Goal: Transaction & Acquisition: Purchase product/service

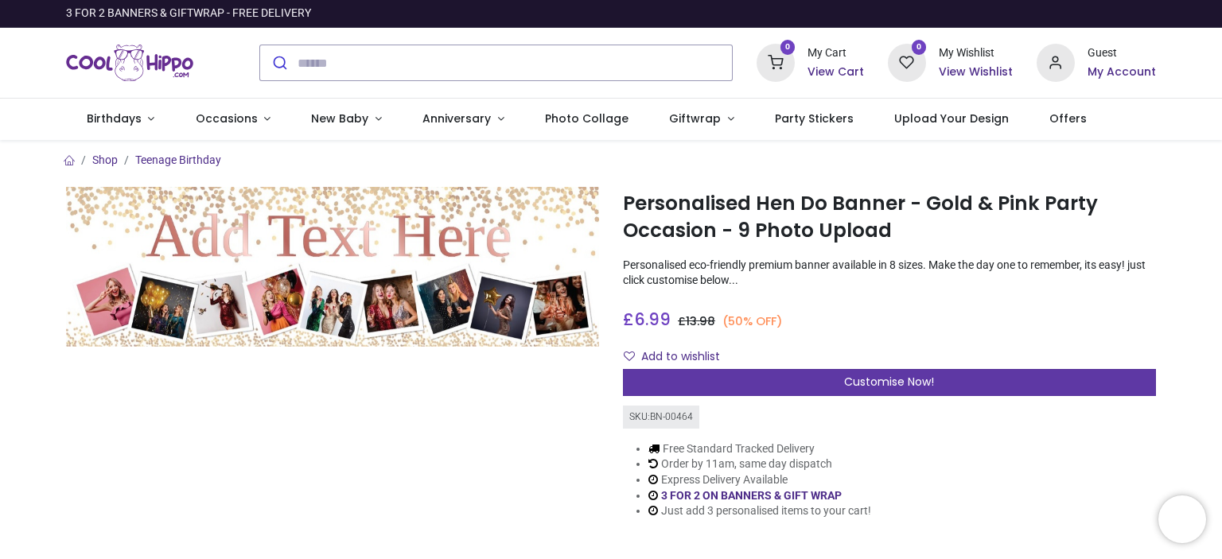
click at [757, 384] on div "Customise Now!" at bounding box center [889, 382] width 533 height 27
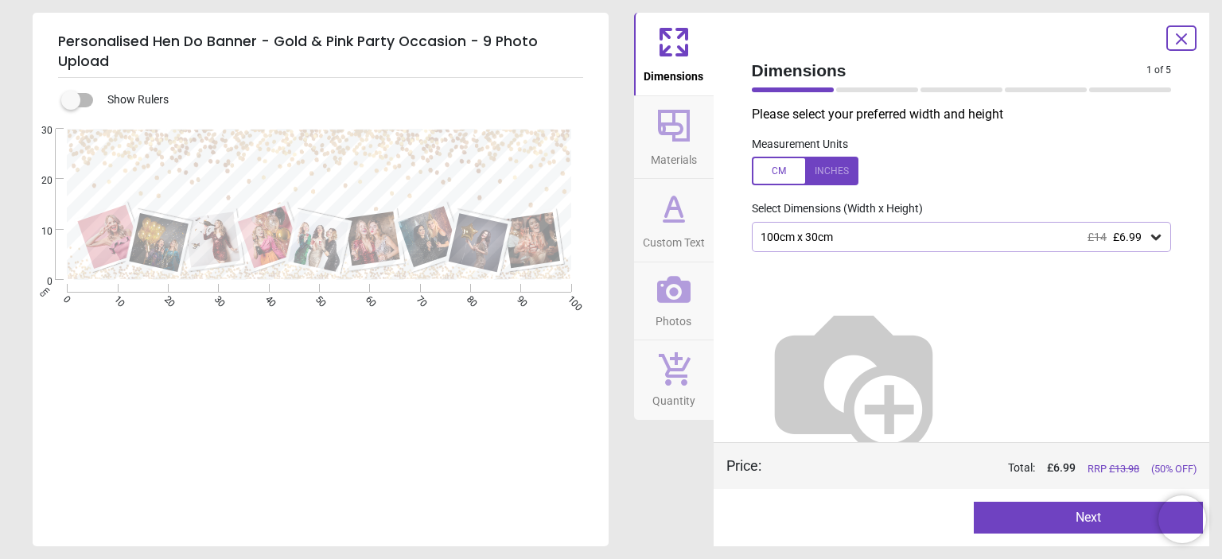
click at [893, 241] on div "100cm x 30cm £14 £6.99" at bounding box center [954, 238] width 390 height 14
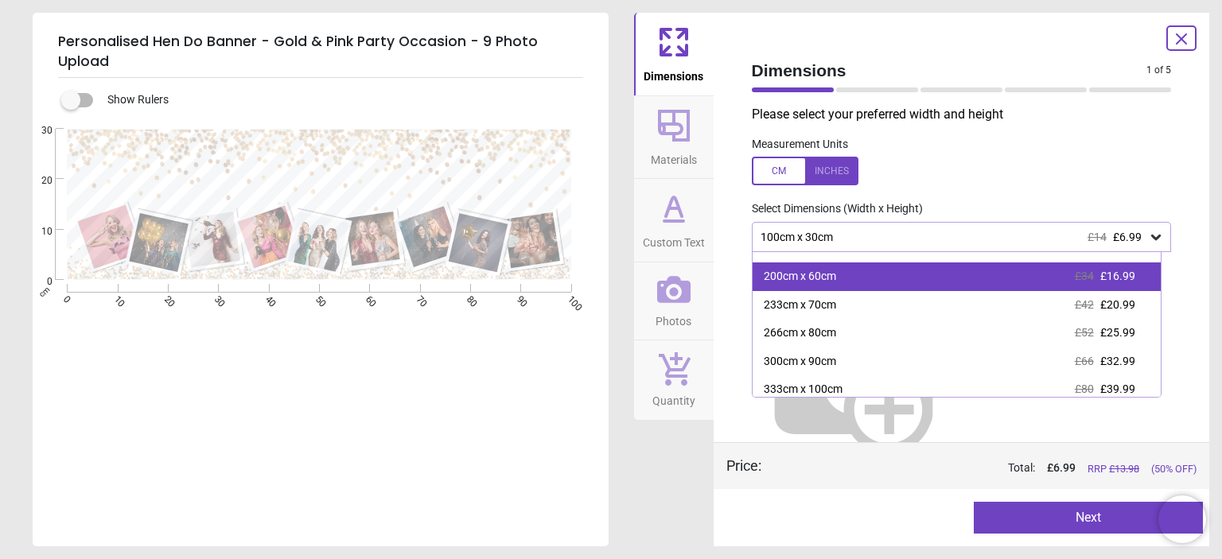
scroll to position [82, 0]
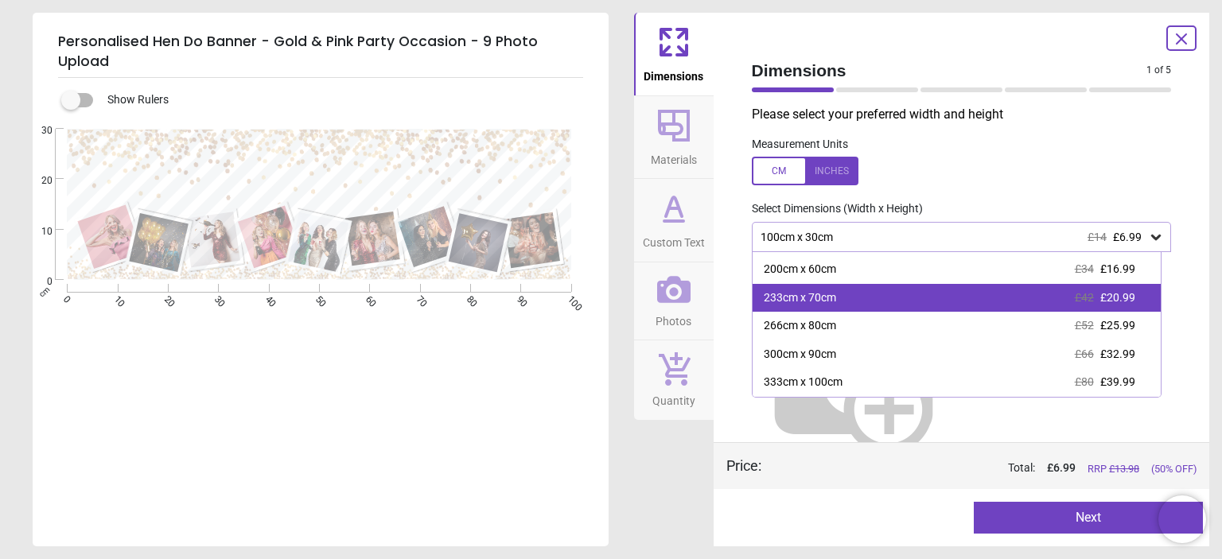
click at [822, 298] on div "233cm x 70cm" at bounding box center [800, 298] width 72 height 16
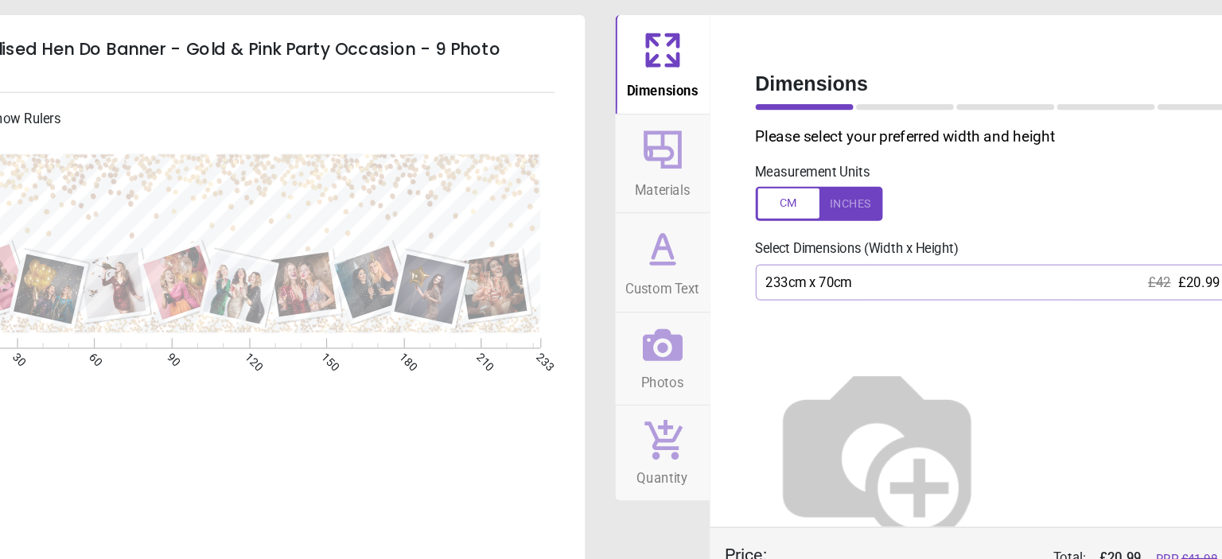
click at [834, 243] on div "233cm x 70cm £42 £20.99" at bounding box center [954, 238] width 390 height 14
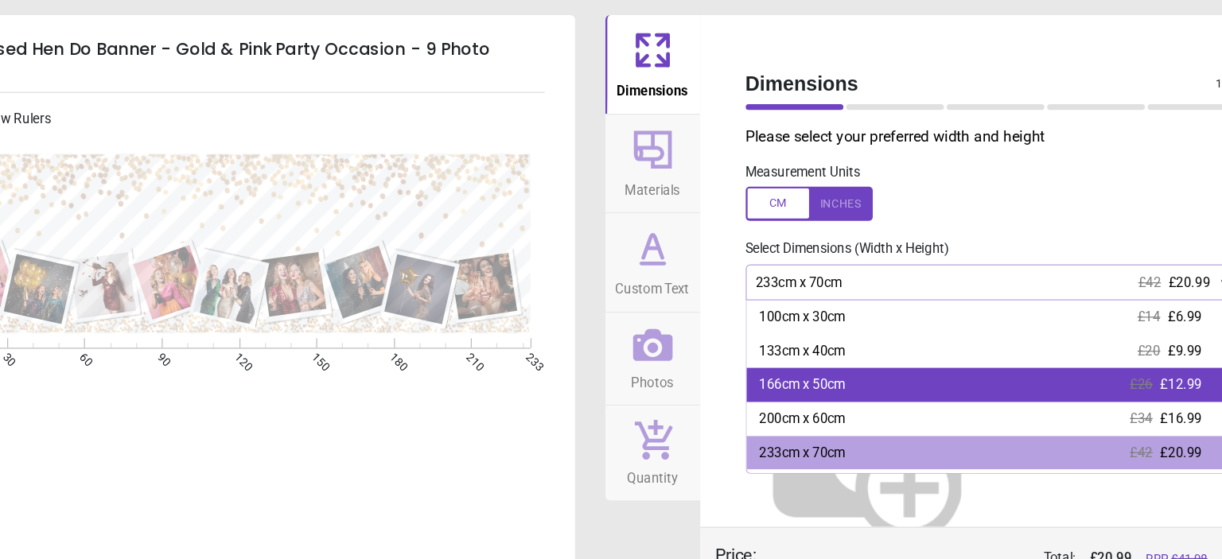
click at [825, 313] on div "166cm x 50cm £26 £12.99" at bounding box center [956, 323] width 408 height 29
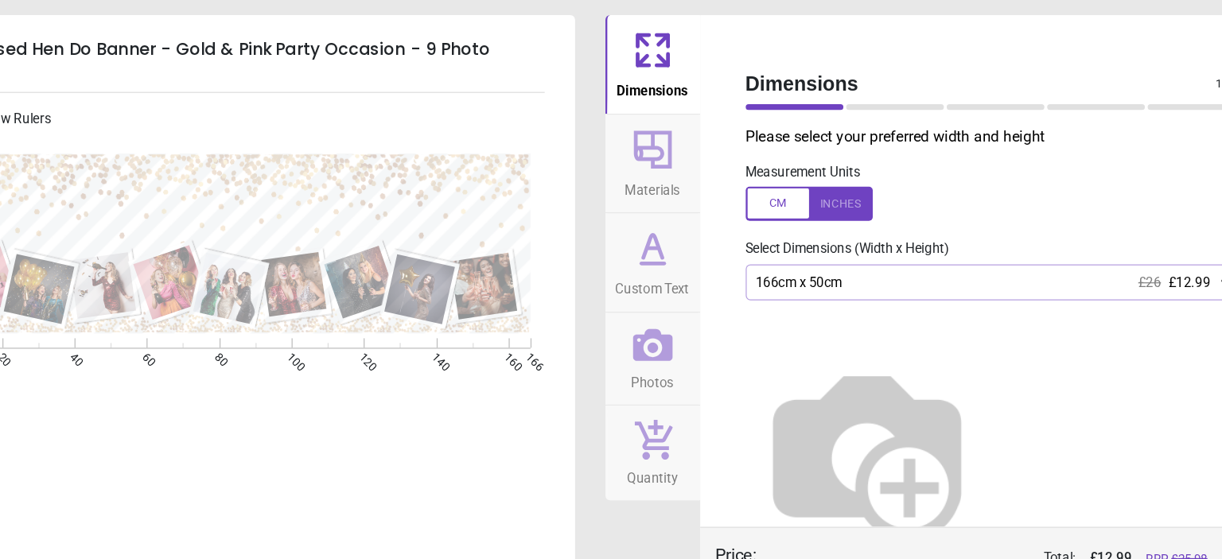
click at [672, 224] on icon at bounding box center [674, 208] width 38 height 38
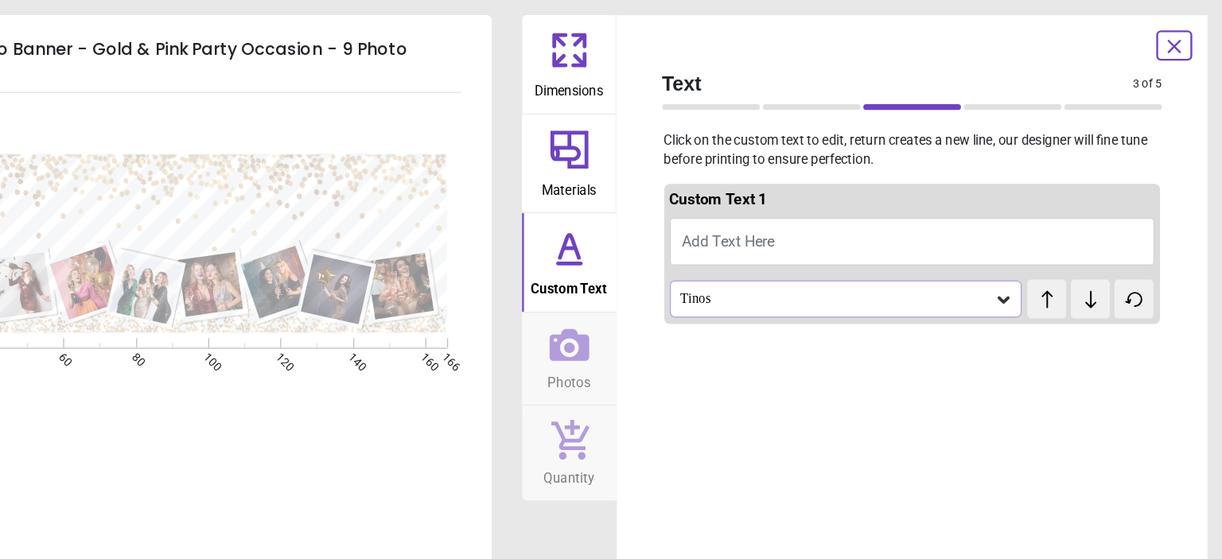
click at [1030, 259] on icon at bounding box center [1038, 251] width 16 height 16
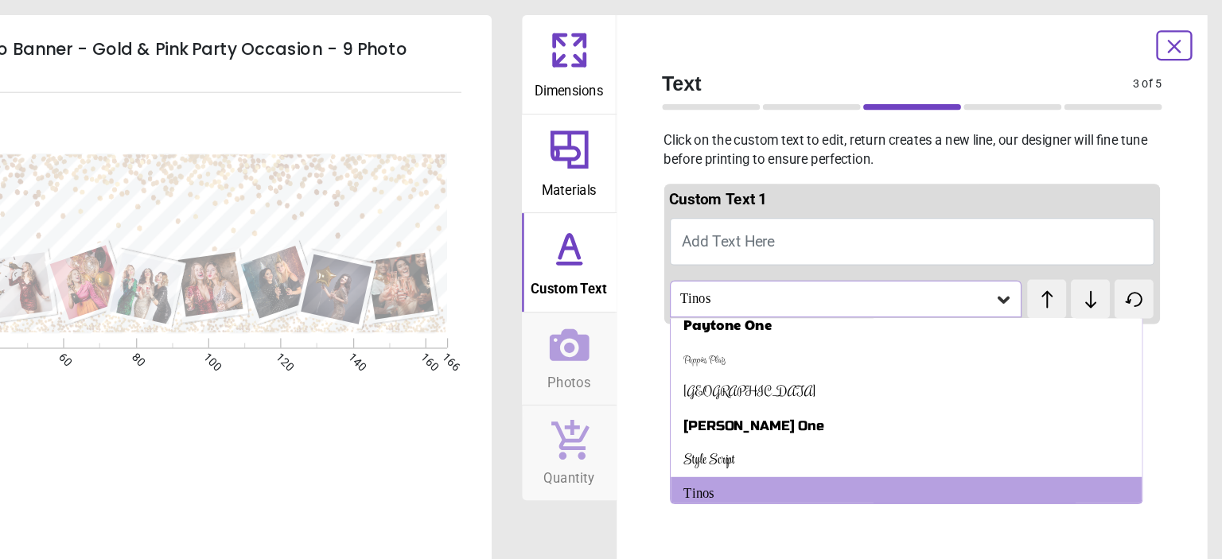
scroll to position [694, 0]
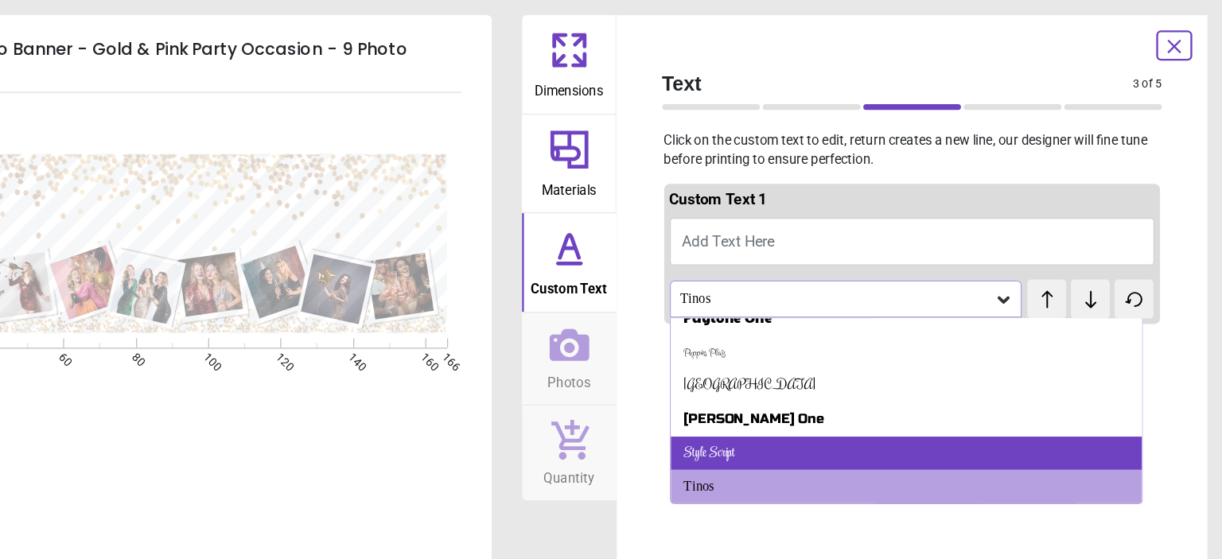
click at [877, 375] on div "Style Script" at bounding box center [956, 381] width 395 height 29
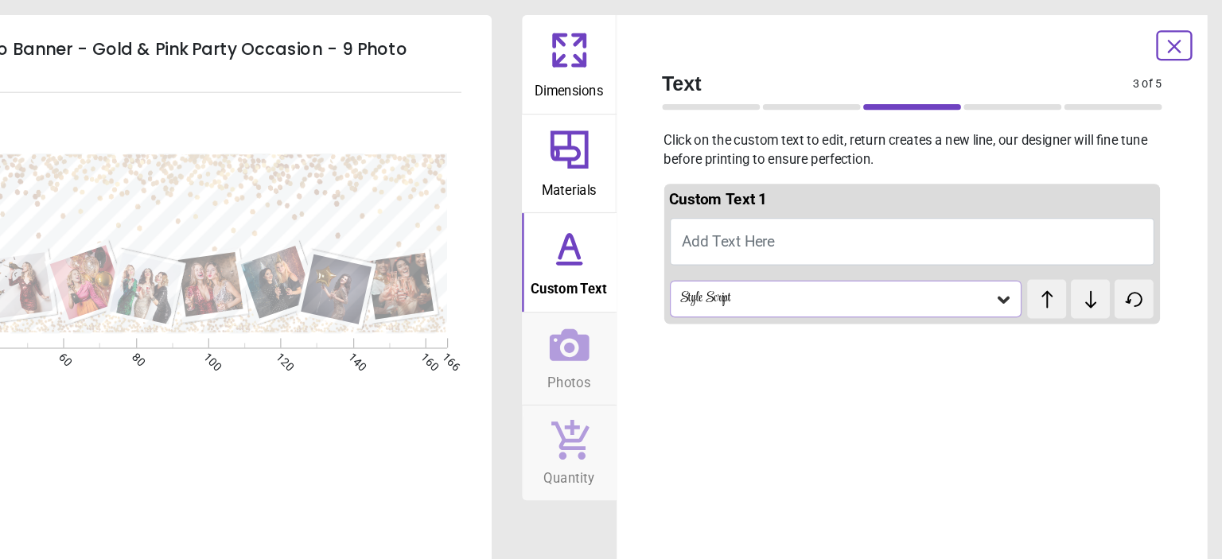
click at [1030, 256] on icon at bounding box center [1038, 251] width 16 height 16
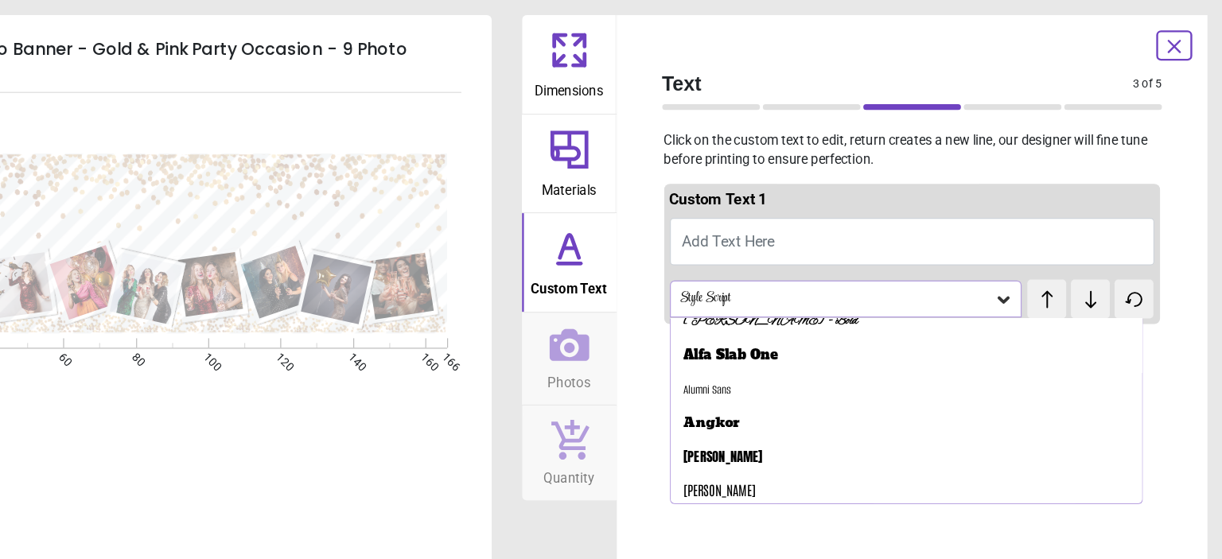
scroll to position [124, 0]
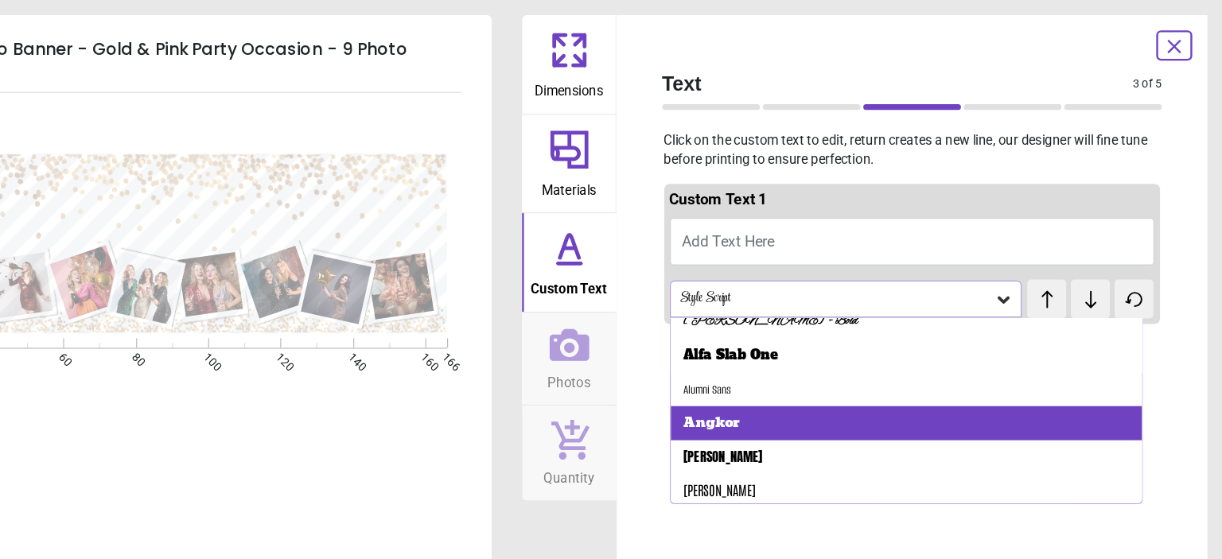
click at [910, 350] on div "Angkor" at bounding box center [956, 355] width 395 height 29
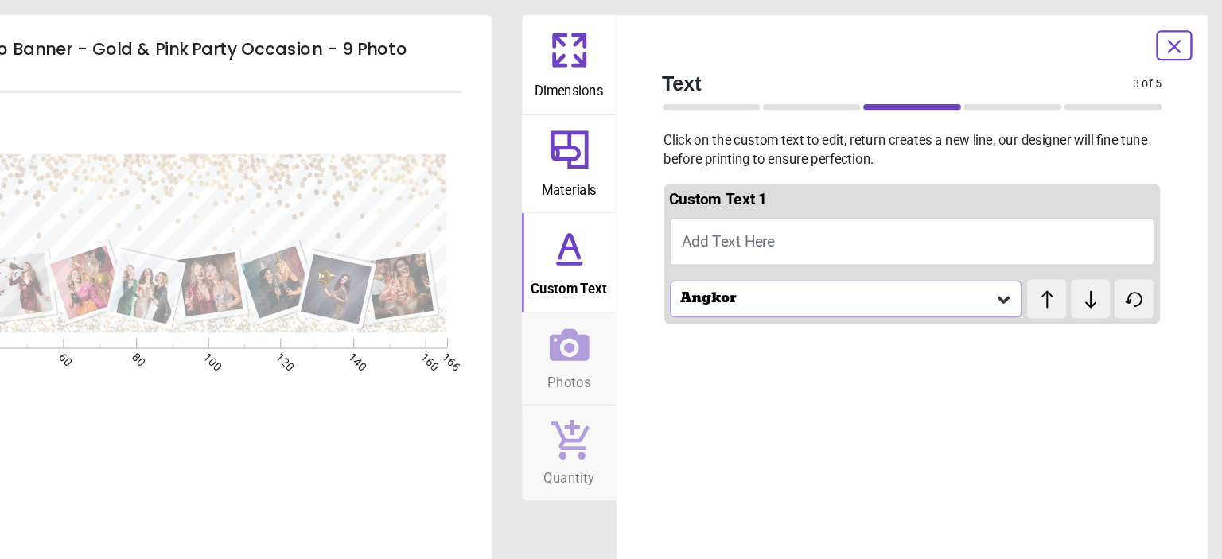
click at [1030, 255] on icon at bounding box center [1038, 251] width 16 height 16
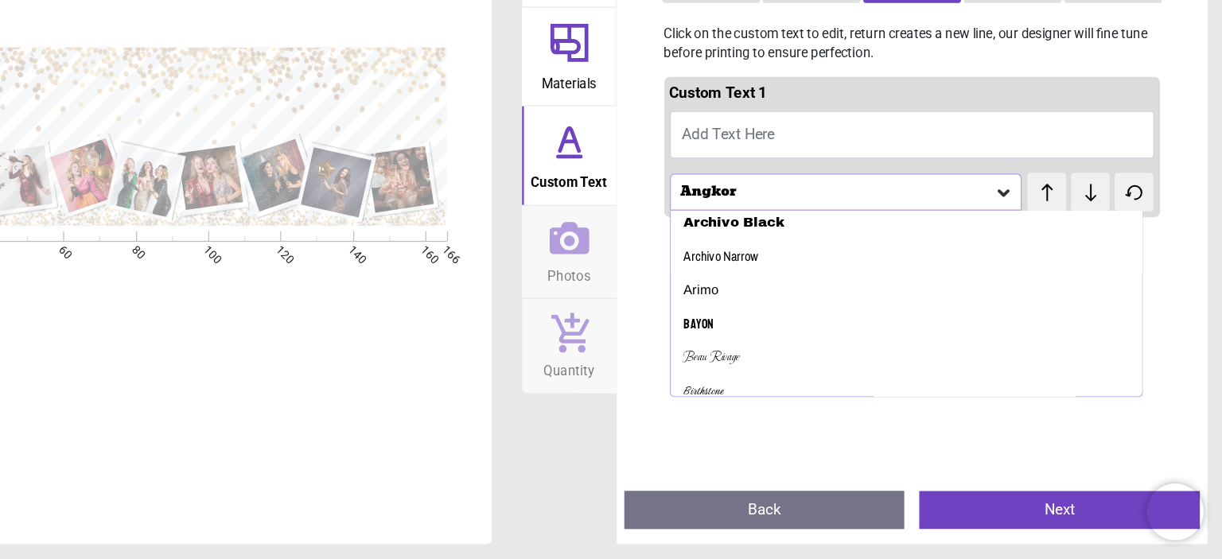
scroll to position [292, 0]
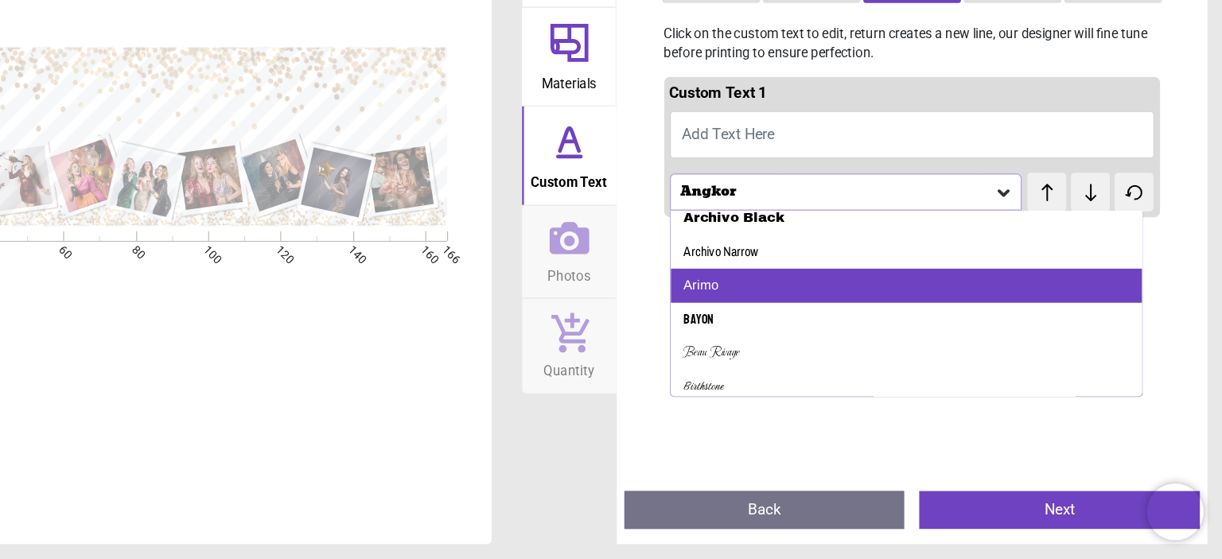
click at [878, 327] on div "Arimo" at bounding box center [956, 329] width 395 height 29
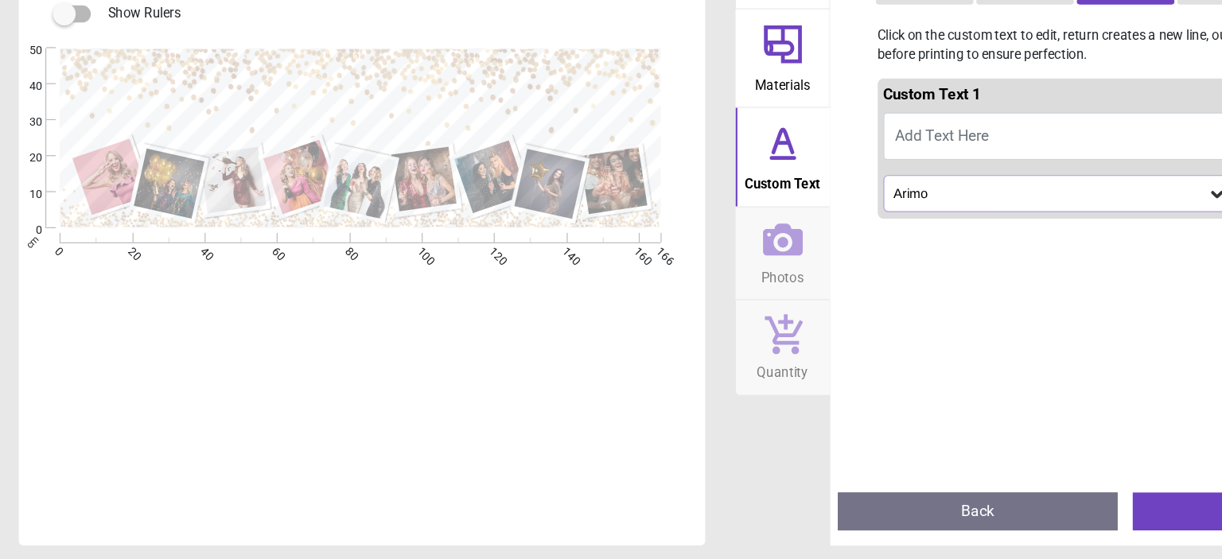
scroll to position [0, 0]
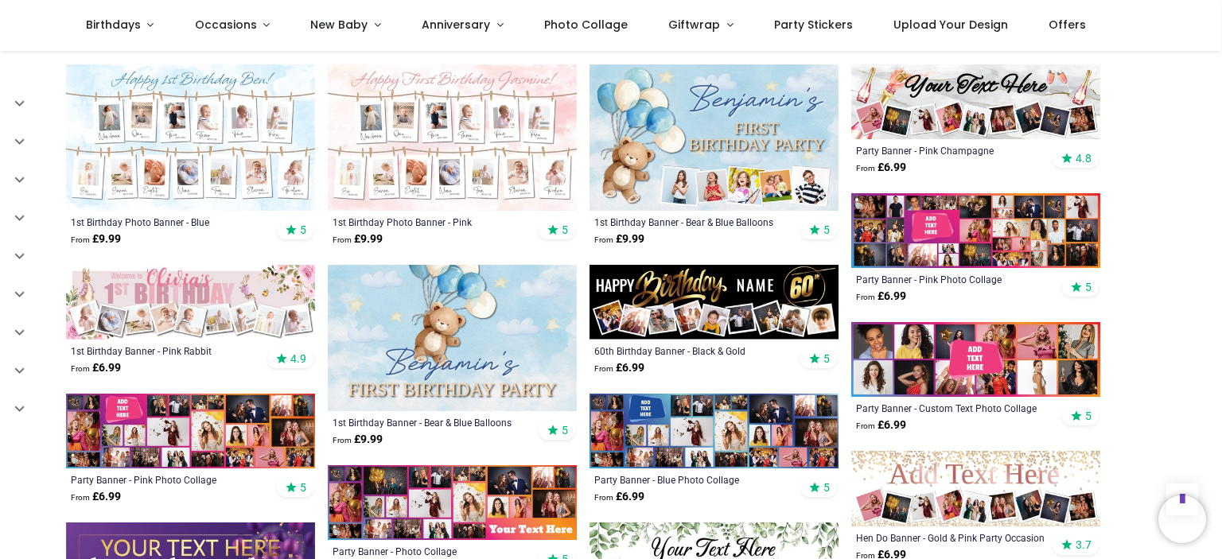
scroll to position [694, 0]
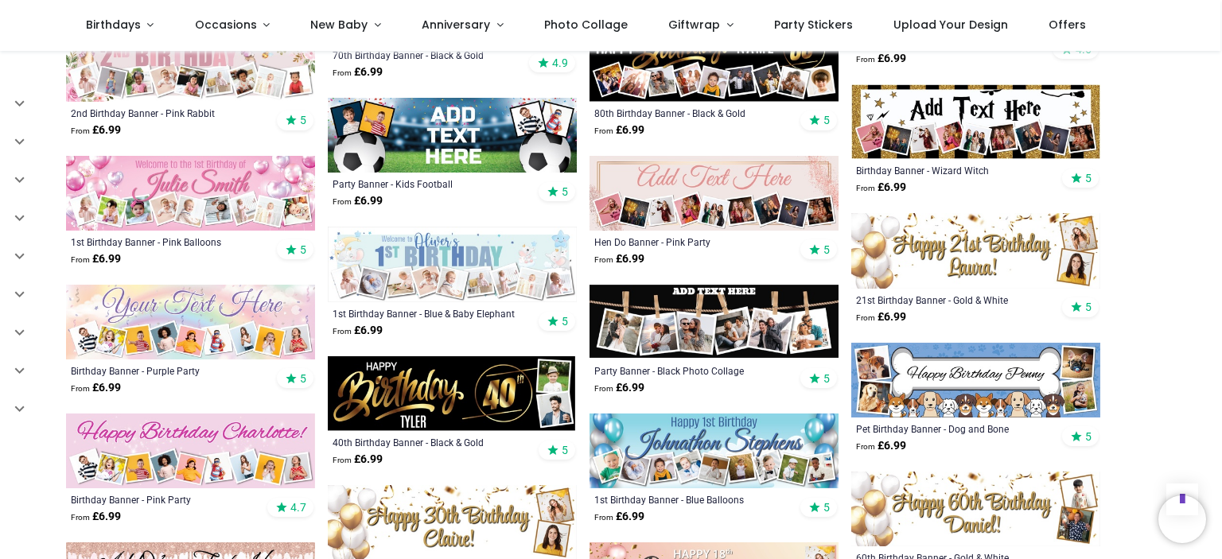
scroll to position [1314, 0]
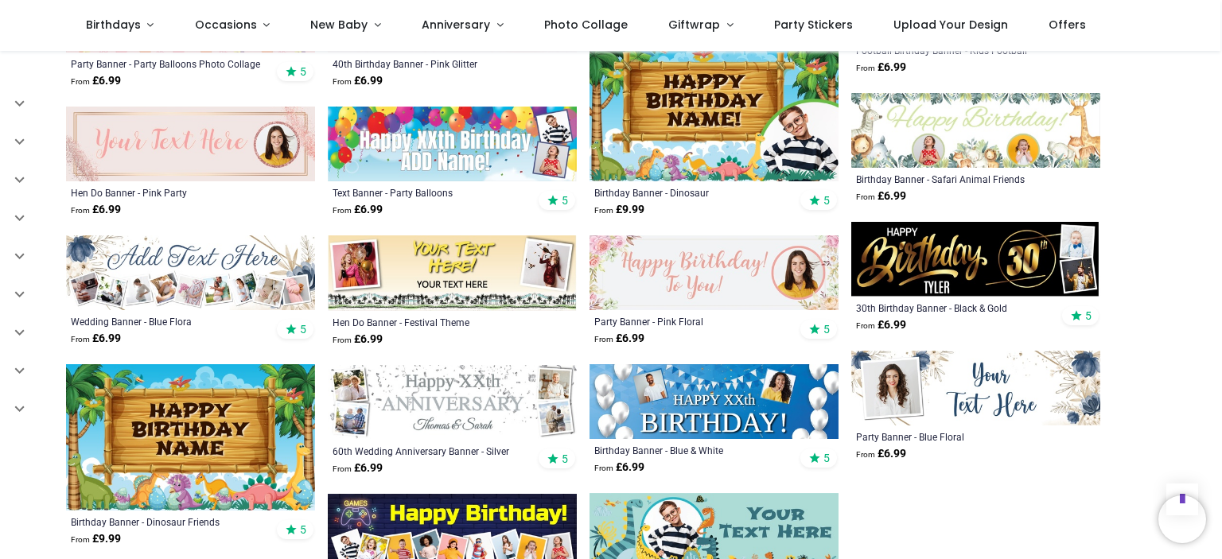
scroll to position [2602, 0]
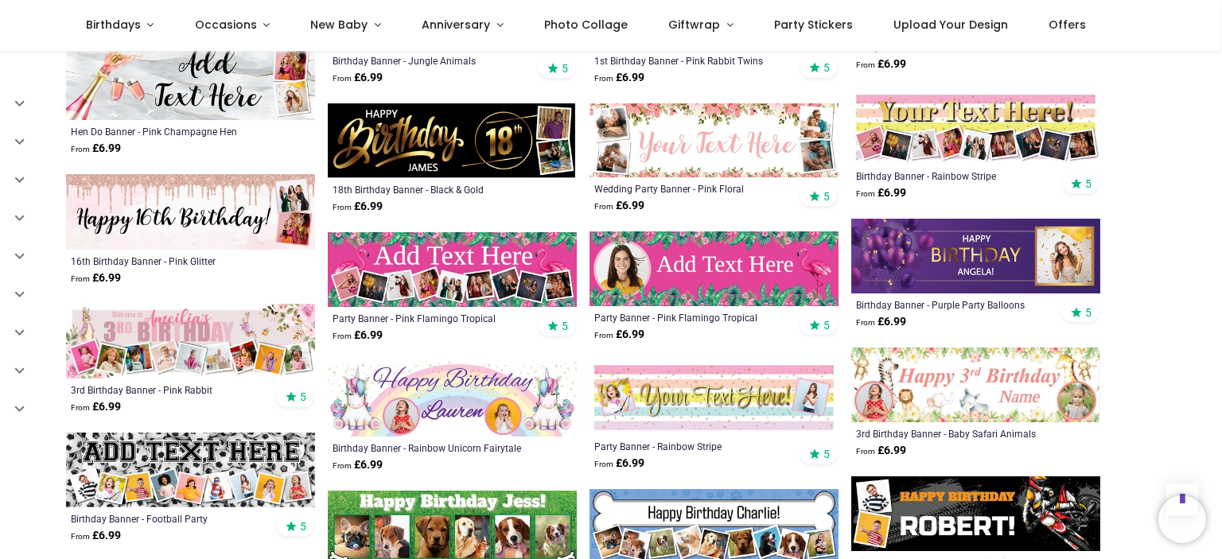
scroll to position [3398, 0]
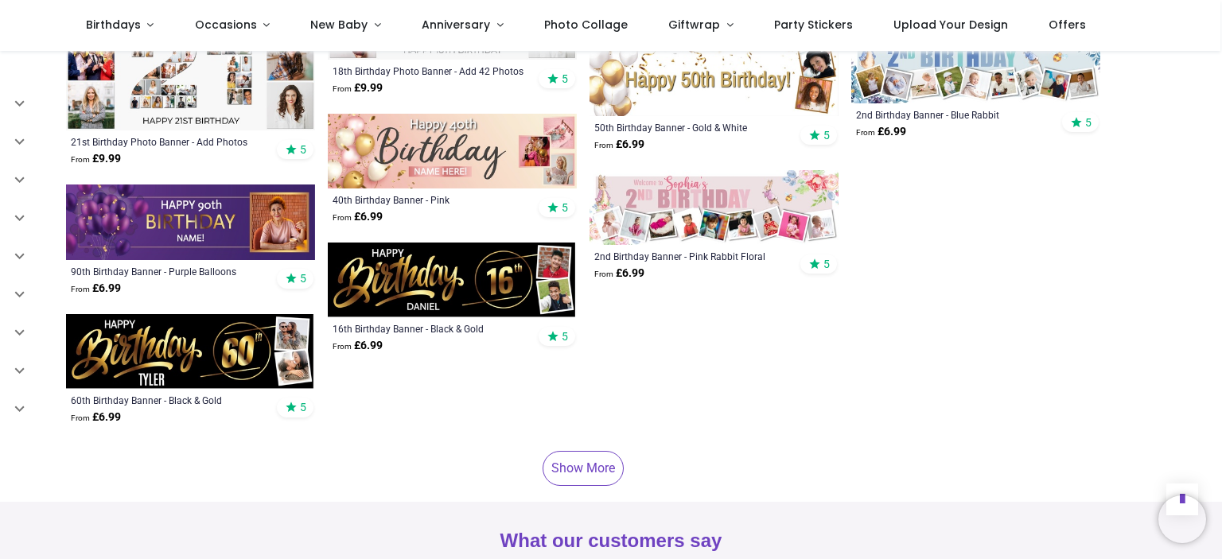
scroll to position [4876, 0]
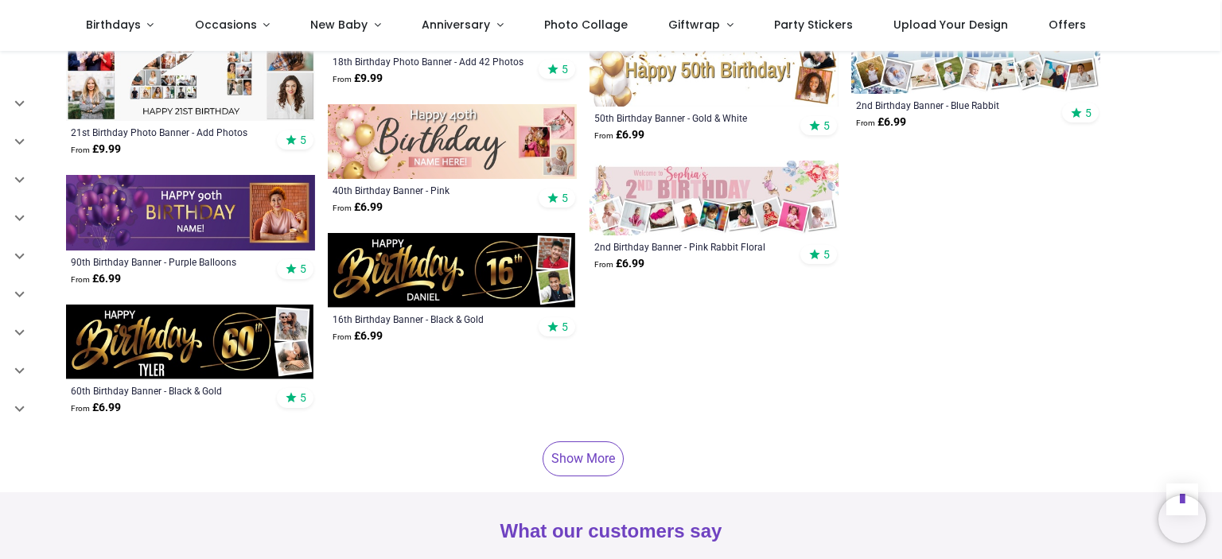
click at [592, 443] on link "Show More" at bounding box center [582, 458] width 81 height 35
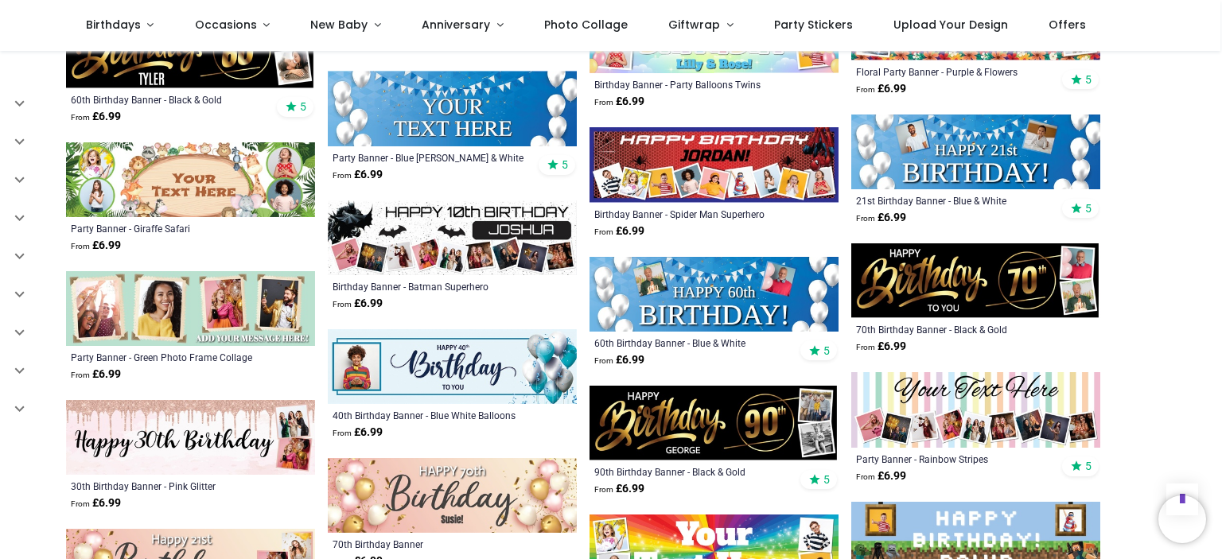
scroll to position [5194, 0]
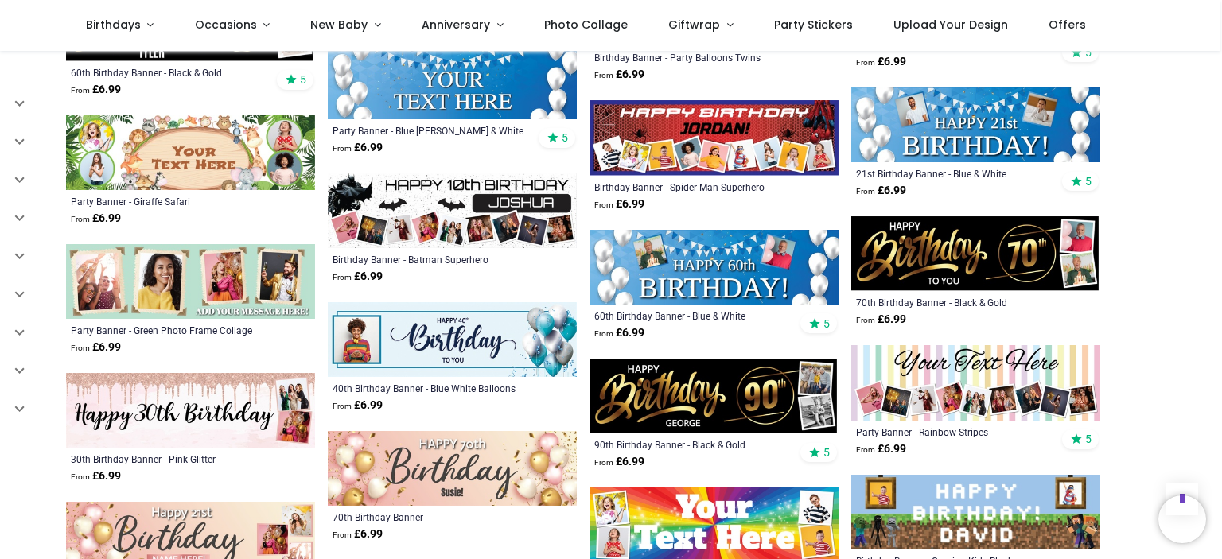
click at [930, 383] on img at bounding box center [975, 382] width 249 height 75
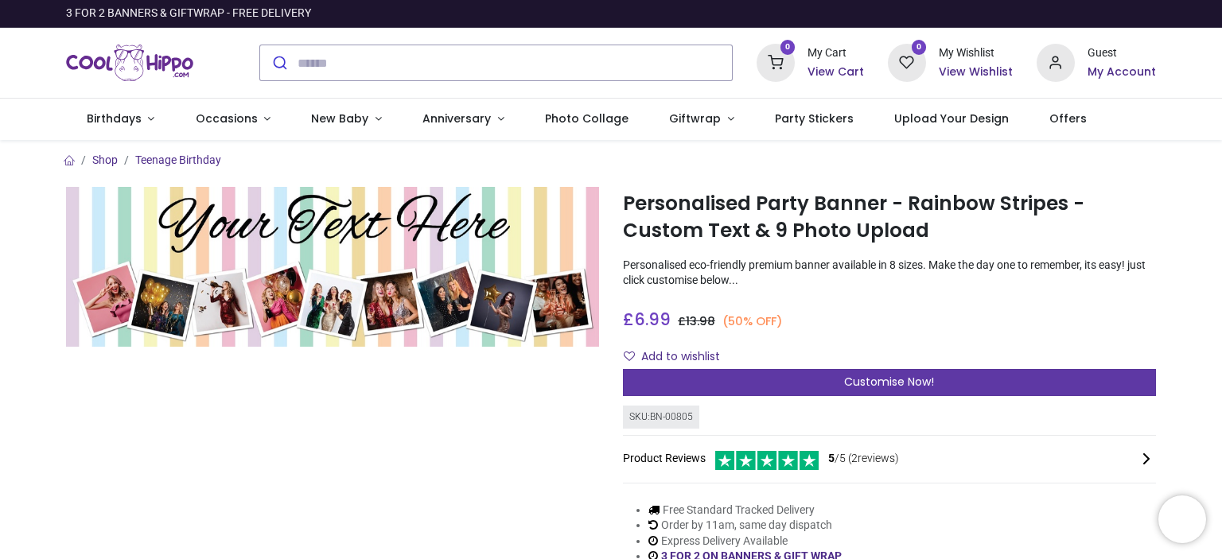
click at [811, 378] on div "Customise Now!" at bounding box center [889, 382] width 533 height 27
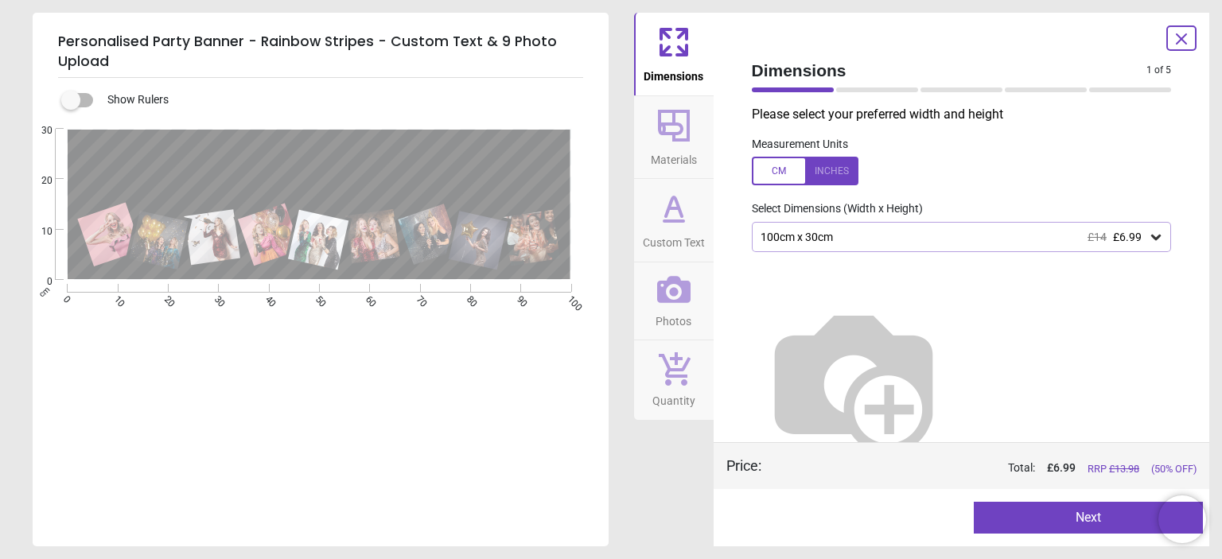
click at [1149, 237] on icon at bounding box center [1156, 237] width 16 height 16
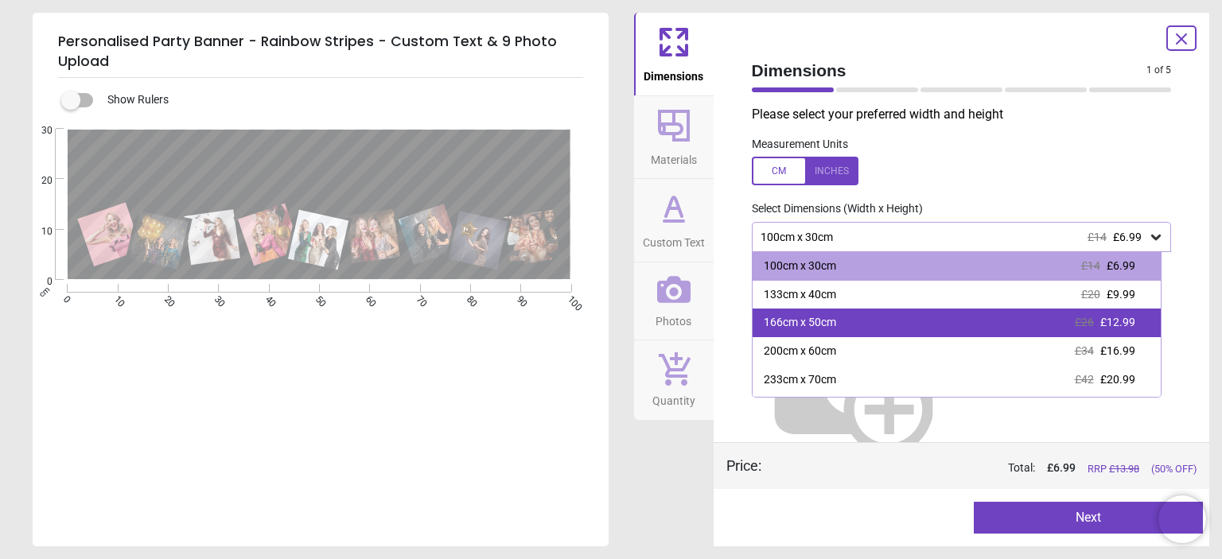
click at [867, 324] on div "166cm x 50cm £26 £12.99" at bounding box center [956, 323] width 408 height 29
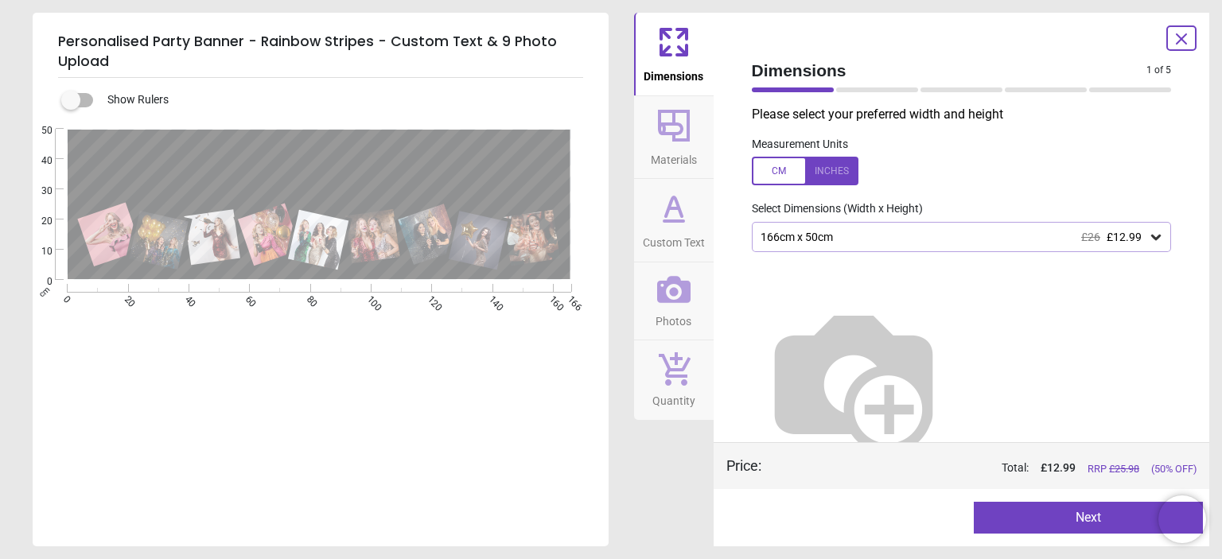
click at [665, 145] on span "Materials" at bounding box center [674, 157] width 46 height 24
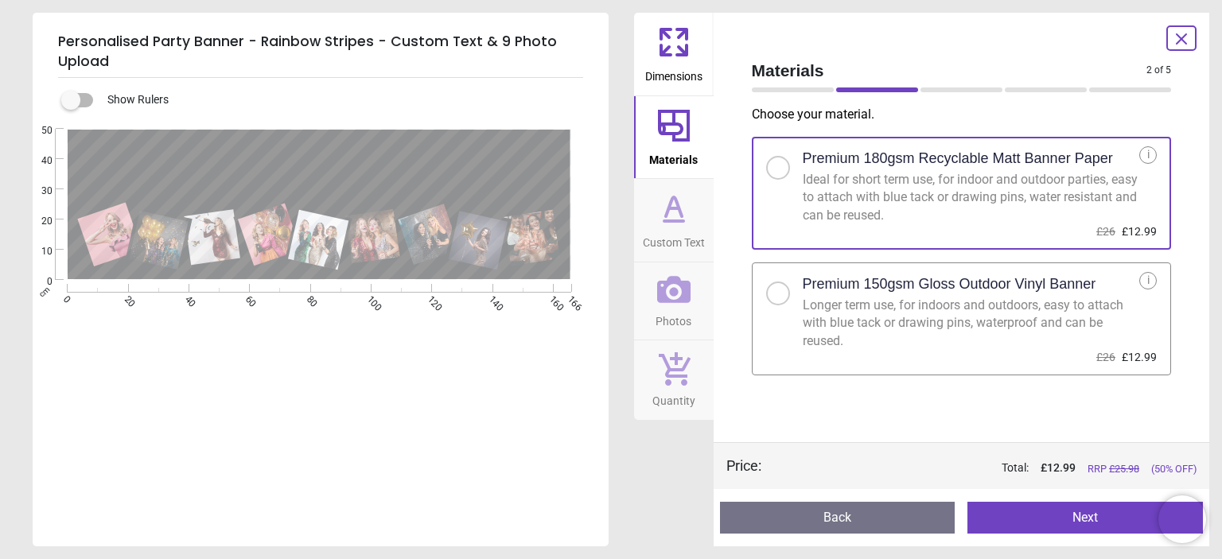
click at [667, 228] on span "Custom Text" at bounding box center [674, 239] width 62 height 24
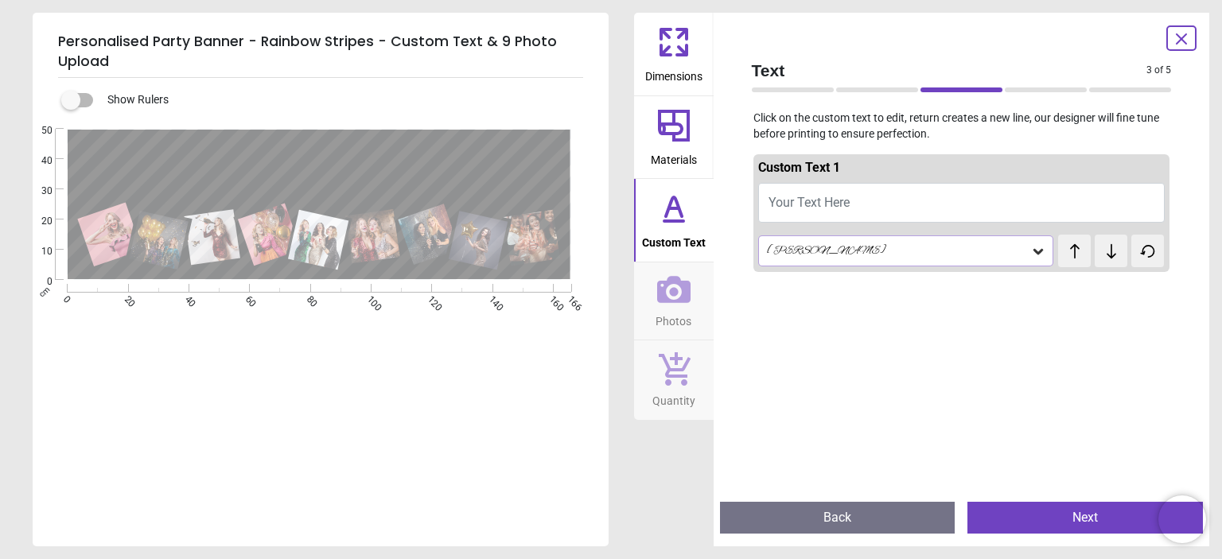
click at [834, 202] on span "Your Text Here" at bounding box center [808, 202] width 81 height 15
click at [856, 207] on button "Your Text Here" at bounding box center [961, 203] width 407 height 40
type textarea "*"
click at [1106, 263] on icon at bounding box center [1111, 256] width 10 height 14
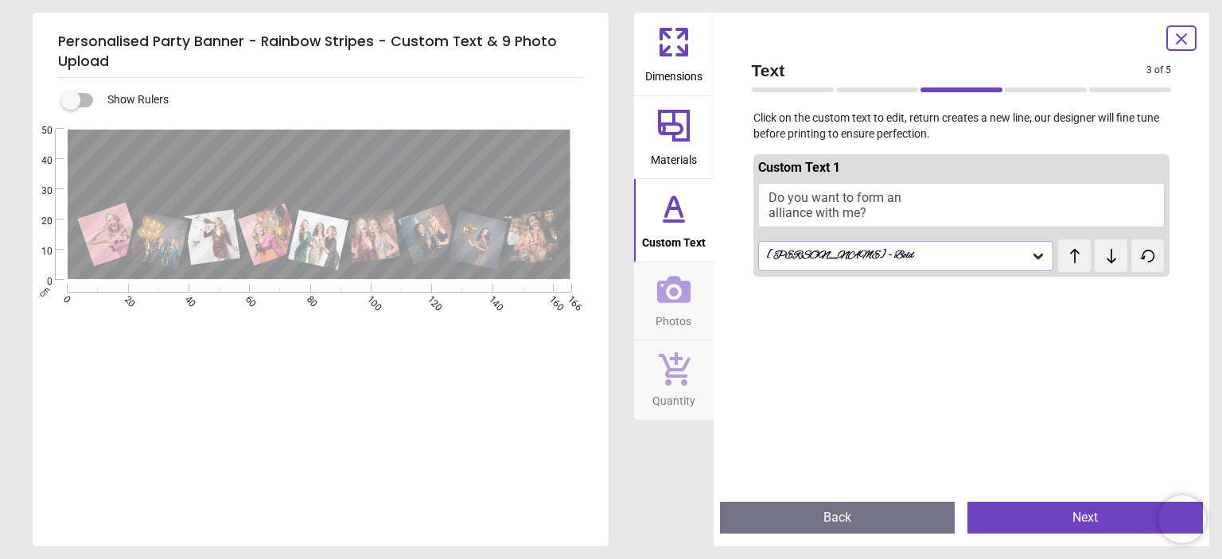
scroll to position [2, 0]
click at [1106, 263] on icon at bounding box center [1111, 256] width 10 height 14
click at [1063, 262] on icon at bounding box center [1075, 256] width 24 height 16
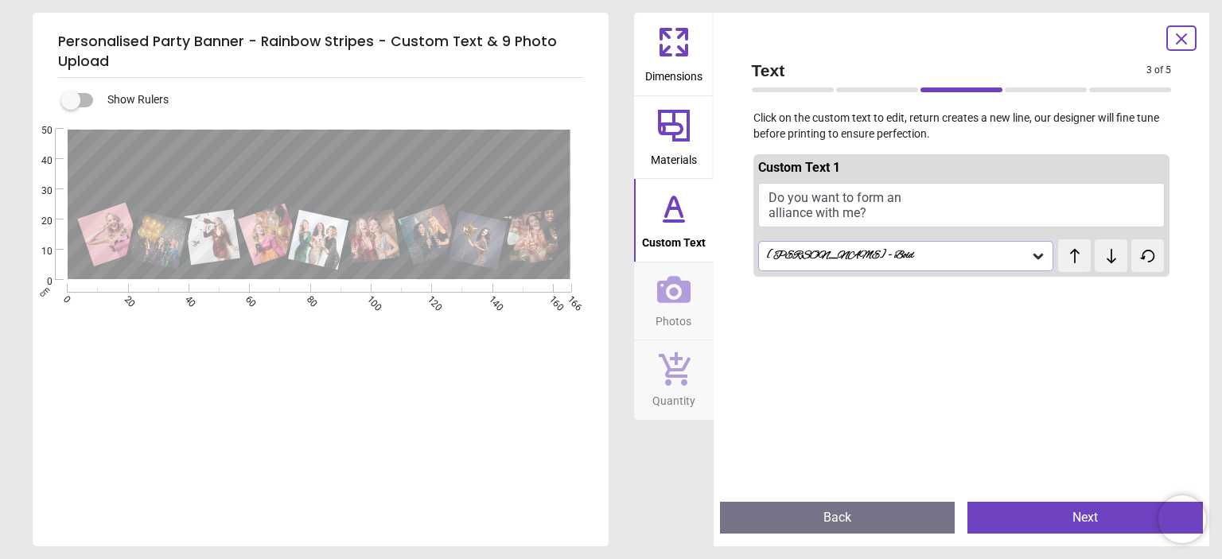
click at [1063, 262] on icon at bounding box center [1075, 256] width 24 height 16
click at [1109, 260] on icon at bounding box center [1111, 256] width 24 height 16
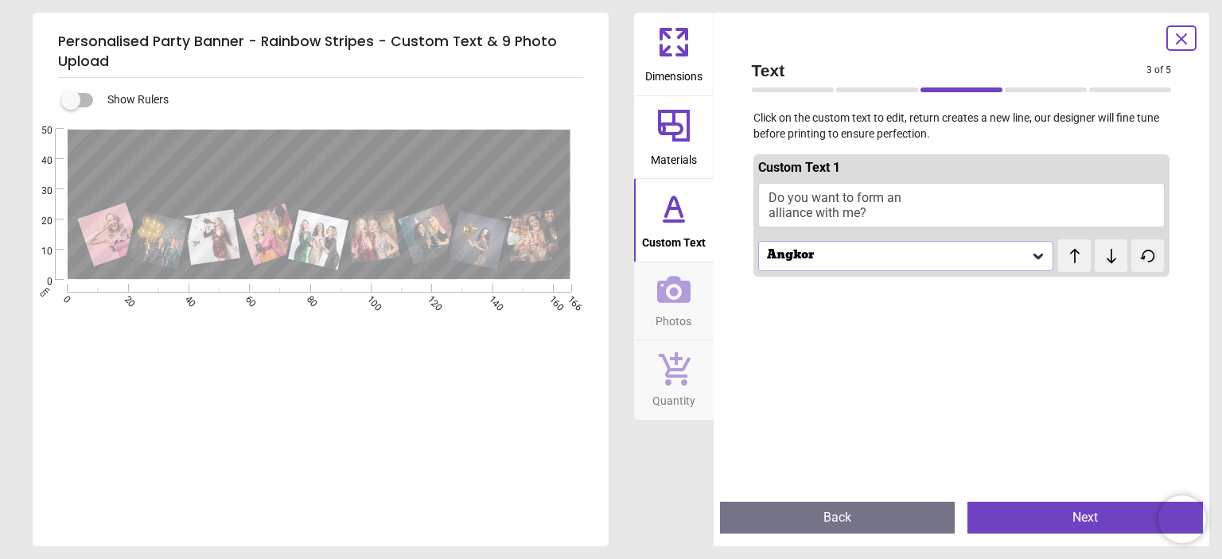
click at [1109, 260] on icon at bounding box center [1111, 256] width 24 height 16
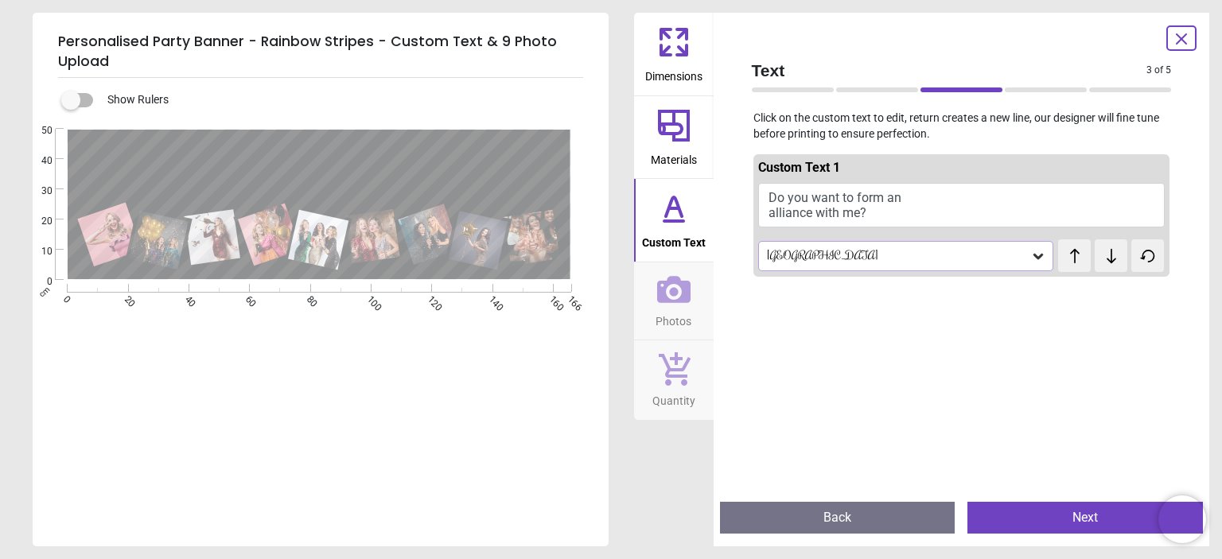
click at [800, 204] on button "Do you want to form an alliance with me?" at bounding box center [961, 205] width 407 height 45
click at [1108, 264] on button at bounding box center [1110, 255] width 33 height 33
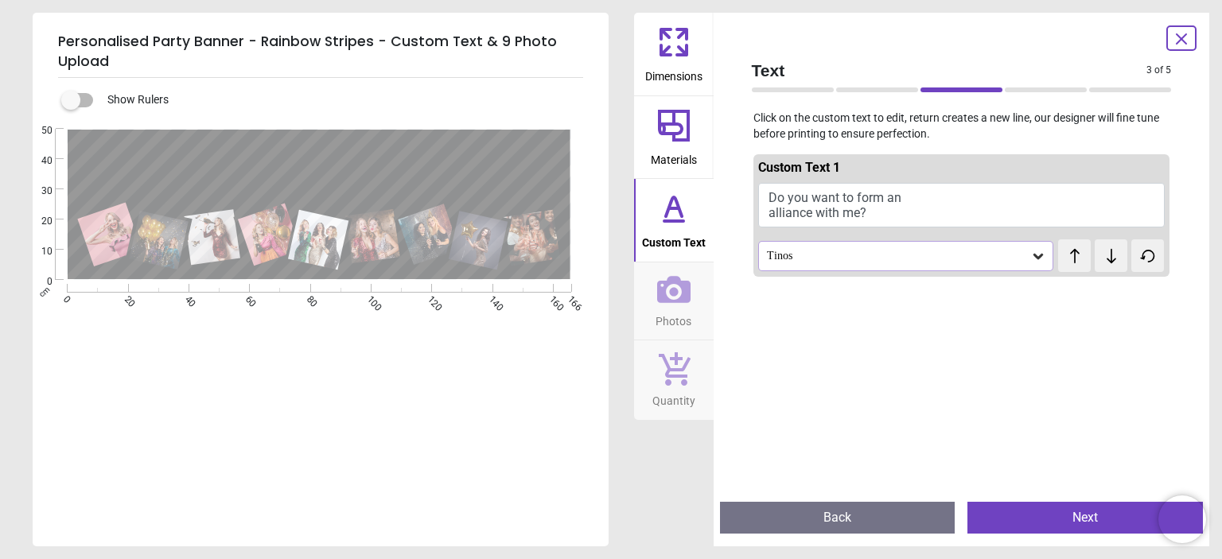
click at [1108, 264] on button at bounding box center [1110, 255] width 33 height 33
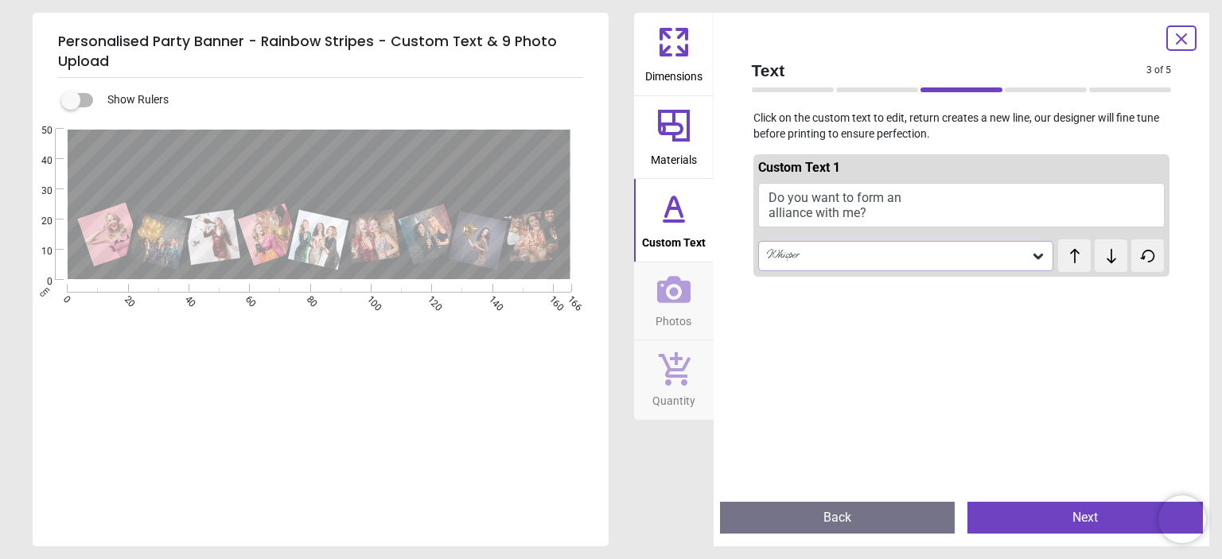
click at [1108, 264] on button at bounding box center [1110, 255] width 33 height 33
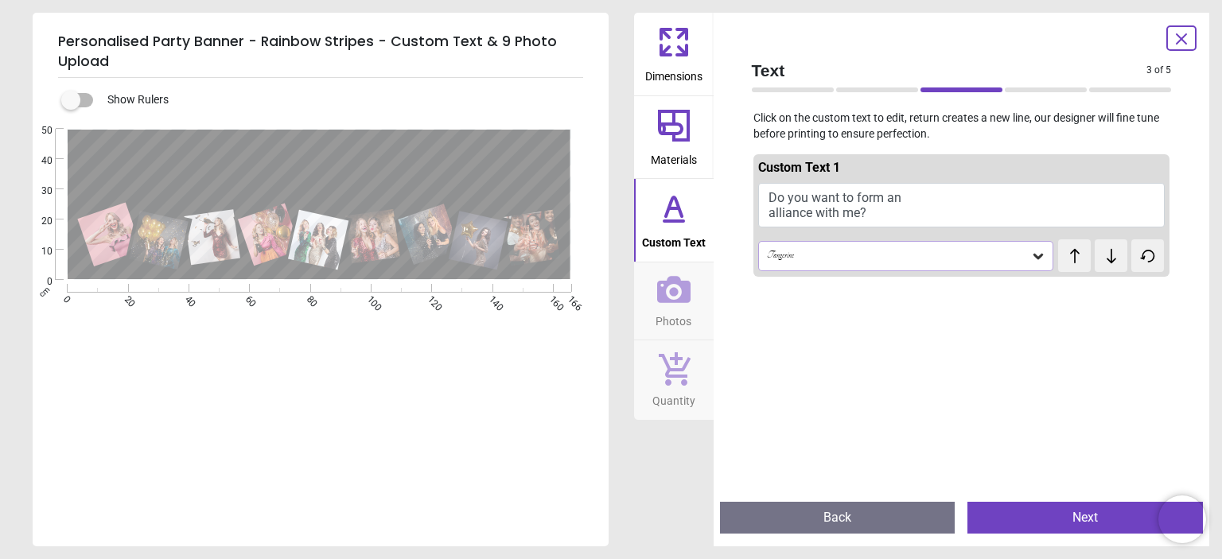
click at [1108, 264] on button at bounding box center [1110, 255] width 33 height 33
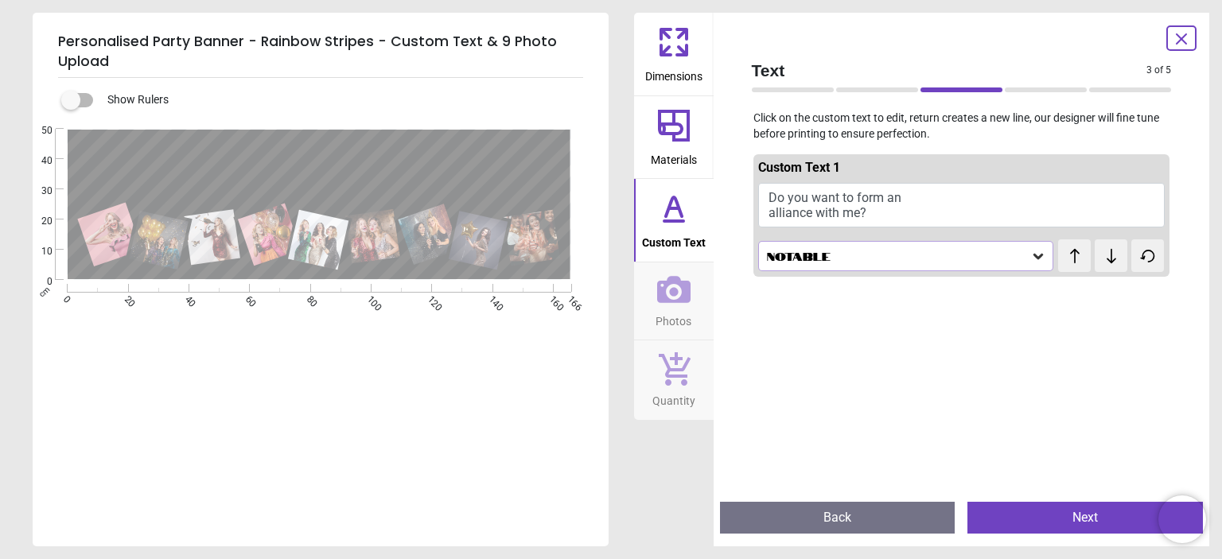
click at [1108, 264] on button at bounding box center [1110, 255] width 33 height 33
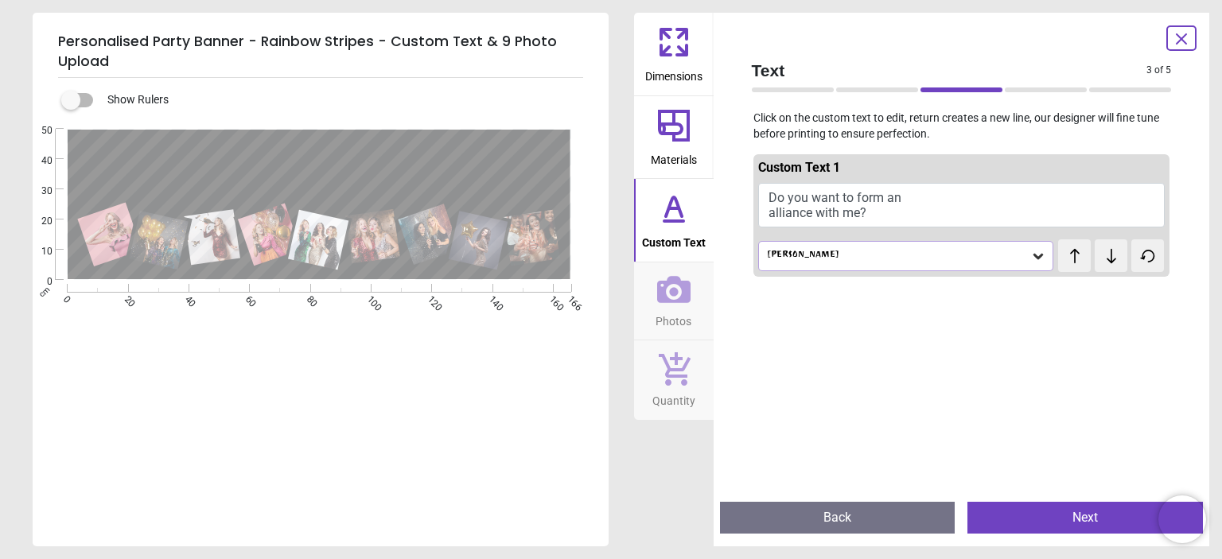
click at [1108, 264] on button at bounding box center [1110, 255] width 33 height 33
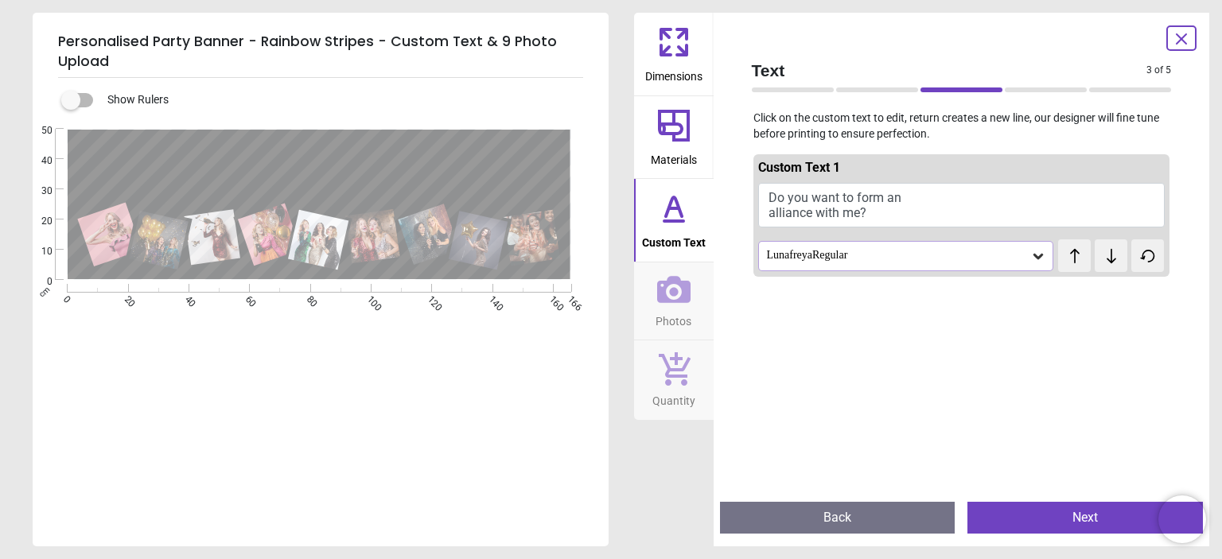
click at [1108, 264] on button at bounding box center [1110, 255] width 33 height 33
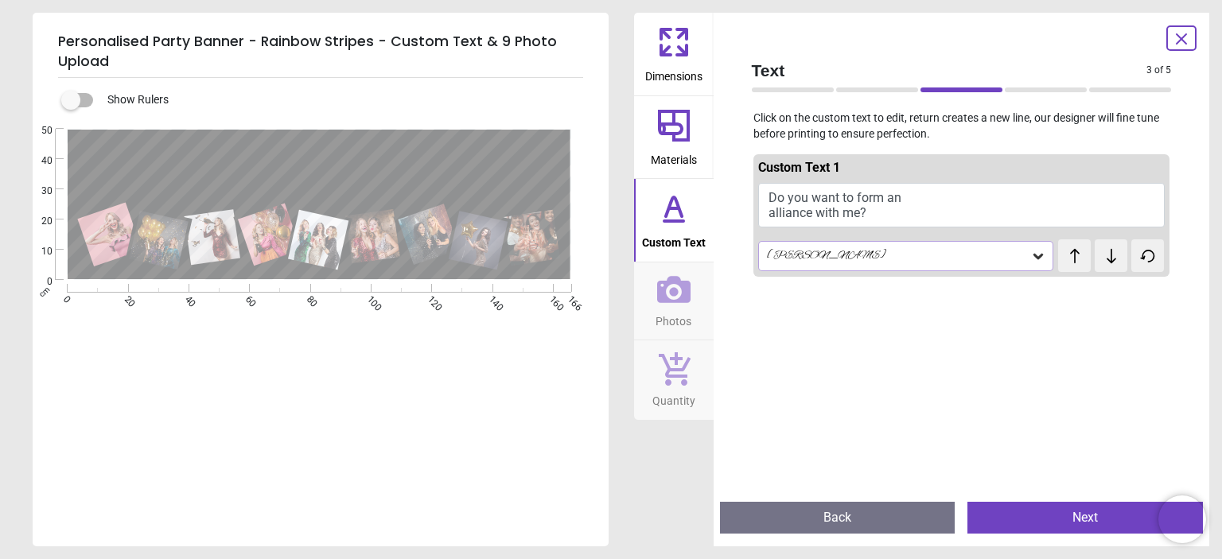
click at [1108, 264] on button at bounding box center [1110, 255] width 33 height 33
click at [1017, 263] on div "Alfa Slab One" at bounding box center [906, 256] width 296 height 30
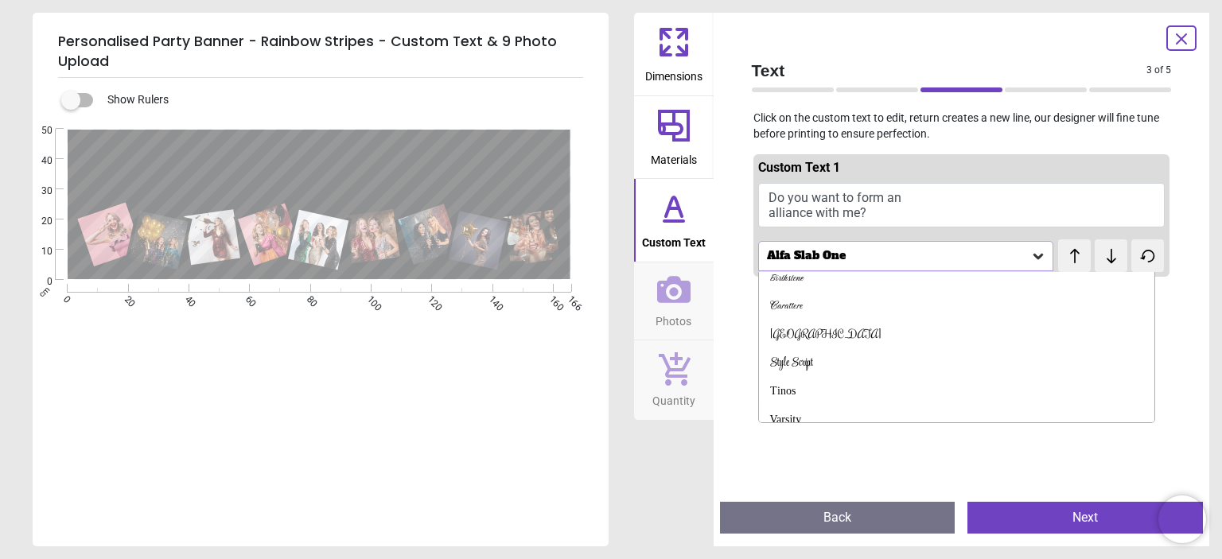
scroll to position [181, 0]
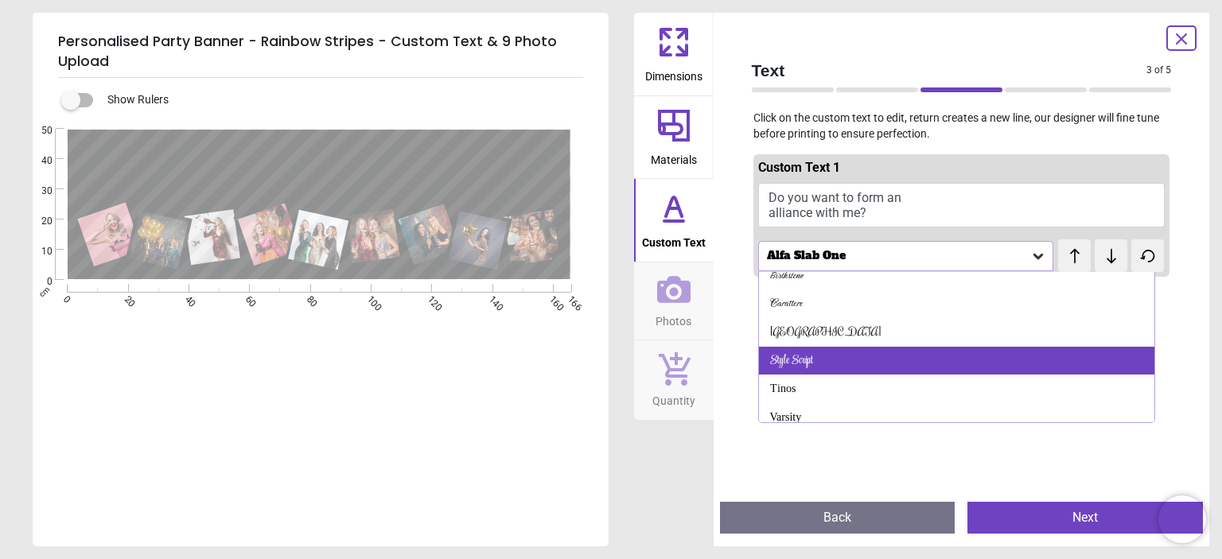
click at [830, 356] on div "Style Script" at bounding box center [956, 361] width 395 height 29
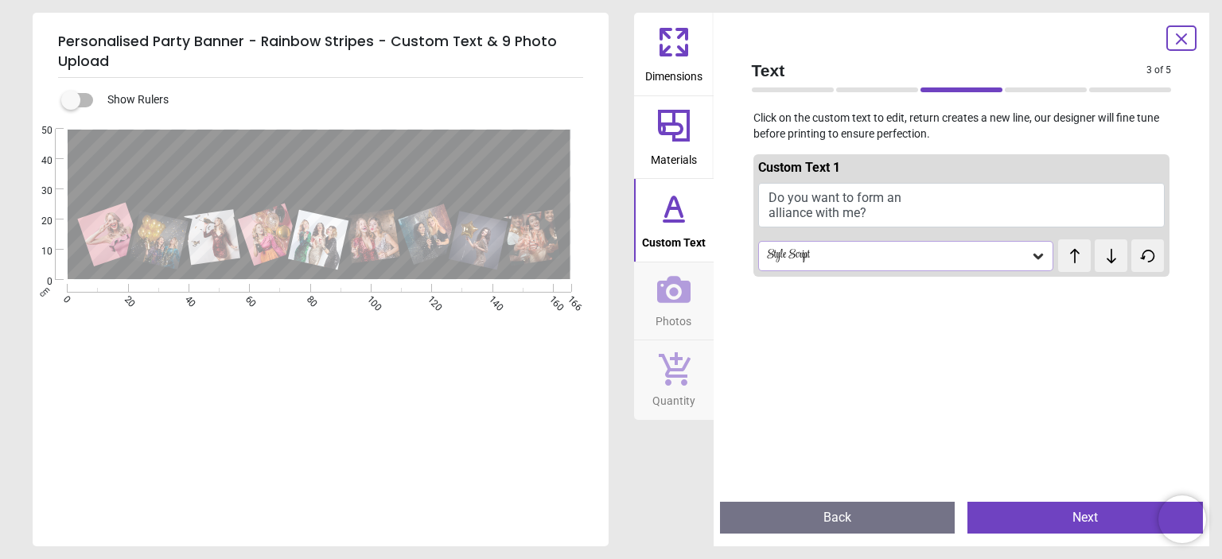
click at [1030, 261] on icon at bounding box center [1038, 256] width 16 height 16
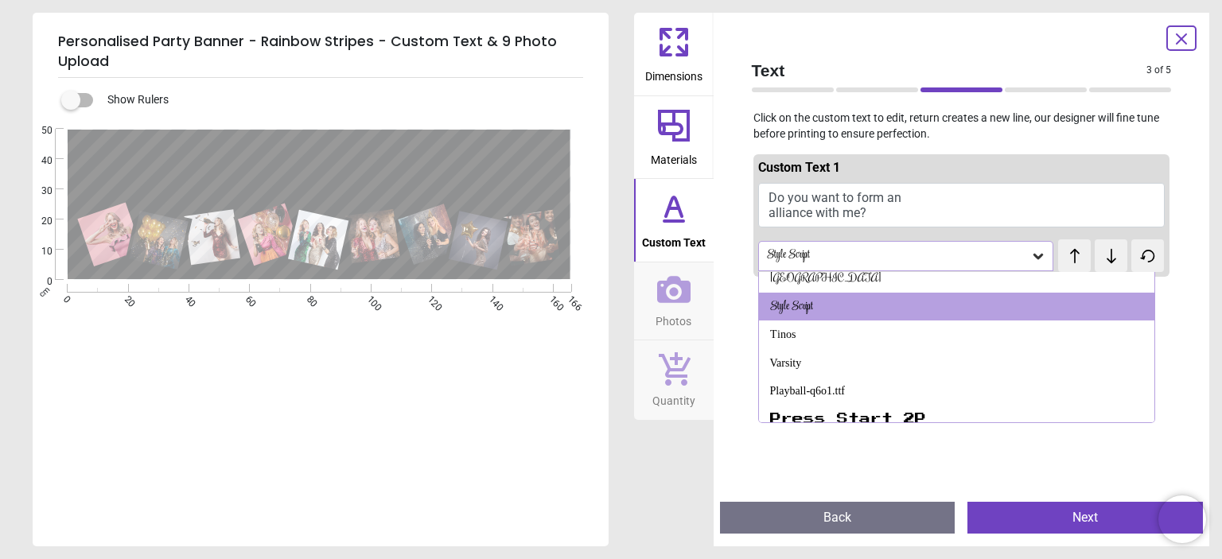
scroll to position [252, 0]
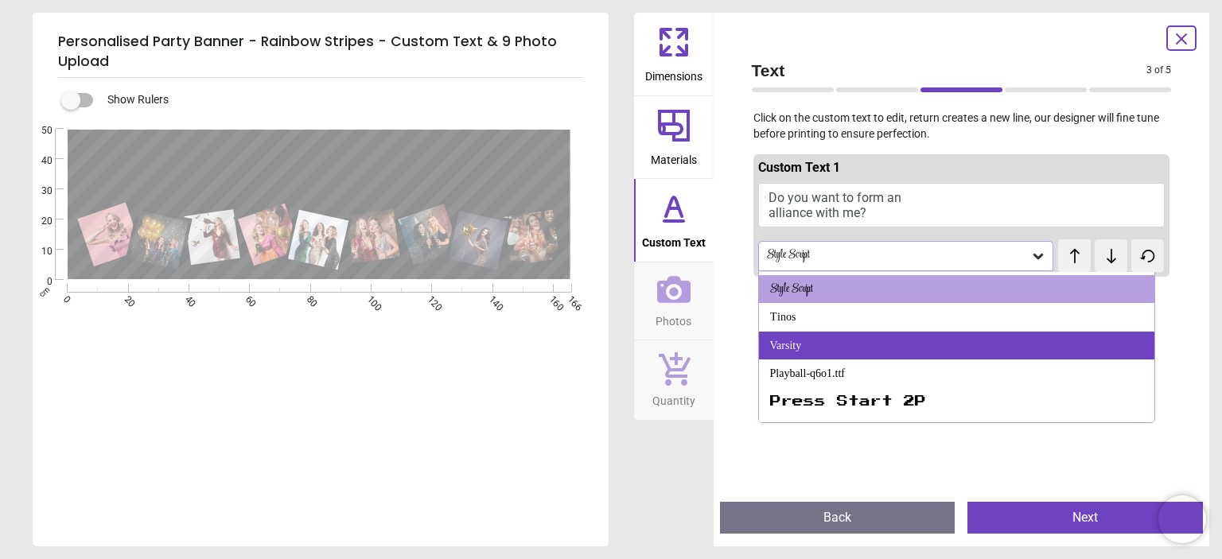
click at [839, 349] on div "Varsity" at bounding box center [956, 346] width 395 height 29
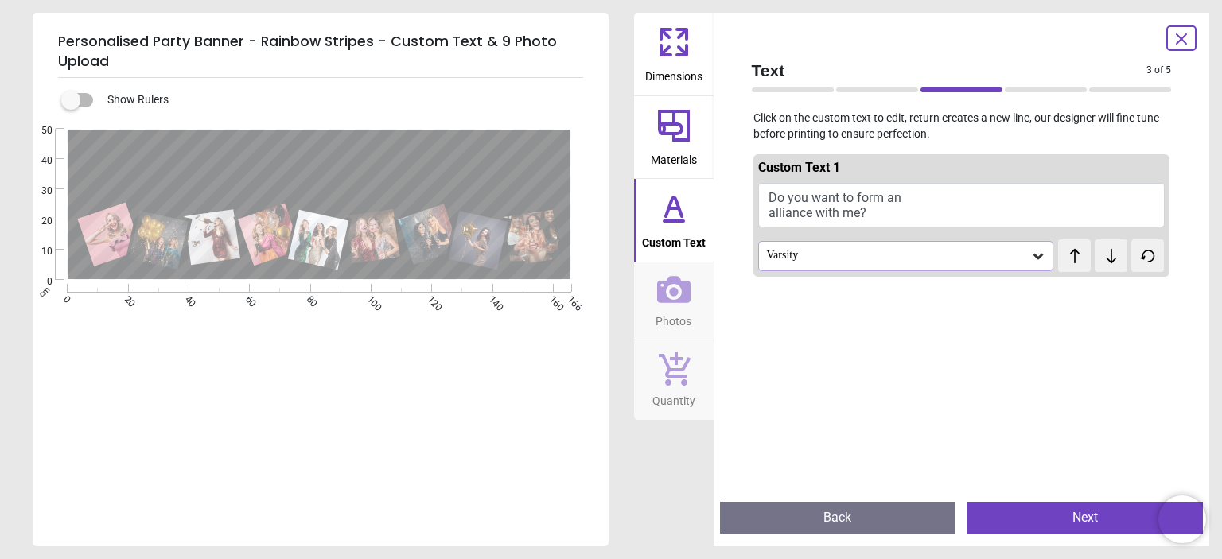
click at [1035, 251] on icon at bounding box center [1038, 256] width 16 height 16
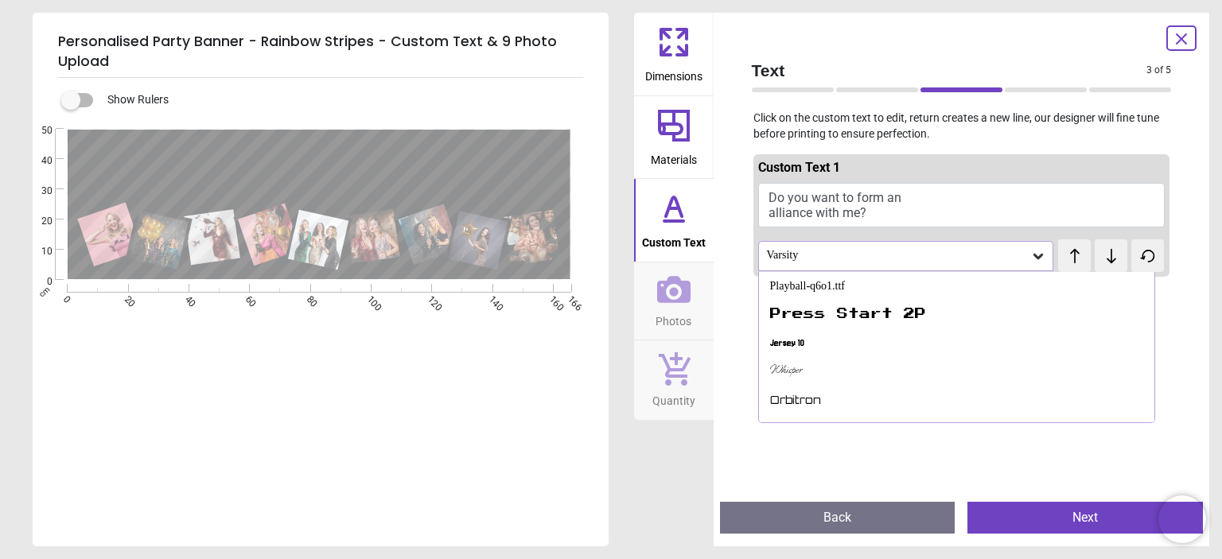
scroll to position [350, 0]
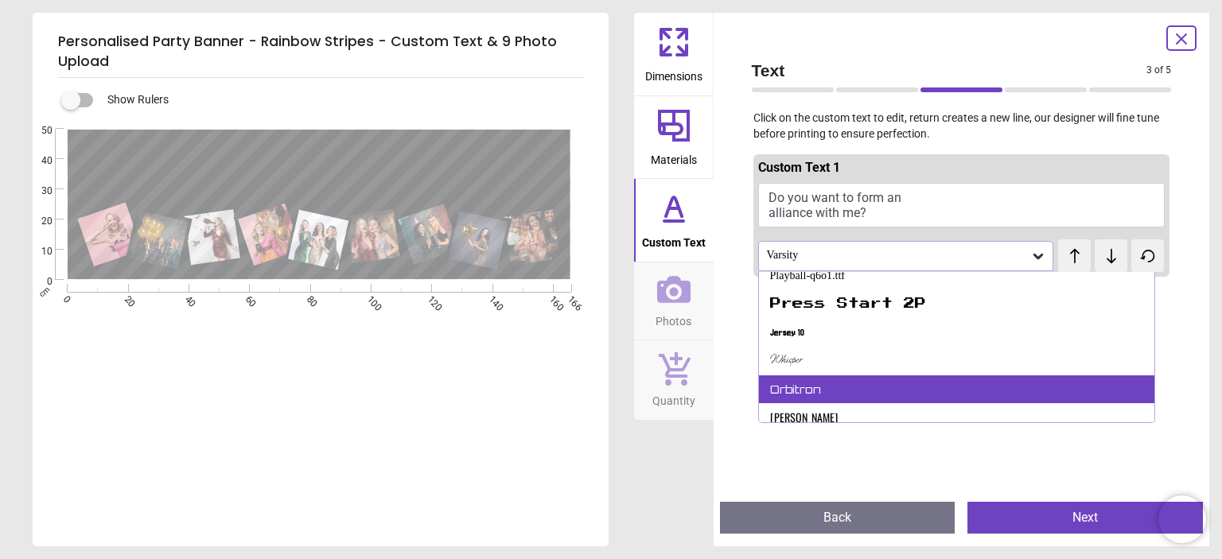
click at [819, 387] on div "Orbitron" at bounding box center [956, 389] width 395 height 29
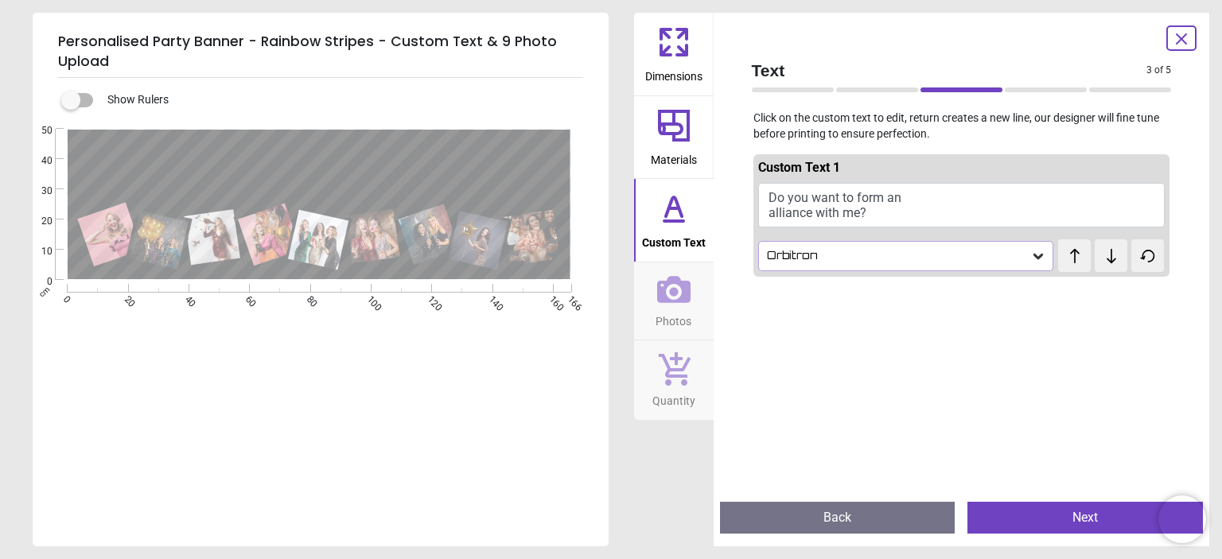
click at [1033, 255] on icon at bounding box center [1038, 257] width 10 height 6
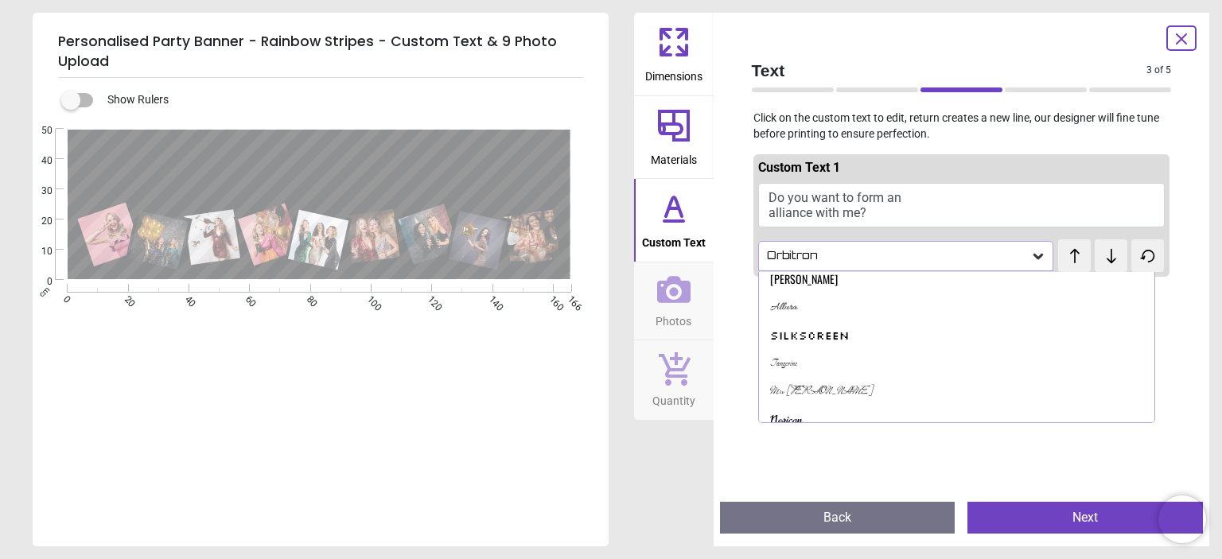
scroll to position [493, 0]
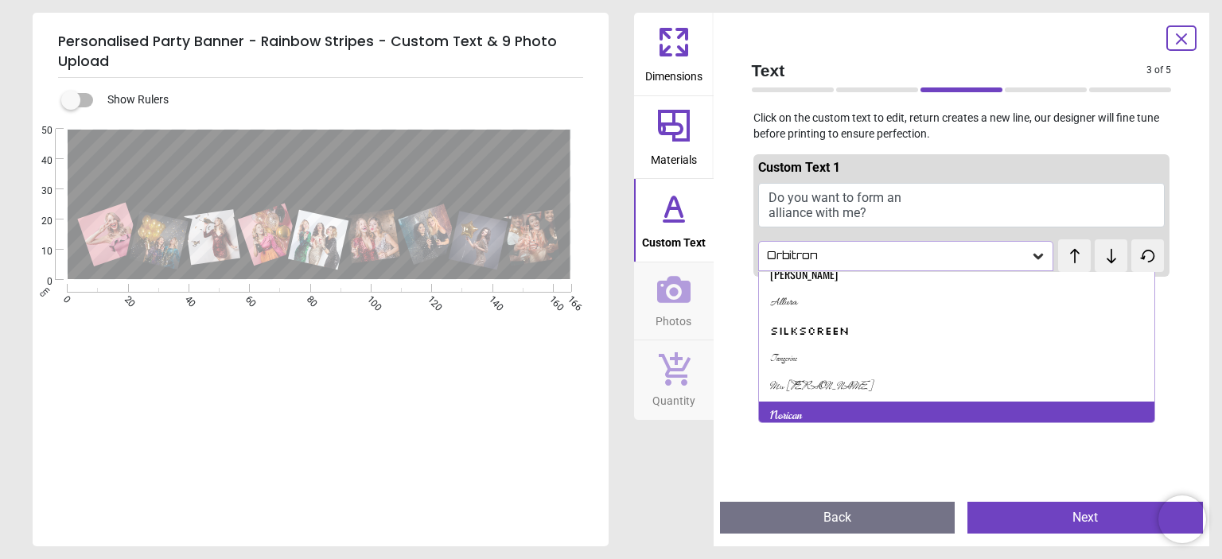
click at [811, 407] on div "Norican" at bounding box center [956, 416] width 395 height 29
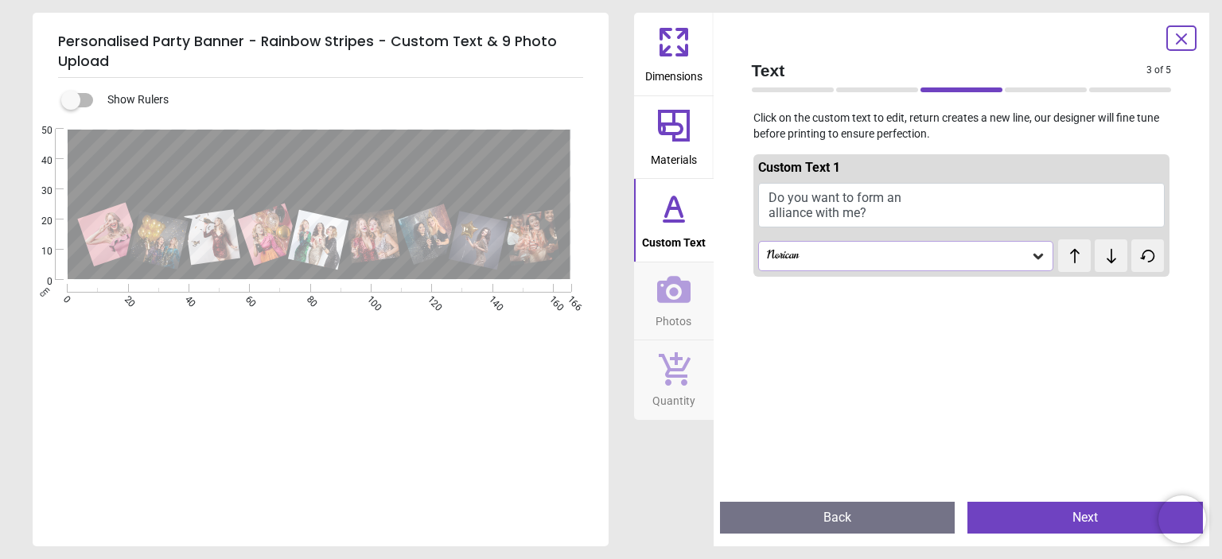
click at [823, 196] on button "Do you want to form an alliance with me?" at bounding box center [961, 205] width 407 height 45
click at [764, 215] on button "Do you want to form an alliance with me?" at bounding box center [961, 205] width 407 height 45
click at [772, 211] on button "Do you want to form an alliance with me?" at bounding box center [961, 205] width 407 height 45
click at [1036, 251] on icon at bounding box center [1038, 256] width 16 height 16
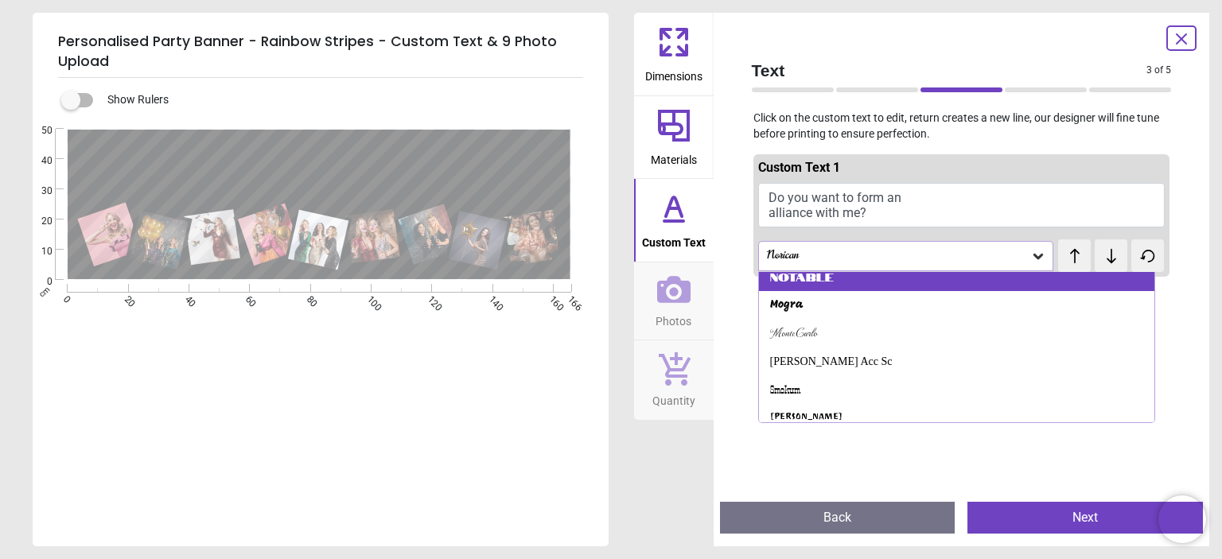
scroll to position [719, 0]
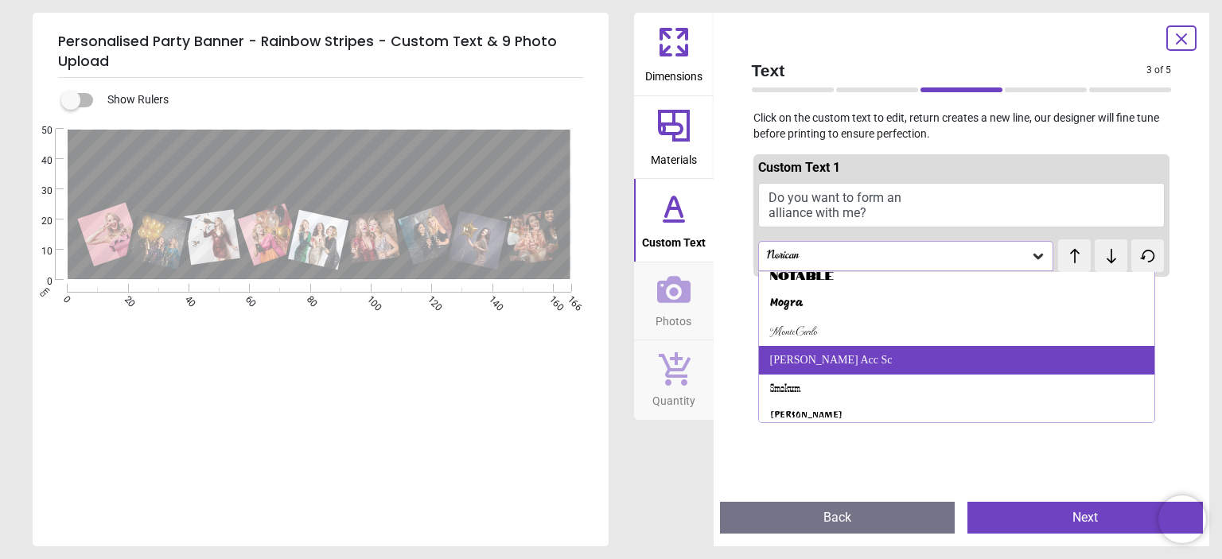
click at [856, 359] on div "Bruno Acc Sc" at bounding box center [956, 360] width 395 height 29
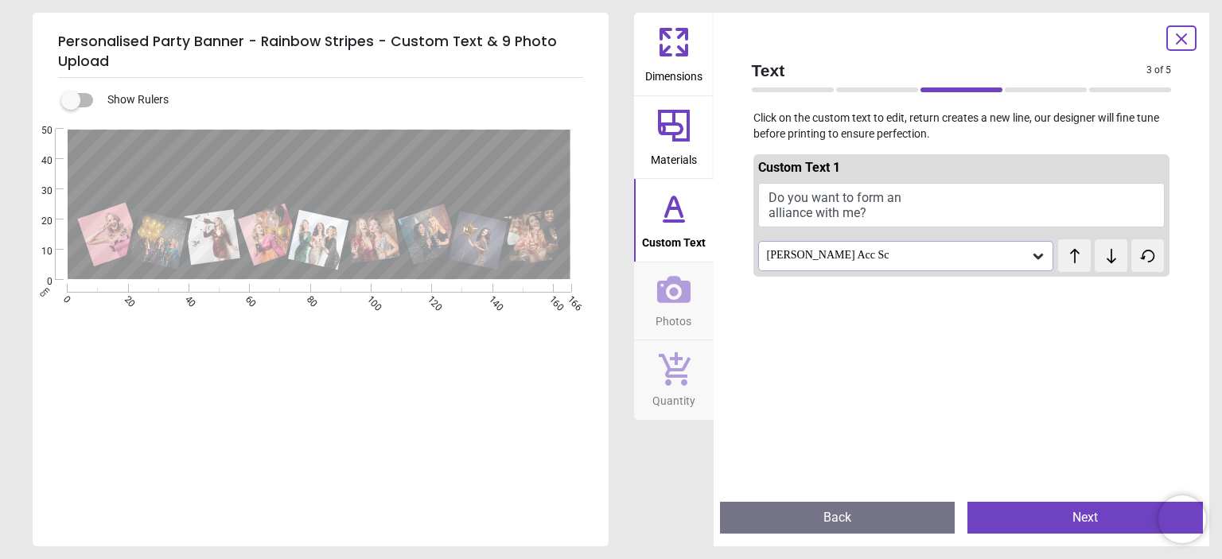
scroll to position [0, 0]
click at [877, 212] on button "Do you want to form an alliance with me?" at bounding box center [961, 205] width 407 height 45
click at [1020, 255] on div "Bruno Acc Sc" at bounding box center [898, 256] width 266 height 14
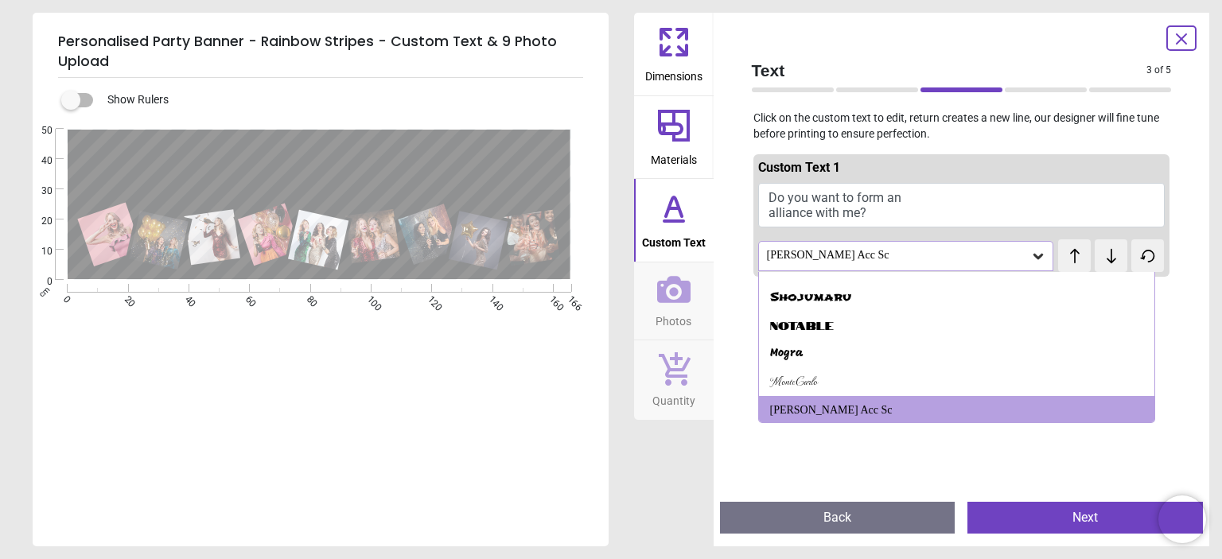
scroll to position [671, 0]
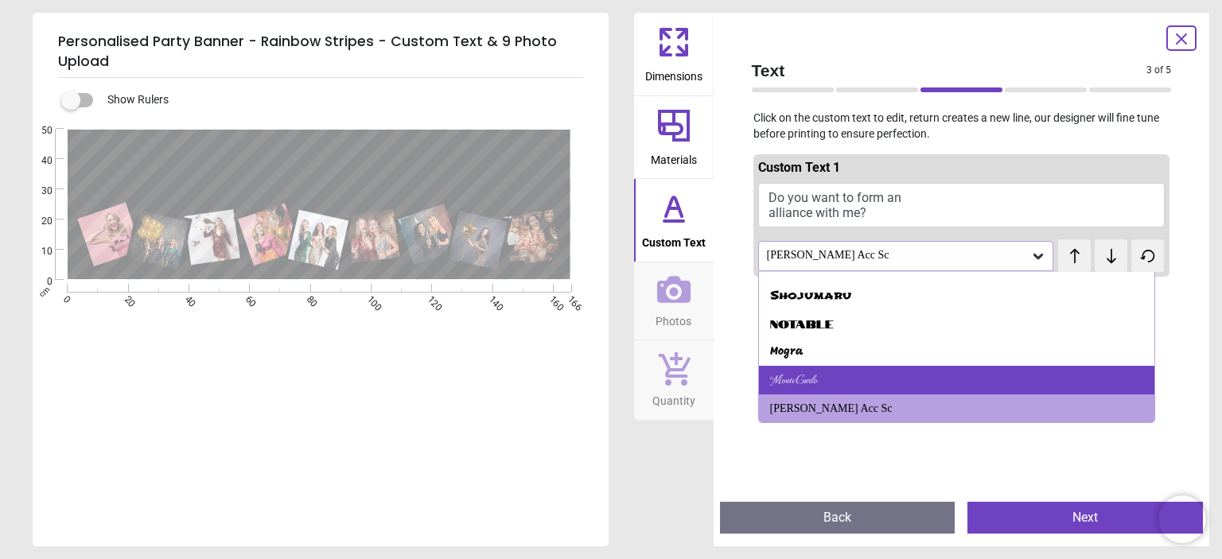
click at [923, 366] on div "MonteCarlo" at bounding box center [956, 380] width 395 height 29
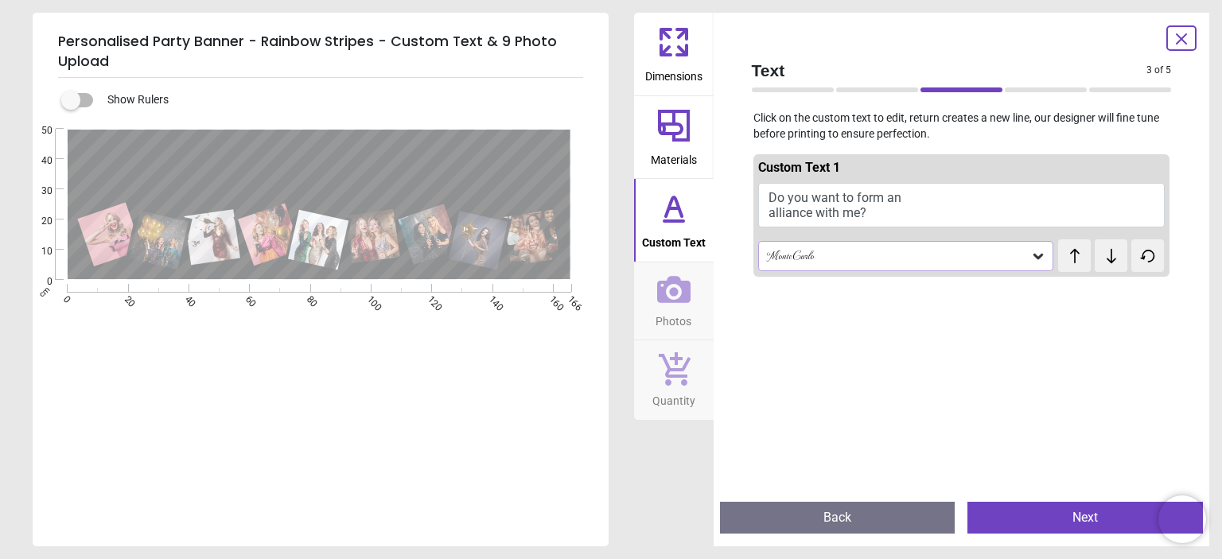
scroll to position [0, 0]
click at [1031, 251] on icon at bounding box center [1038, 256] width 16 height 16
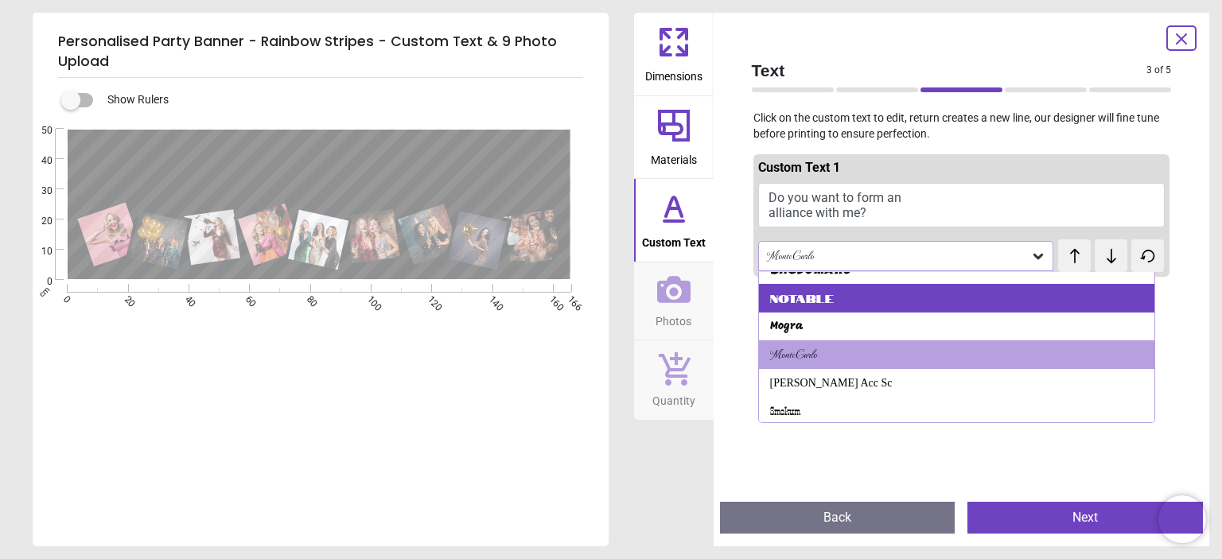
scroll to position [697, 0]
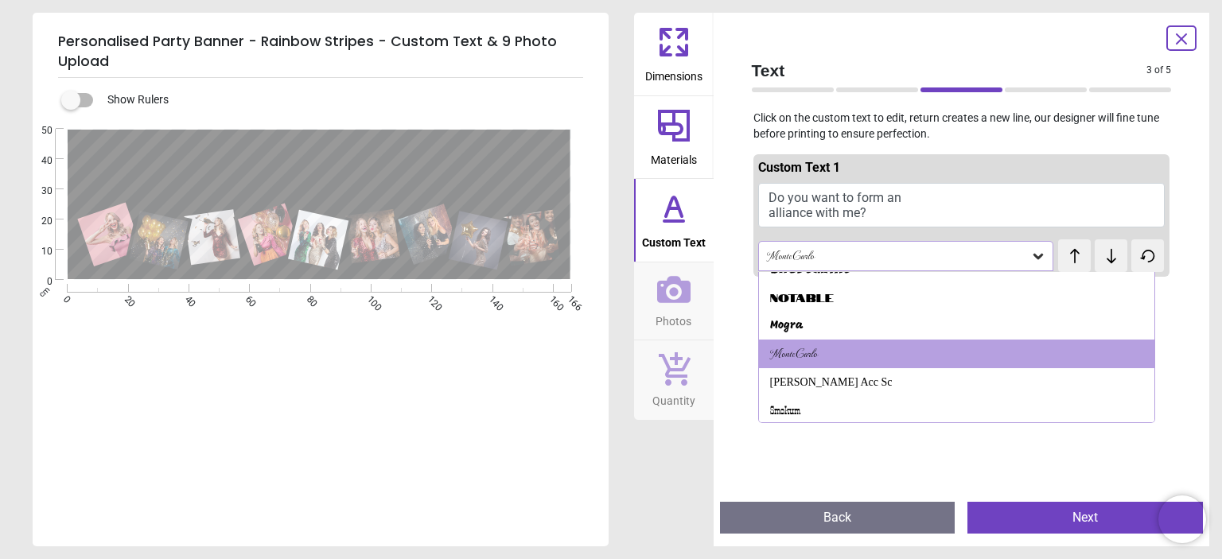
click at [885, 203] on button "Do you want to form an alliance with me?" at bounding box center [961, 205] width 407 height 45
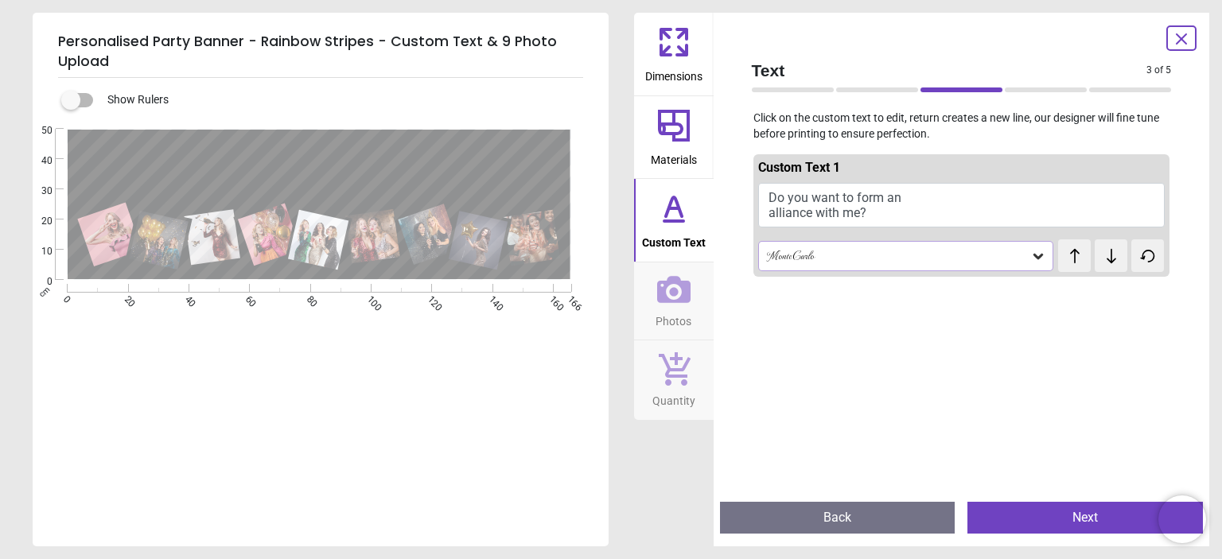
scroll to position [10, 0]
click at [873, 208] on button "Do you want to form an alliance with me?" at bounding box center [961, 205] width 407 height 45
click at [916, 192] on button "Do you want to form an alliance with me?" at bounding box center [961, 205] width 407 height 45
click at [1018, 260] on div "MonteCarlo" at bounding box center [898, 256] width 266 height 14
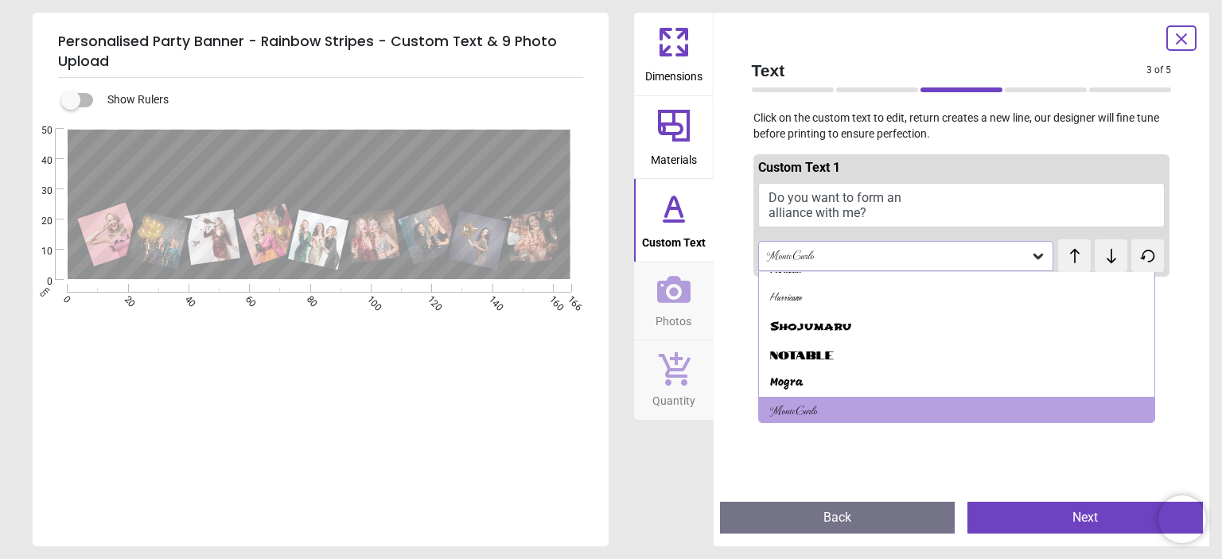
scroll to position [643, 0]
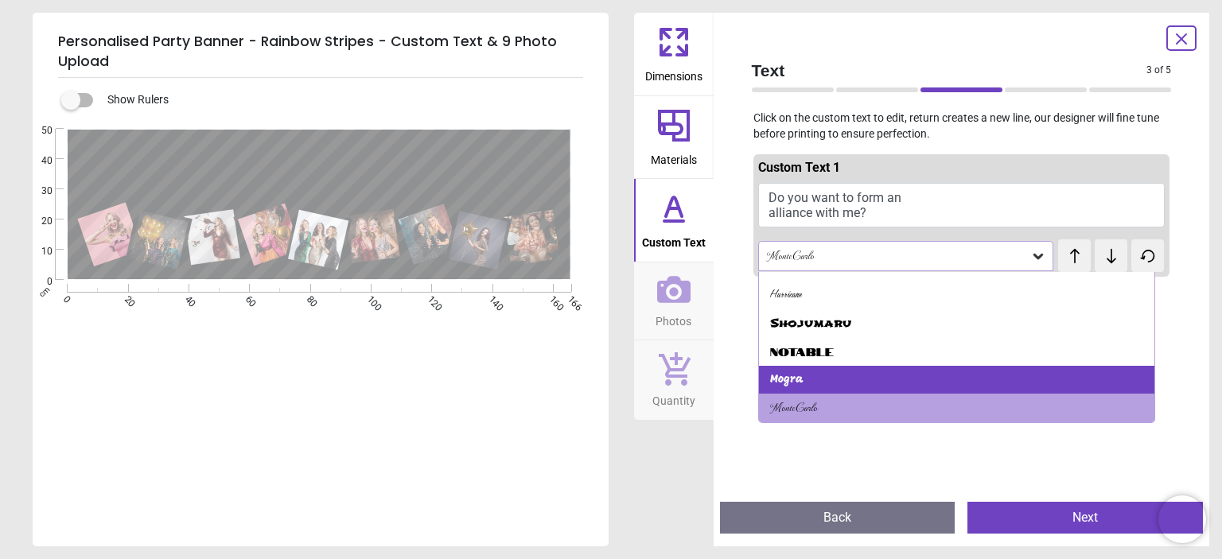
click at [888, 372] on div "Mogra" at bounding box center [956, 380] width 395 height 29
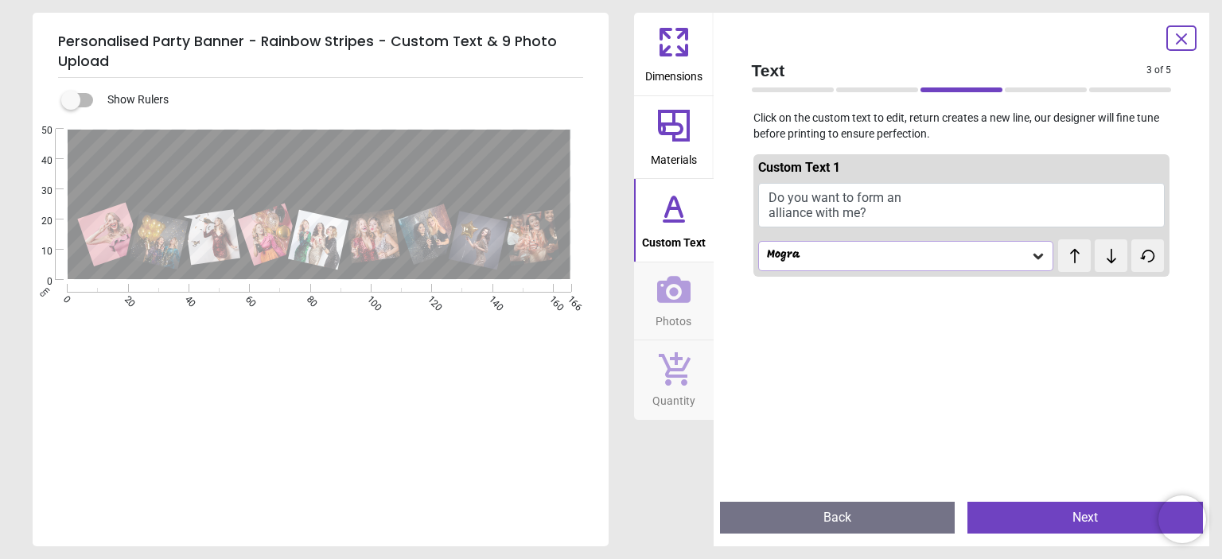
click at [1033, 256] on icon at bounding box center [1038, 257] width 10 height 6
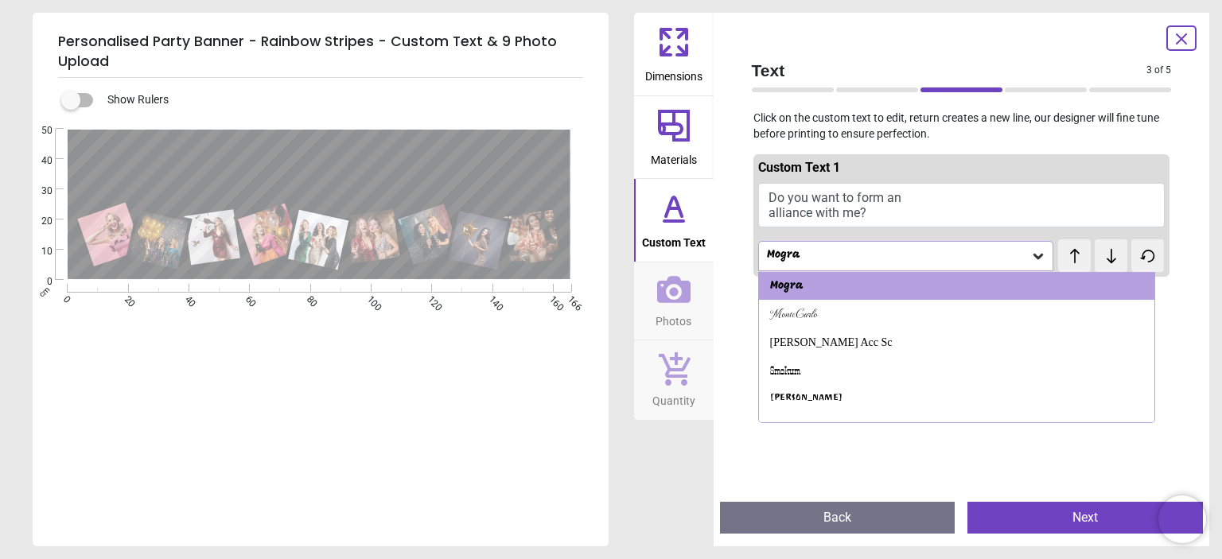
scroll to position [749, 0]
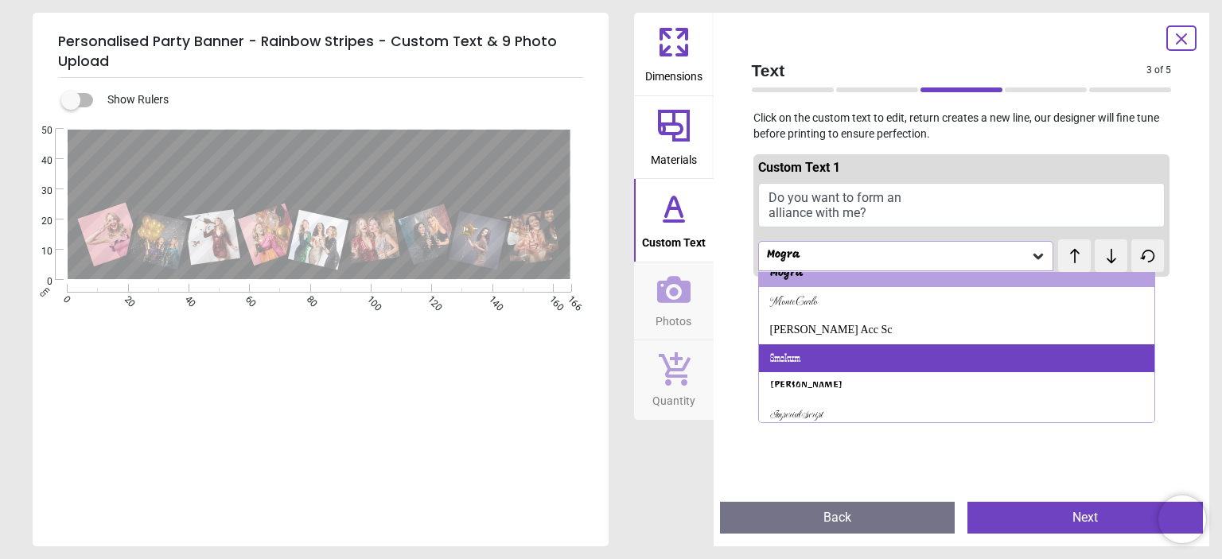
click at [836, 361] on div "Smokum" at bounding box center [956, 358] width 395 height 29
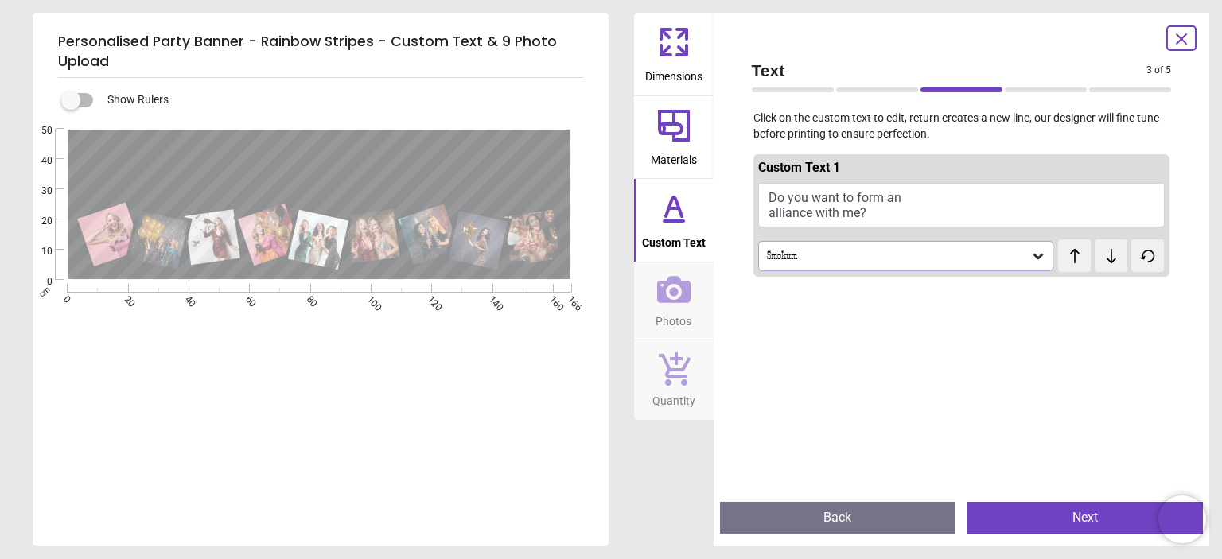
scroll to position [2, 0]
click at [1033, 259] on icon at bounding box center [1038, 257] width 10 height 6
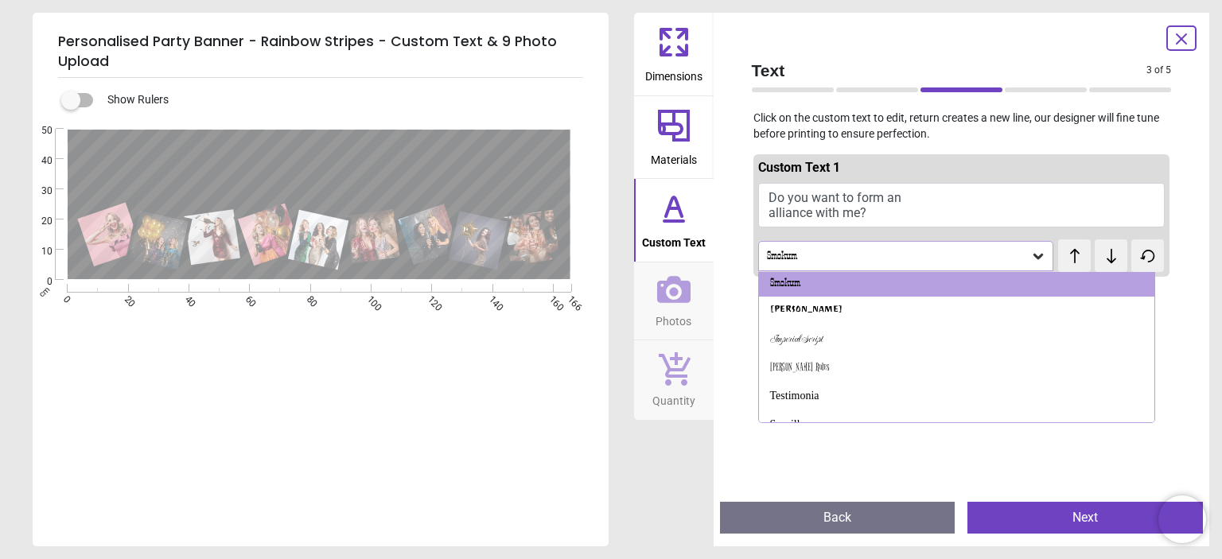
scroll to position [826, 0]
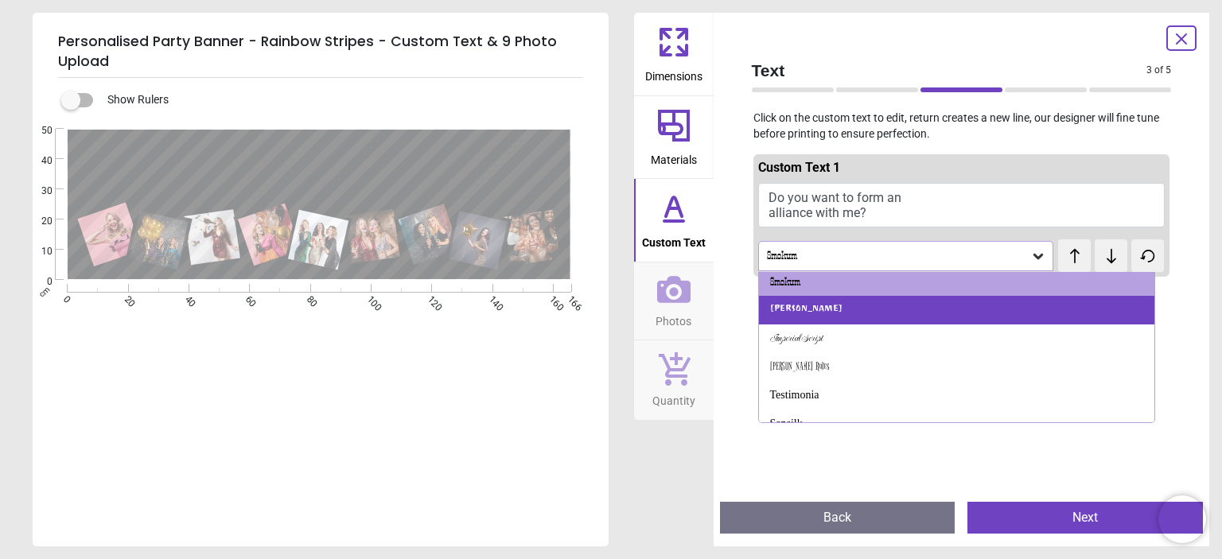
click at [845, 305] on div "Ravi Prakash" at bounding box center [956, 310] width 395 height 29
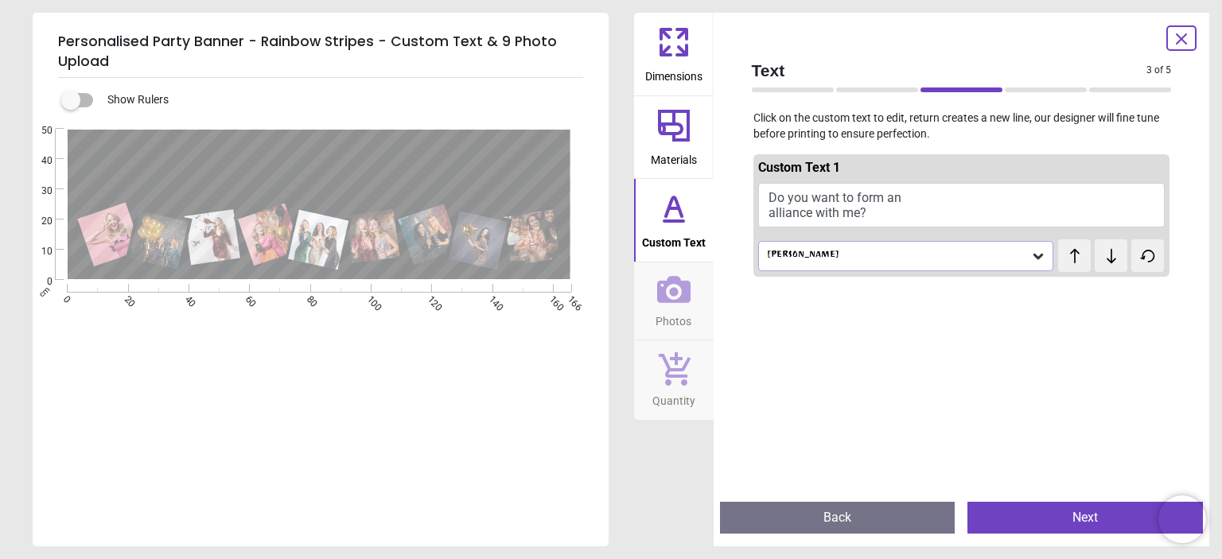
click at [1036, 263] on icon at bounding box center [1038, 256] width 16 height 16
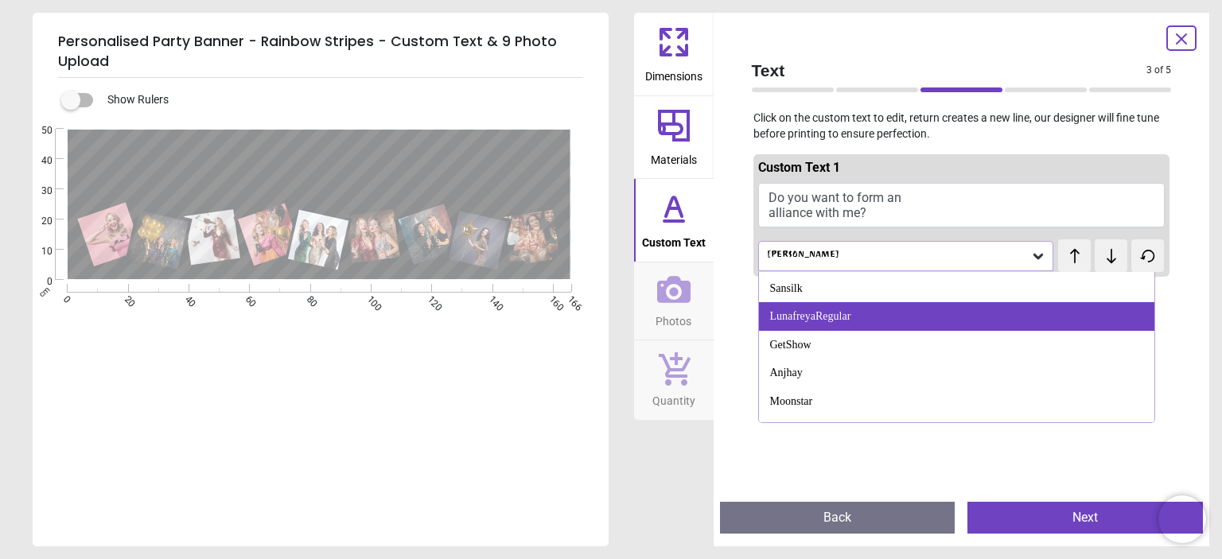
scroll to position [982, 0]
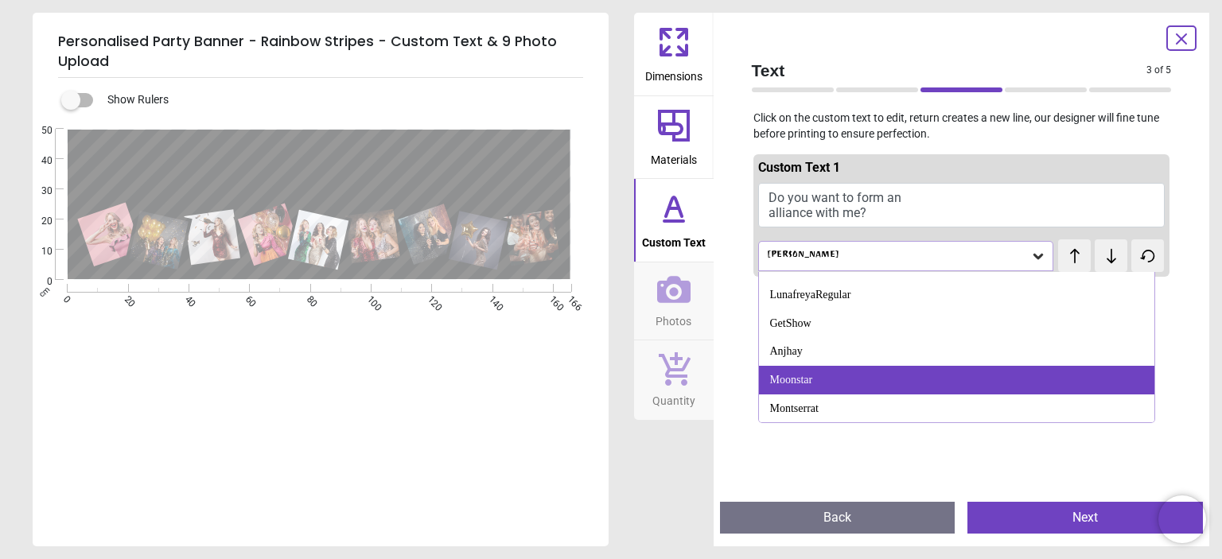
click at [835, 380] on div "Moonstar" at bounding box center [956, 380] width 395 height 29
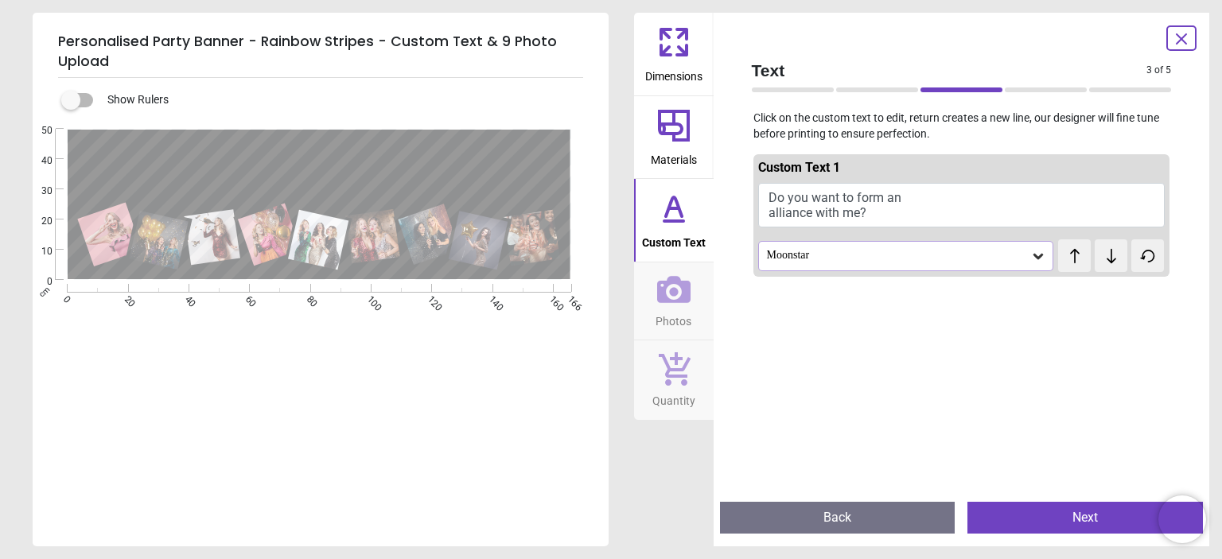
click at [1033, 256] on icon at bounding box center [1038, 257] width 10 height 6
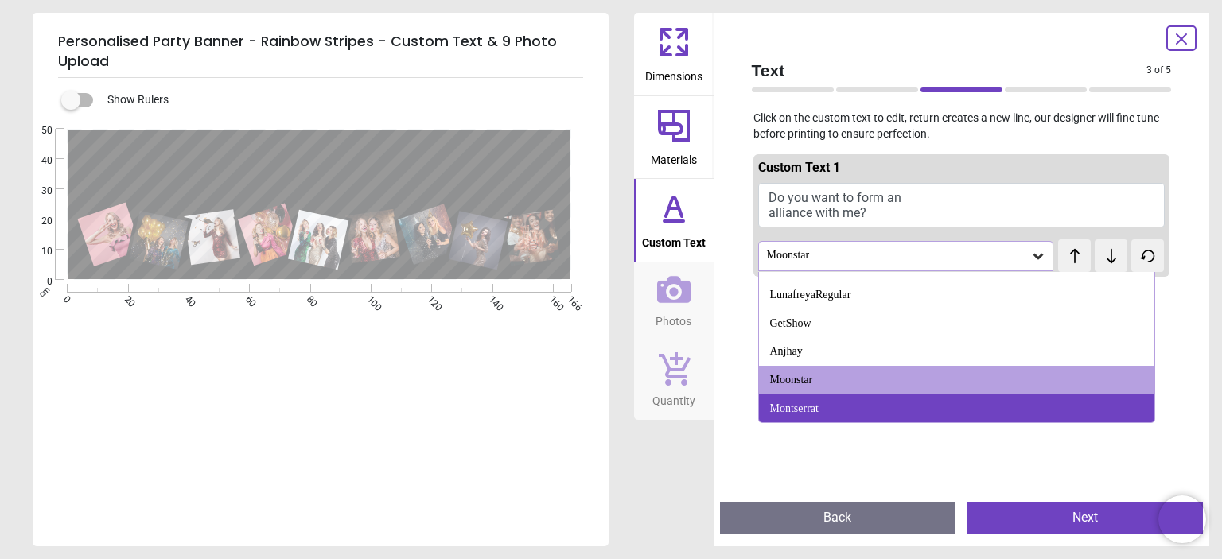
click at [818, 406] on div "Montserrat" at bounding box center [794, 409] width 49 height 16
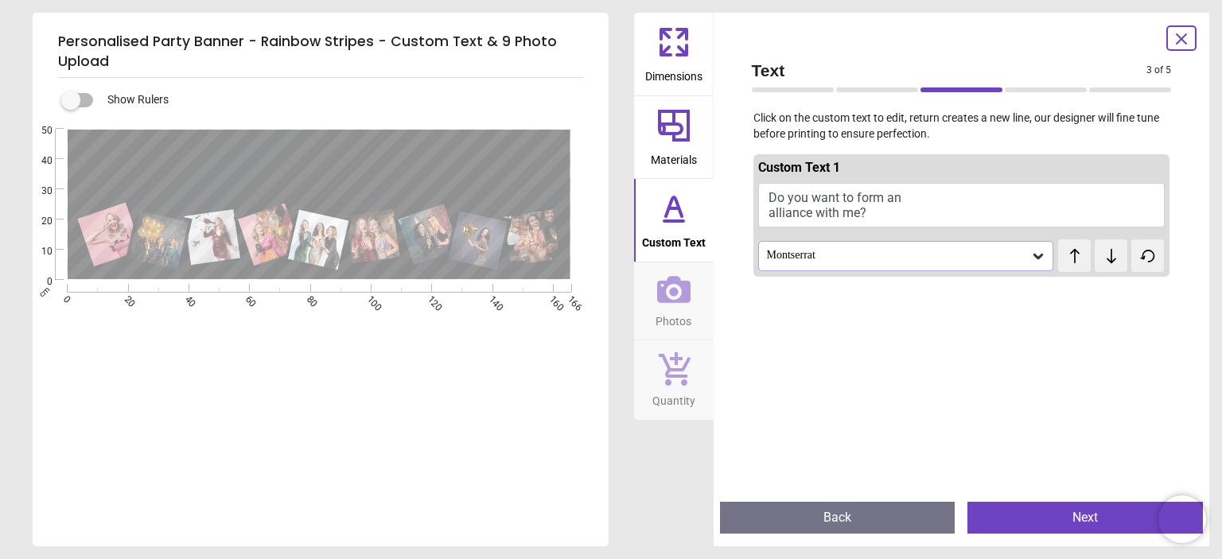
scroll to position [2, 0]
click at [1033, 256] on icon at bounding box center [1038, 257] width 10 height 6
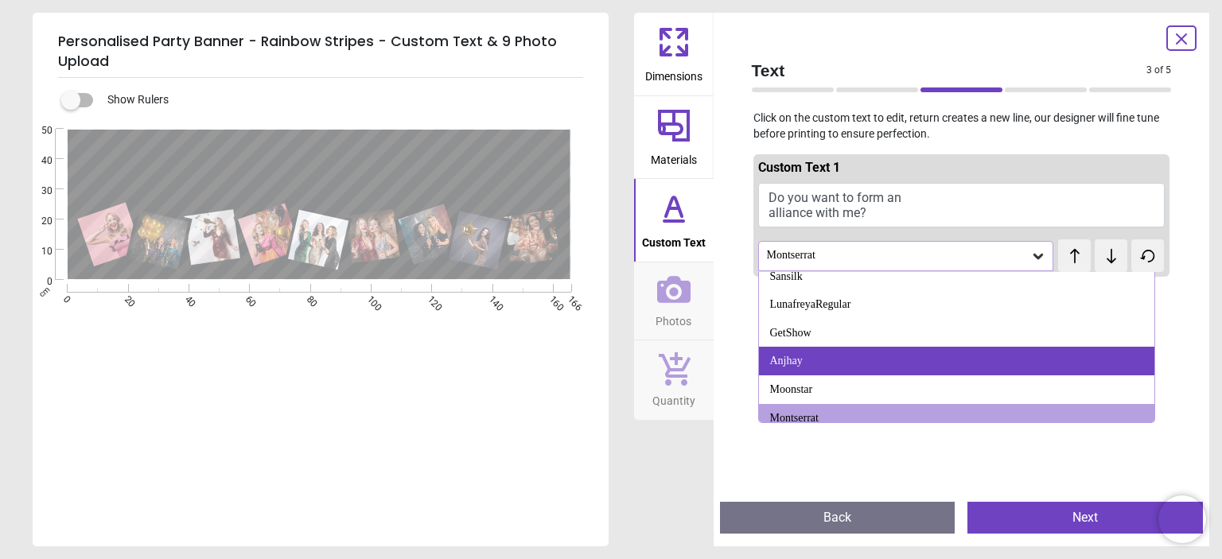
scroll to position [982, 0]
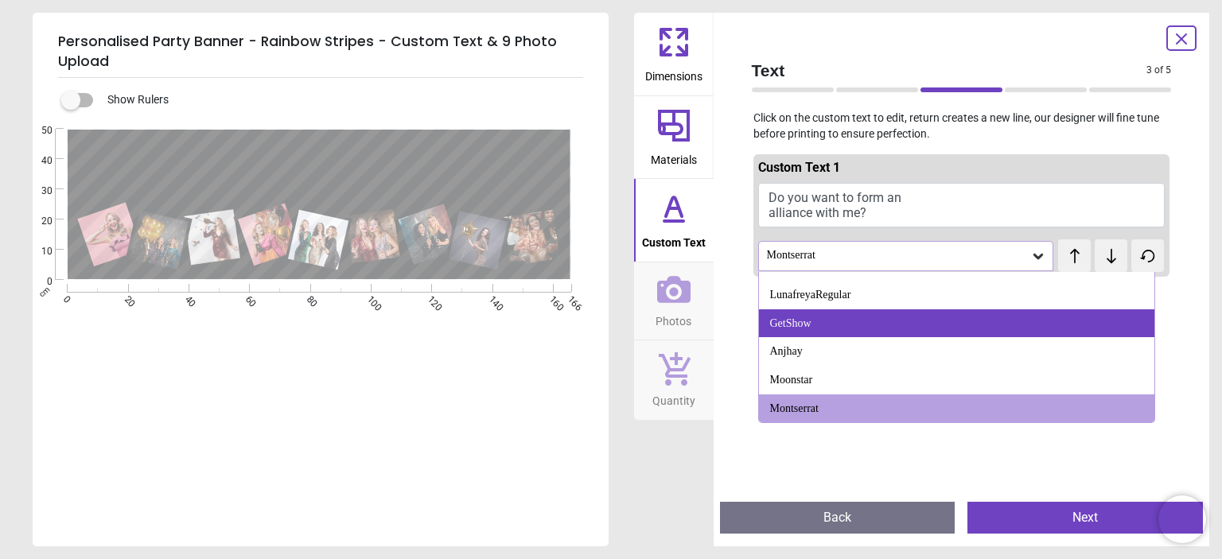
click at [874, 317] on div "GetShow" at bounding box center [956, 323] width 395 height 29
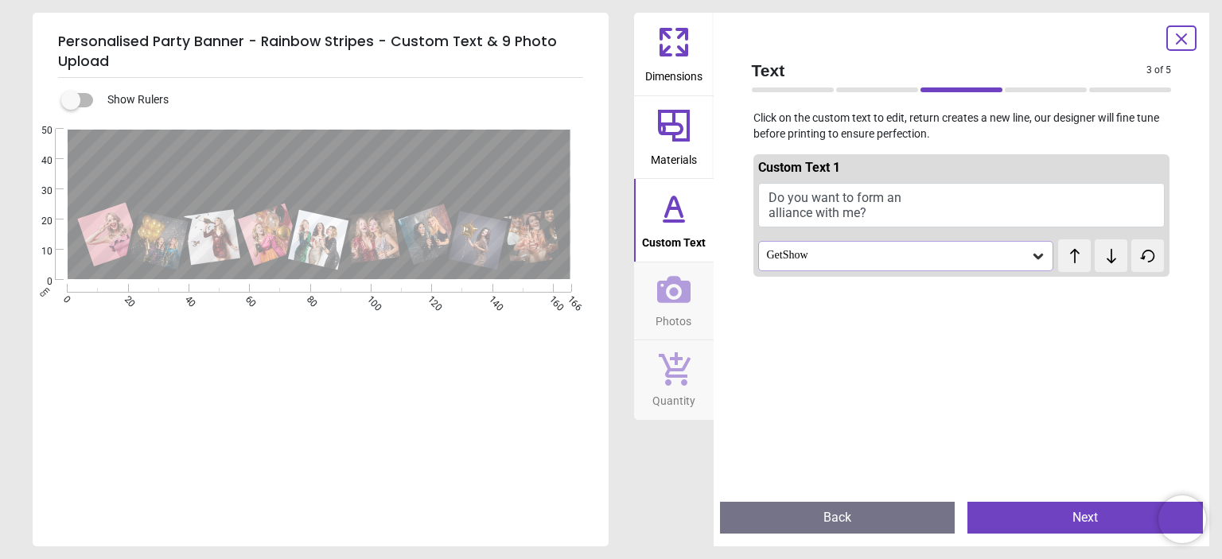
click at [1030, 260] on icon at bounding box center [1038, 256] width 16 height 16
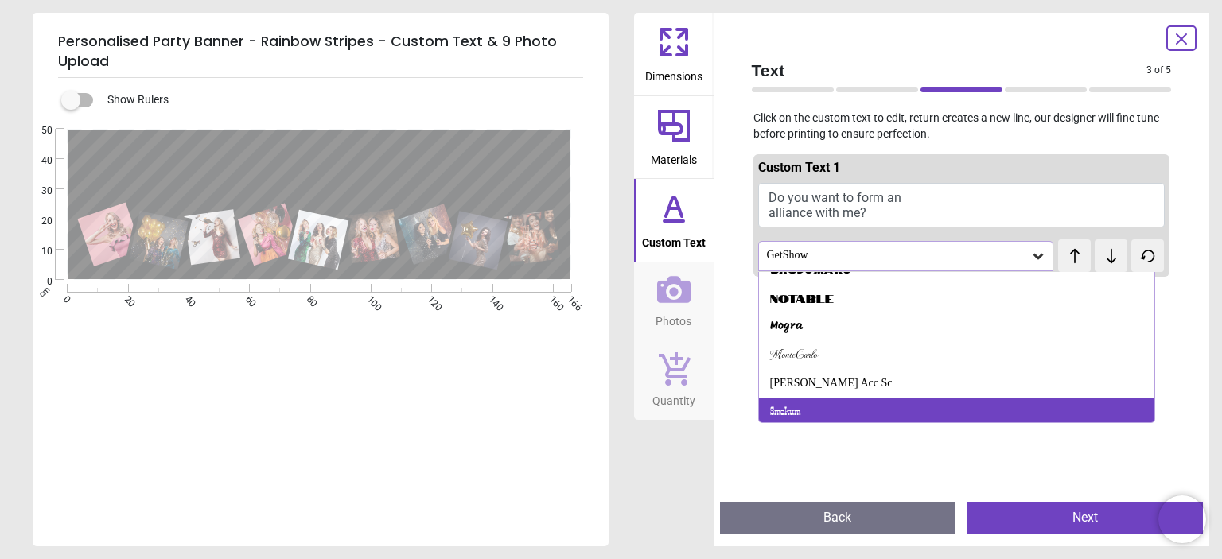
scroll to position [690, 0]
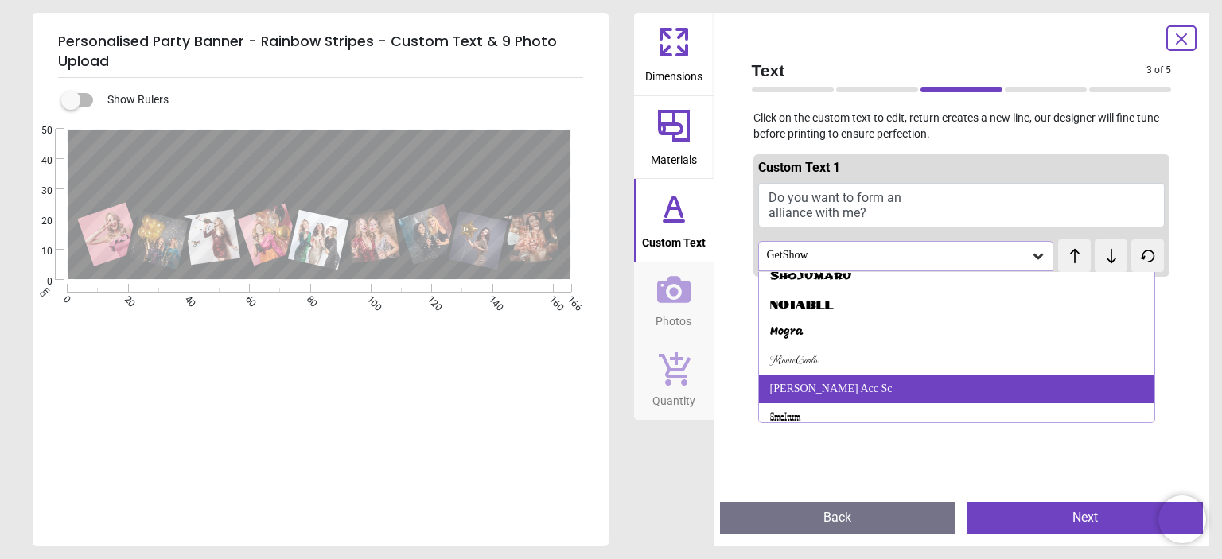
click at [823, 393] on div "Bruno Acc Sc" at bounding box center [831, 389] width 122 height 16
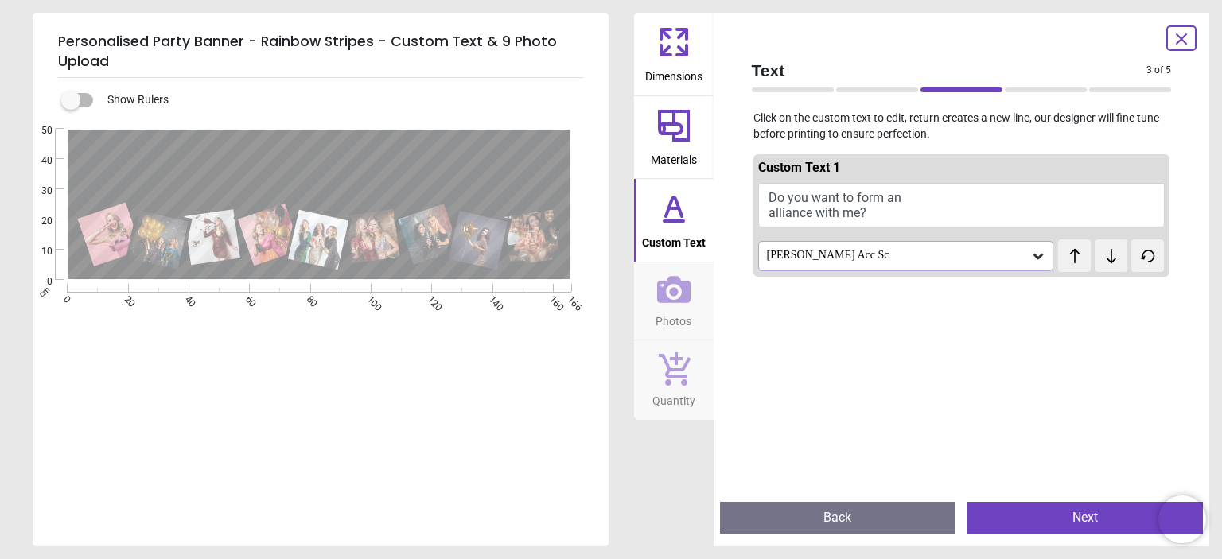
click at [1033, 257] on icon at bounding box center [1038, 257] width 10 height 6
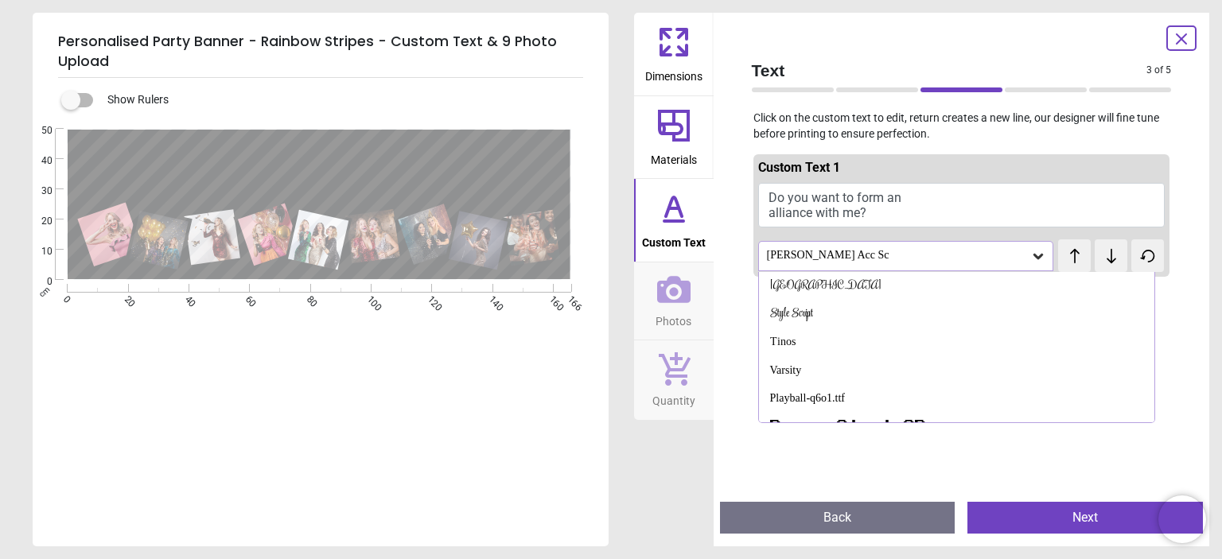
scroll to position [212, 0]
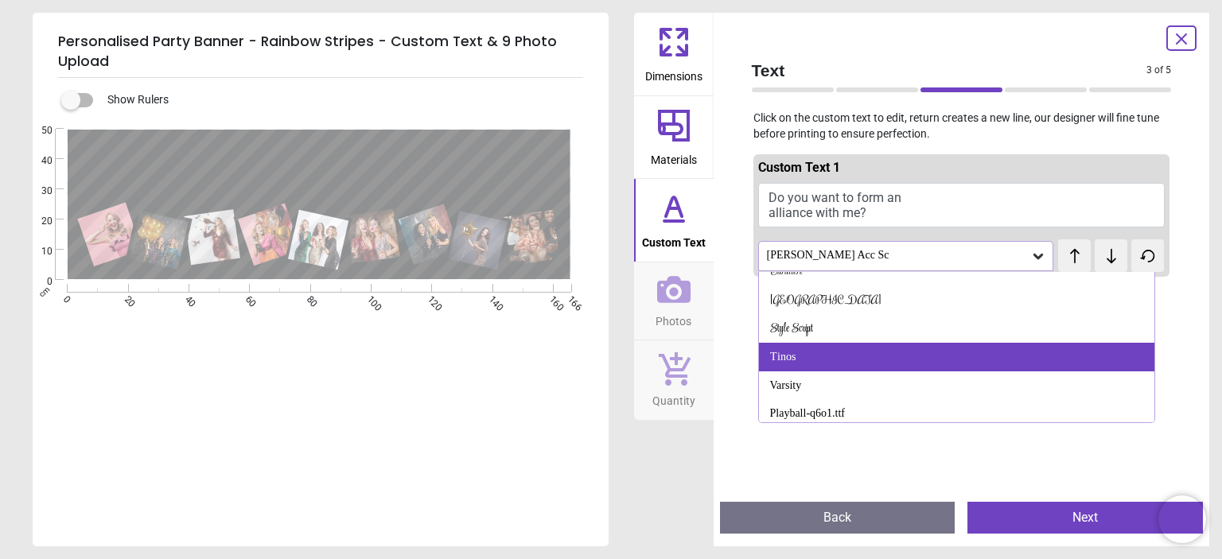
click at [865, 349] on div "Tinos" at bounding box center [956, 357] width 395 height 29
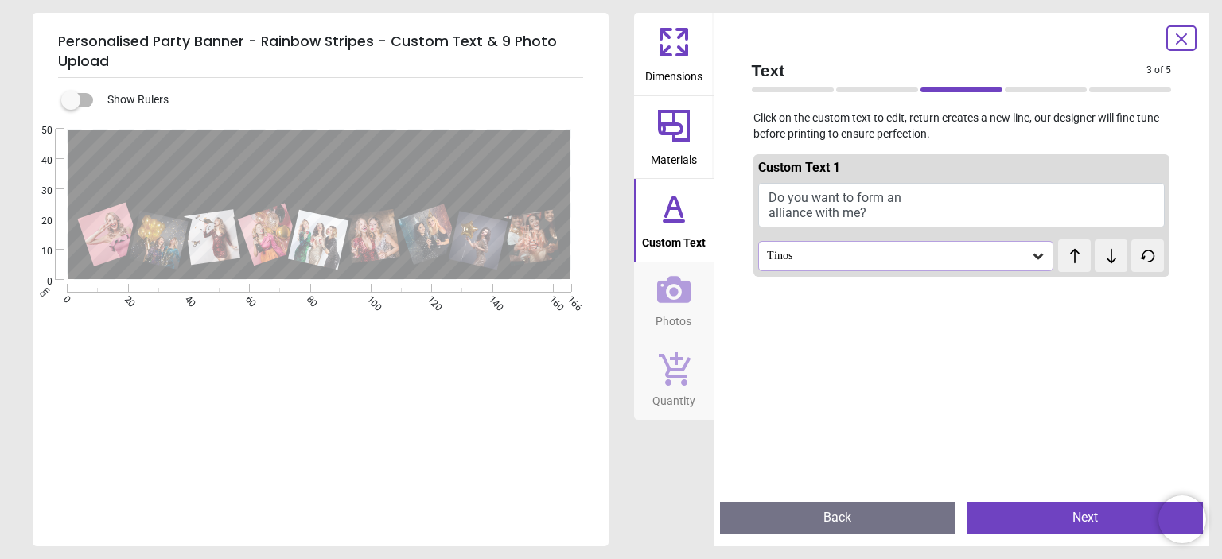
click at [1020, 259] on div "Tinos" at bounding box center [898, 256] width 266 height 14
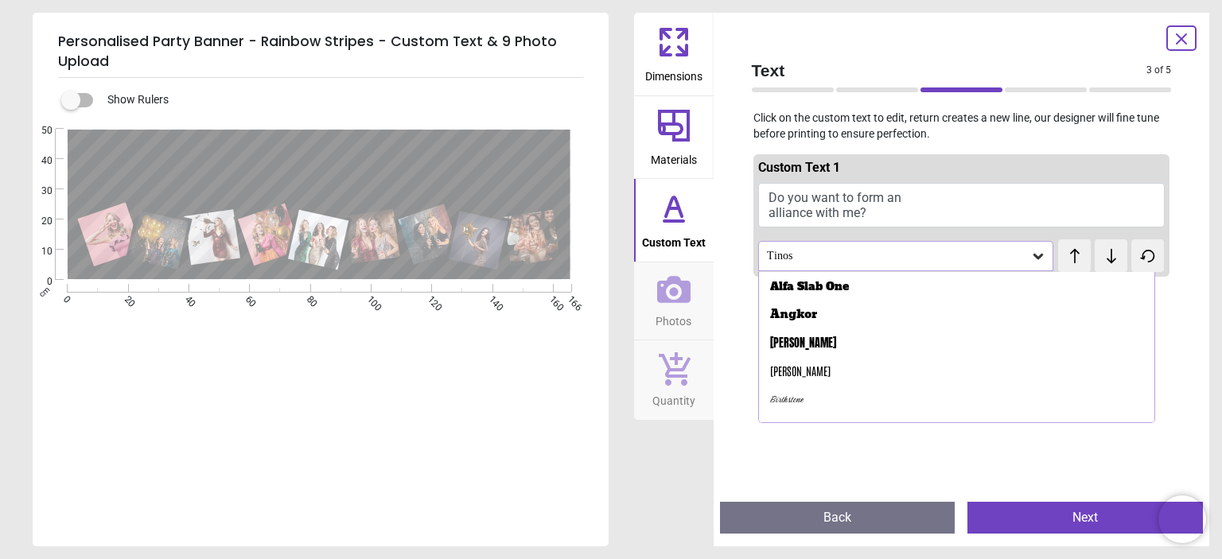
scroll to position [0, 0]
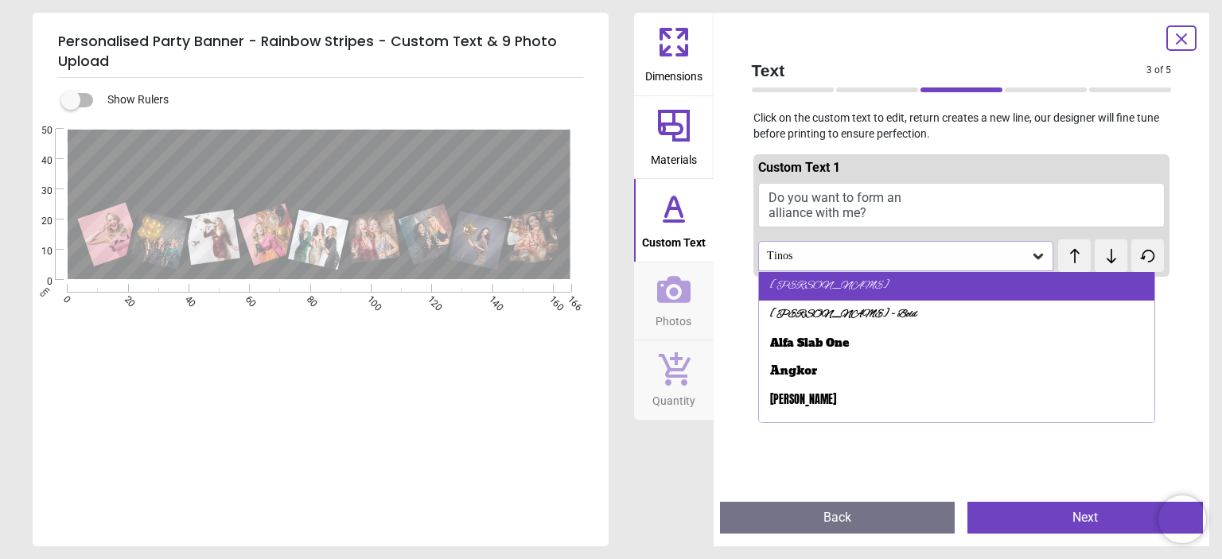
click at [811, 286] on div "[PERSON_NAME]" at bounding box center [829, 286] width 119 height 16
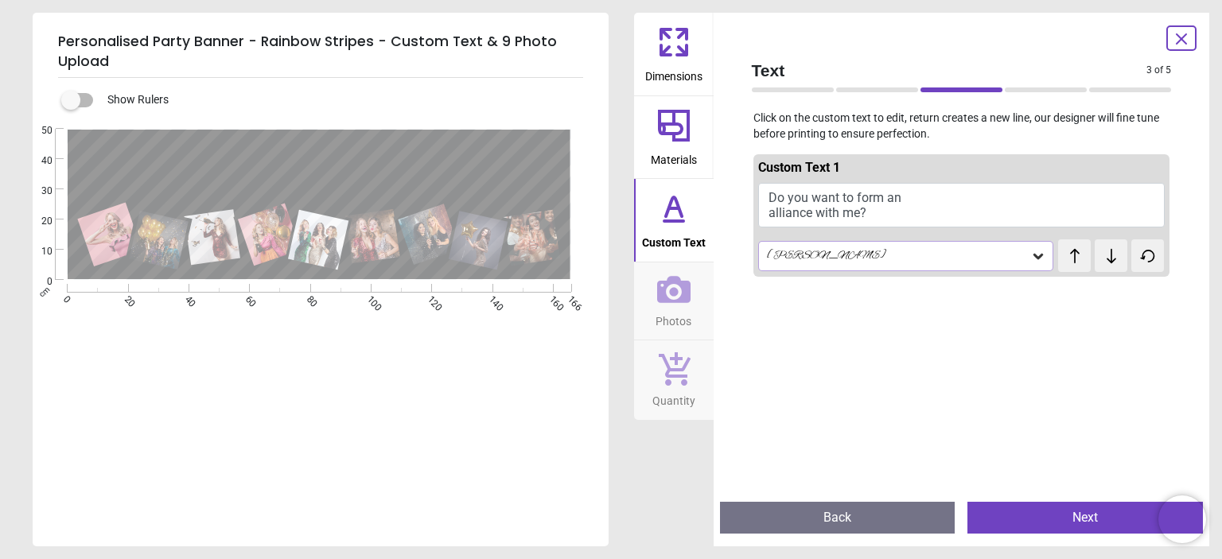
click at [1030, 262] on icon at bounding box center [1038, 256] width 16 height 16
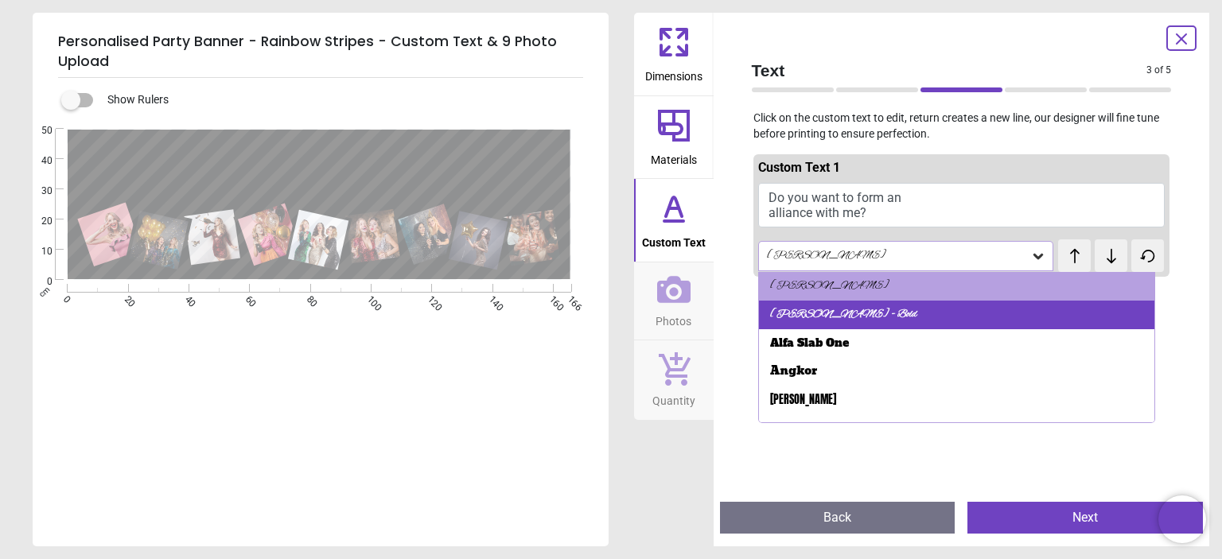
click at [881, 311] on div "[PERSON_NAME] - Bold" at bounding box center [956, 315] width 395 height 29
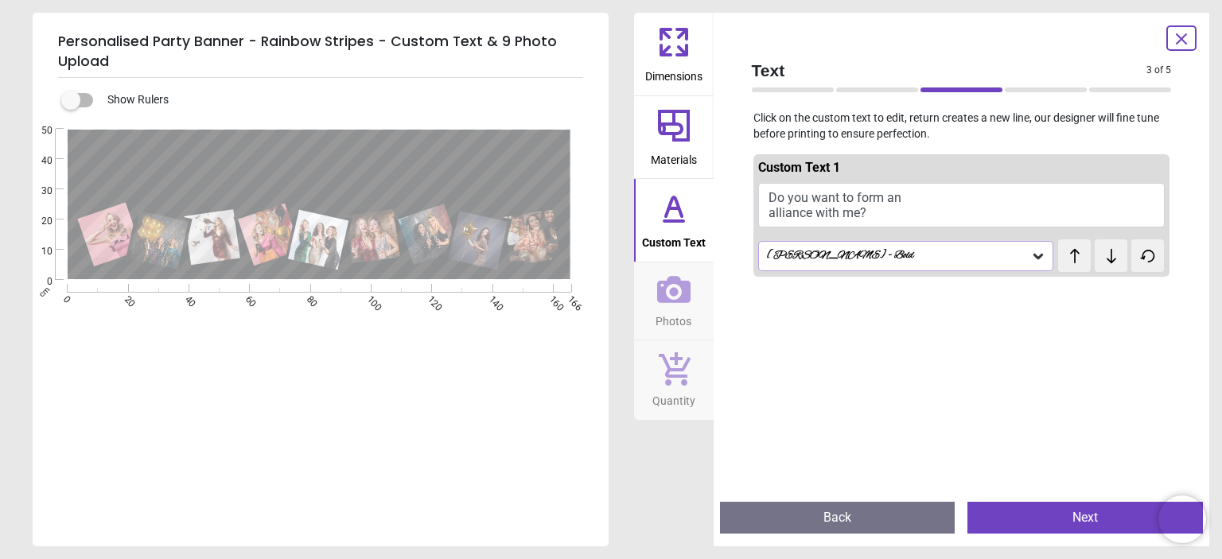
click at [1030, 254] on icon at bounding box center [1038, 256] width 16 height 16
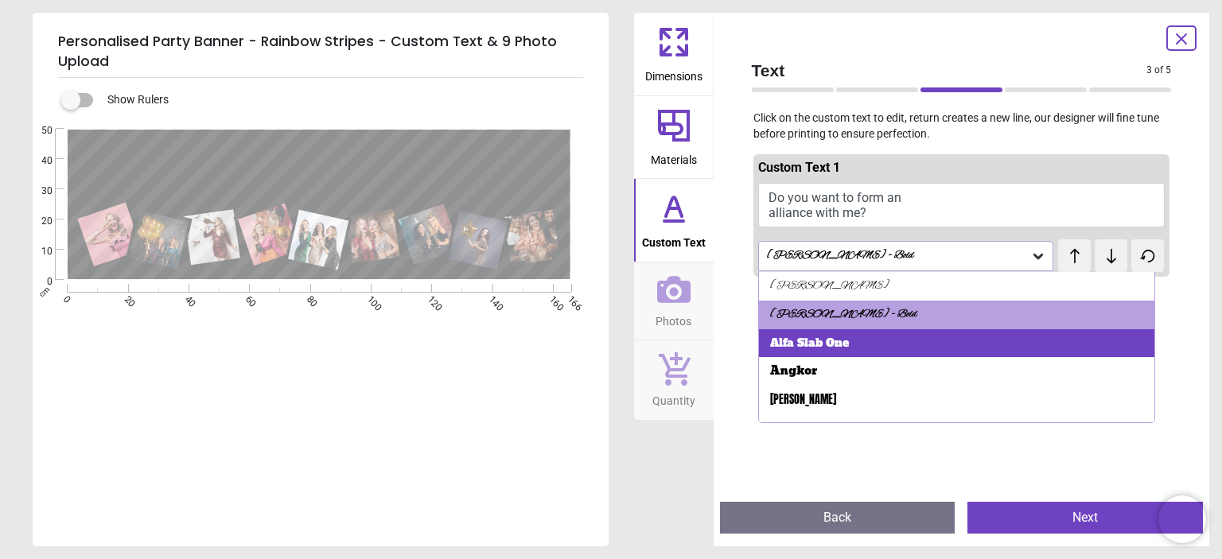
click at [861, 339] on div "Alfa Slab One" at bounding box center [956, 343] width 395 height 29
click at [861, 339] on div at bounding box center [961, 562] width 417 height 559
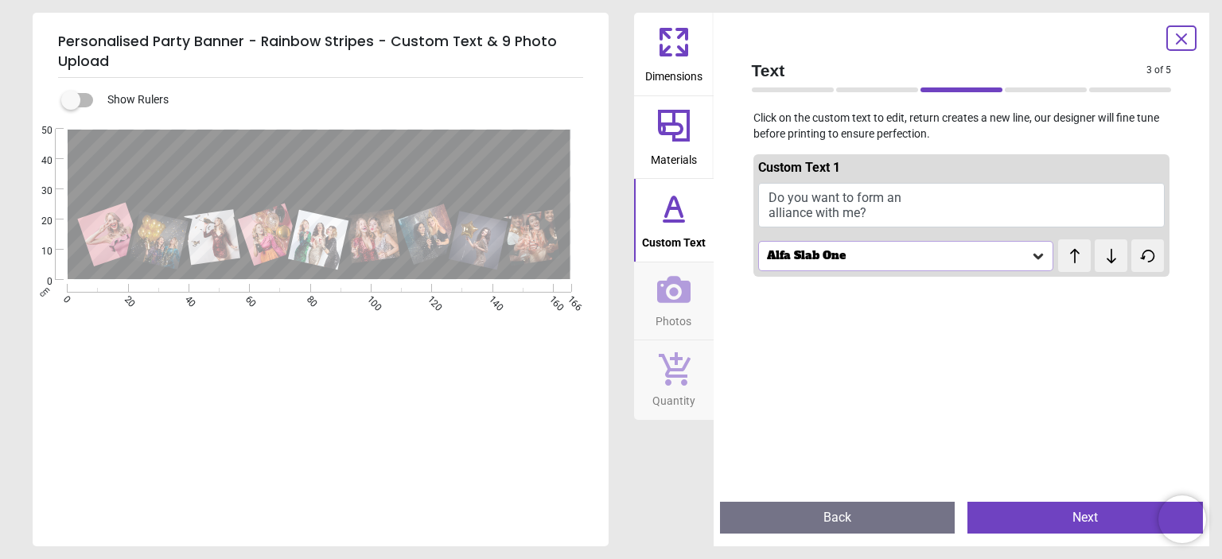
click at [1032, 253] on icon at bounding box center [1038, 256] width 16 height 16
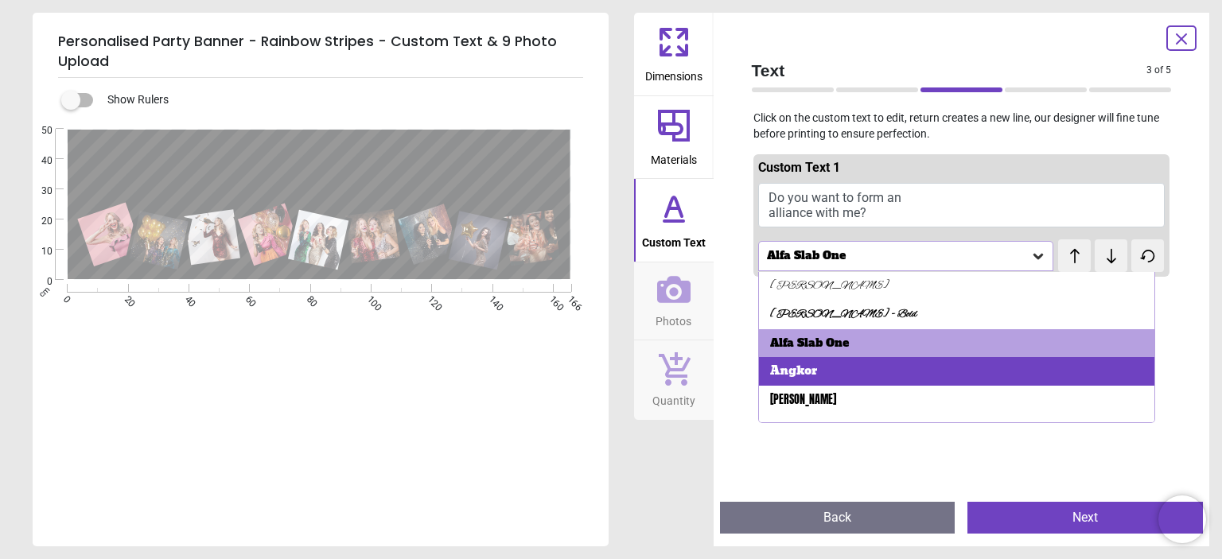
click at [836, 364] on div "Angkor" at bounding box center [956, 371] width 395 height 29
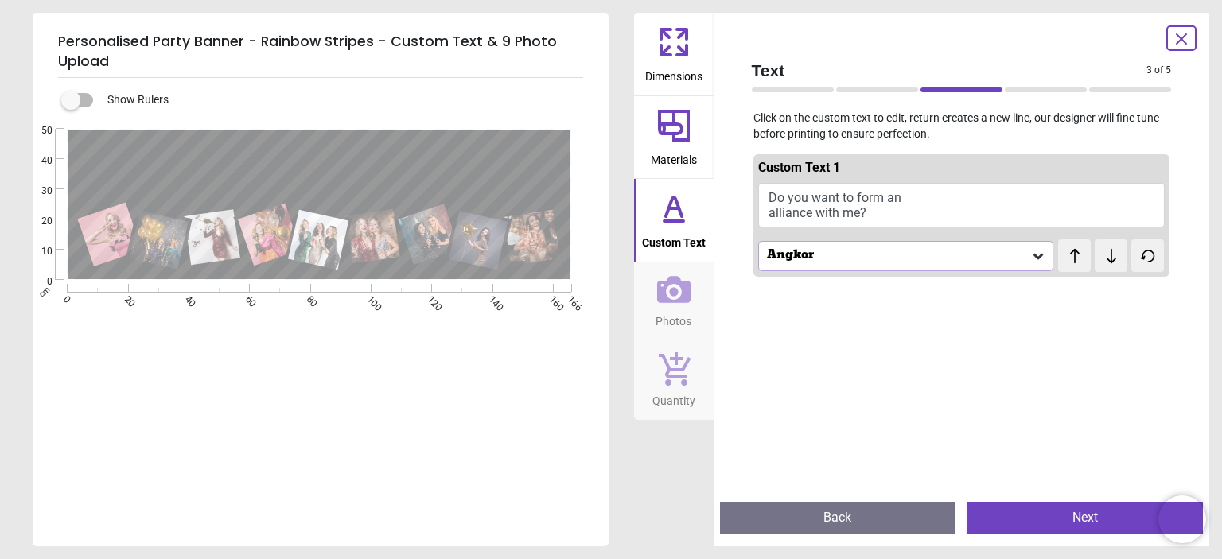
click at [1033, 259] on icon at bounding box center [1038, 257] width 10 height 6
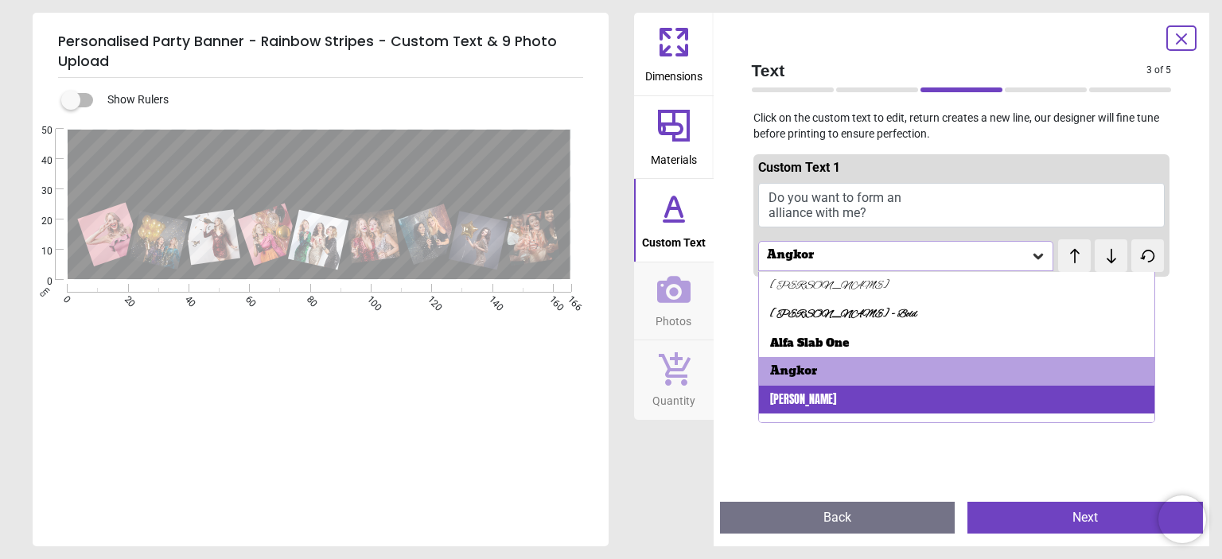
click at [845, 398] on div "[PERSON_NAME]" at bounding box center [956, 400] width 395 height 29
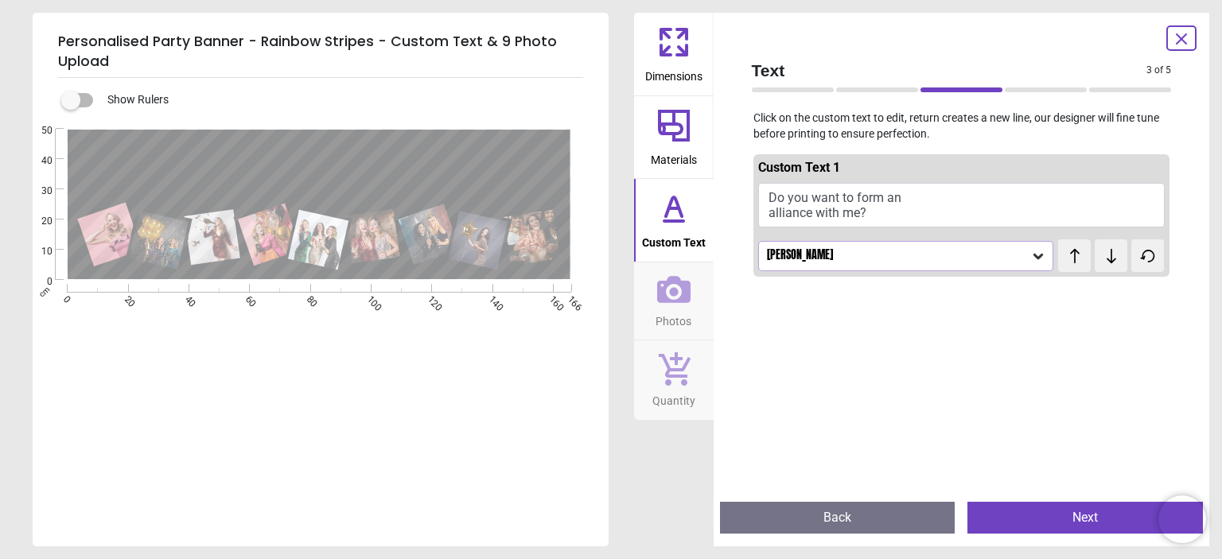
click at [875, 200] on button "Do you want to form an alliance with me?" at bounding box center [961, 205] width 407 height 45
click at [864, 216] on button "Do you want to form an alliance with me?" at bounding box center [961, 205] width 407 height 45
click at [878, 204] on button "Do you want to form an alliance with me?" at bounding box center [961, 205] width 407 height 45
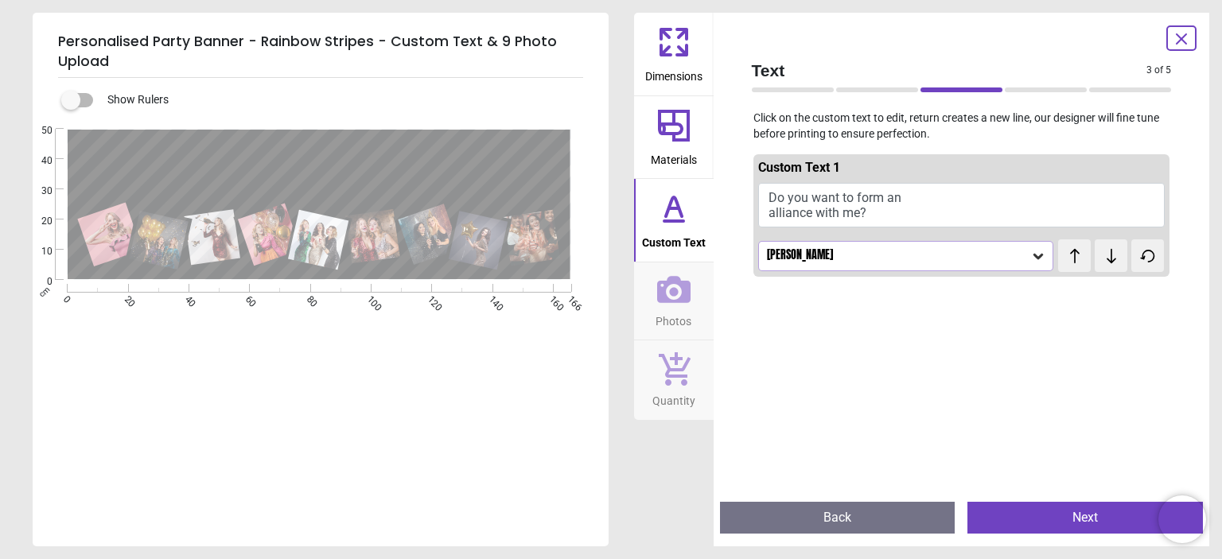
click at [878, 204] on button "Do you want to form an alliance with me?" at bounding box center [961, 205] width 407 height 45
type textarea "*"
click at [798, 210] on button "Do you want to form an alliance with me?" at bounding box center [961, 205] width 407 height 45
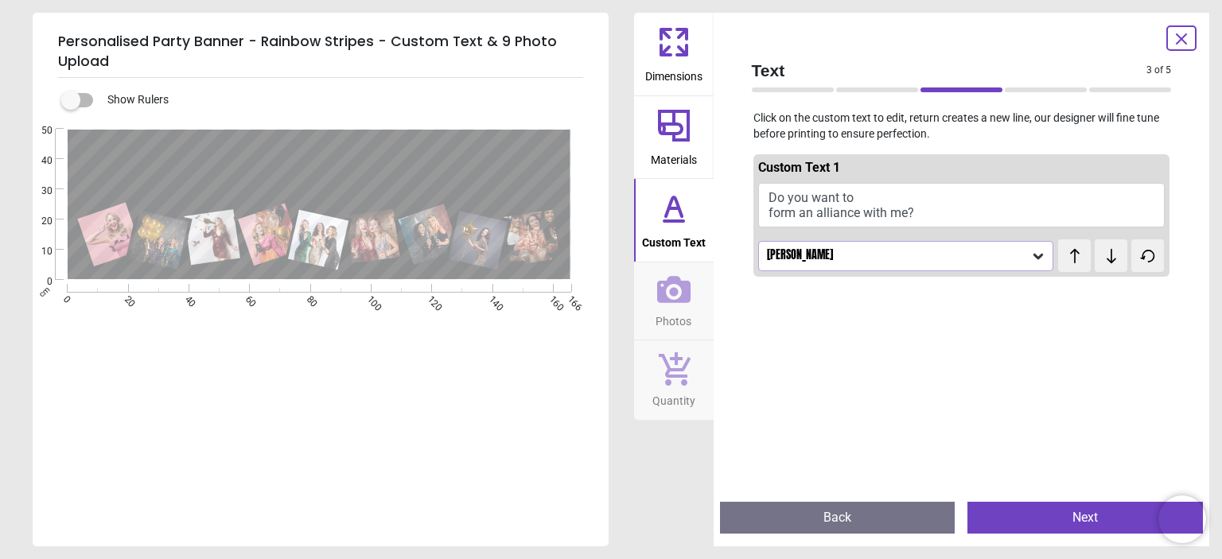
click at [799, 216] on button "Do you want to form an alliance with me?" at bounding box center [961, 205] width 407 height 45
click at [1033, 259] on icon at bounding box center [1038, 256] width 16 height 16
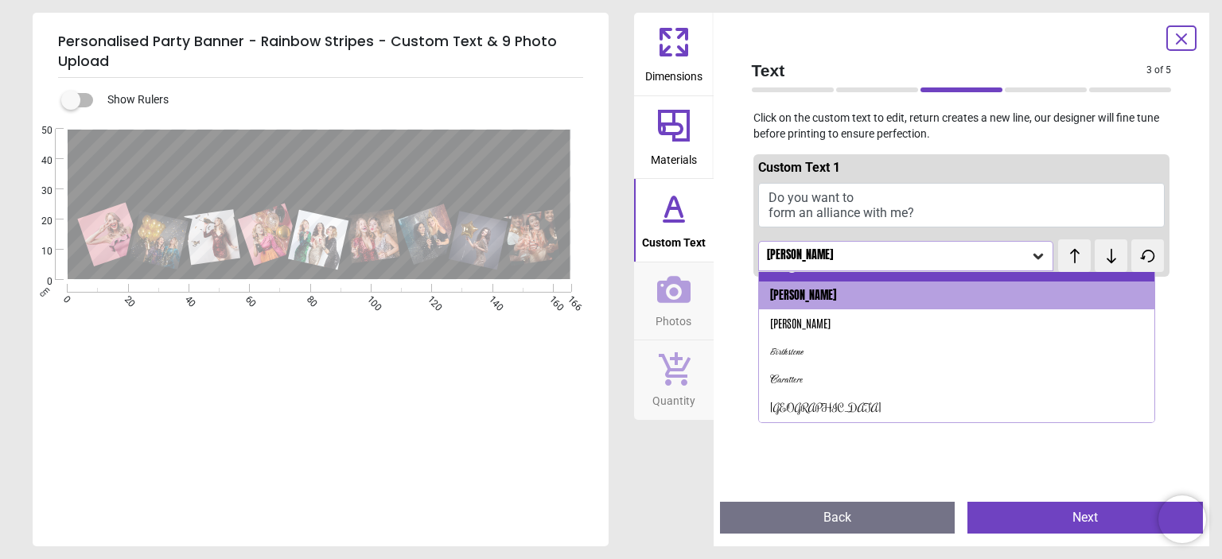
scroll to position [111, 0]
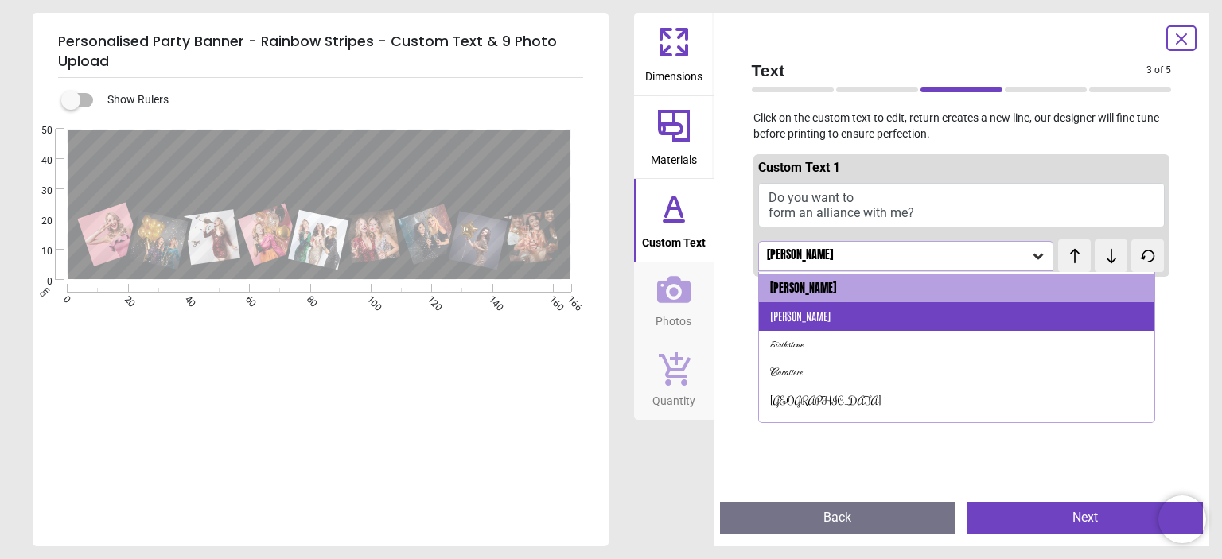
click at [849, 321] on div "[PERSON_NAME]" at bounding box center [956, 316] width 395 height 29
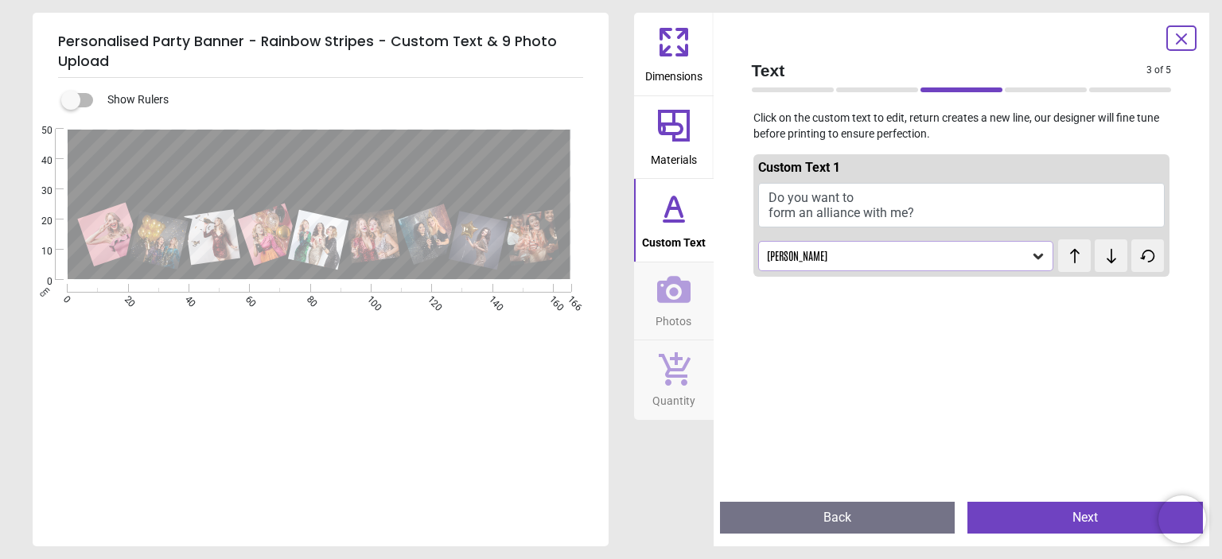
scroll to position [3, 0]
click at [1030, 262] on icon at bounding box center [1038, 256] width 16 height 16
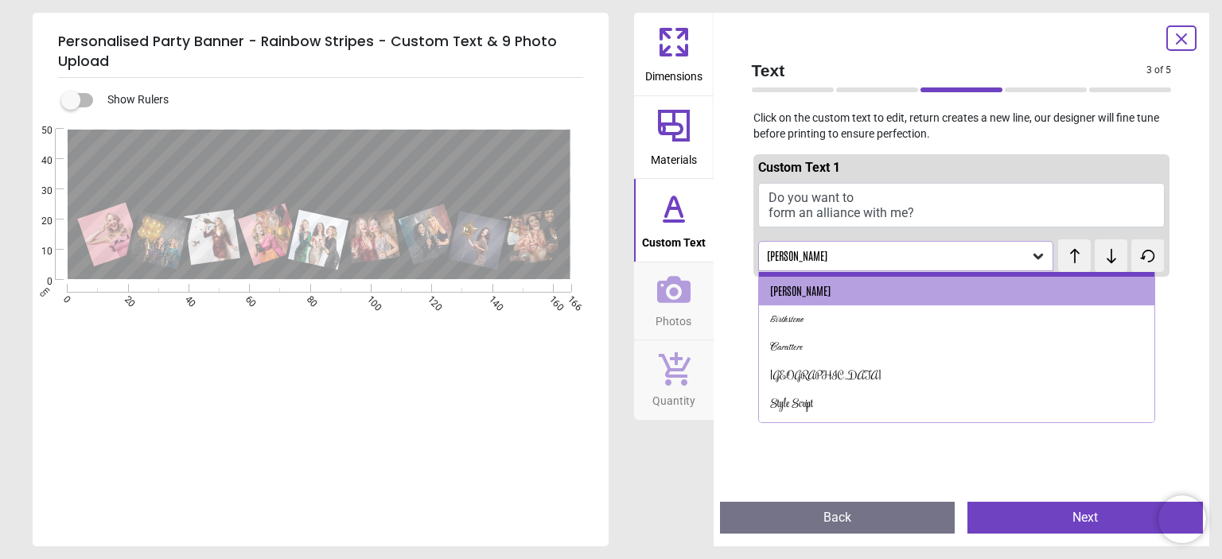
scroll to position [140, 0]
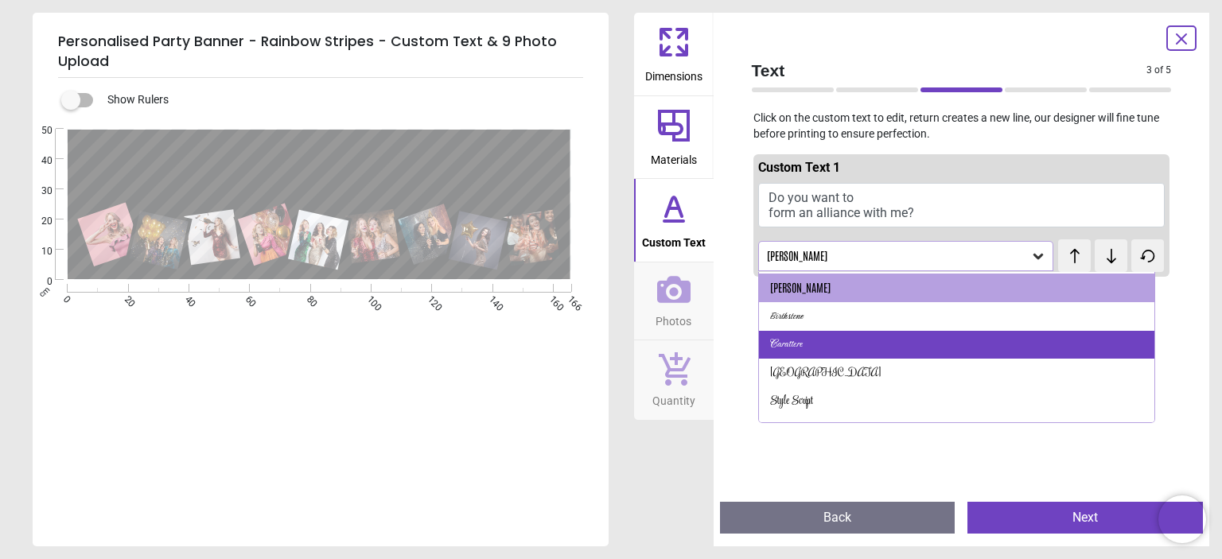
click at [815, 336] on div "Carattere" at bounding box center [956, 345] width 395 height 29
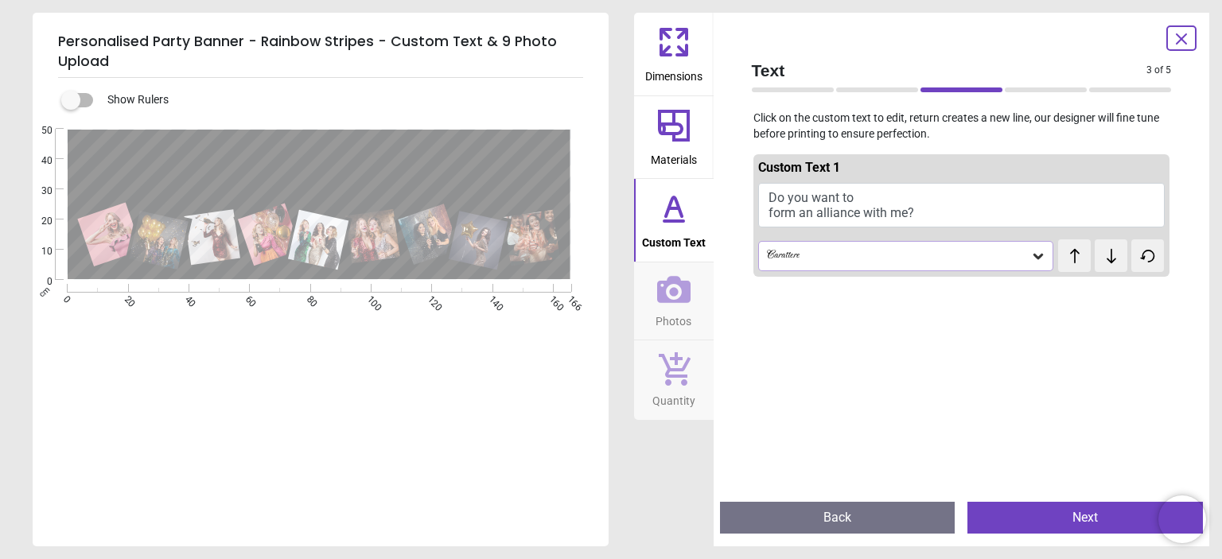
scroll to position [1, 0]
click at [1030, 259] on icon at bounding box center [1038, 256] width 16 height 16
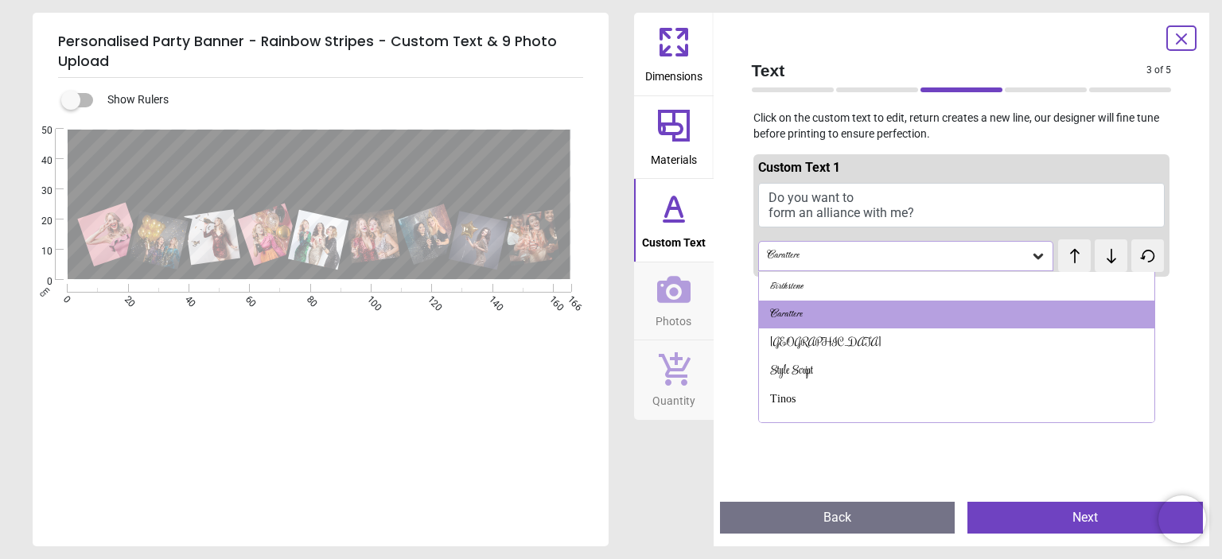
scroll to position [172, 0]
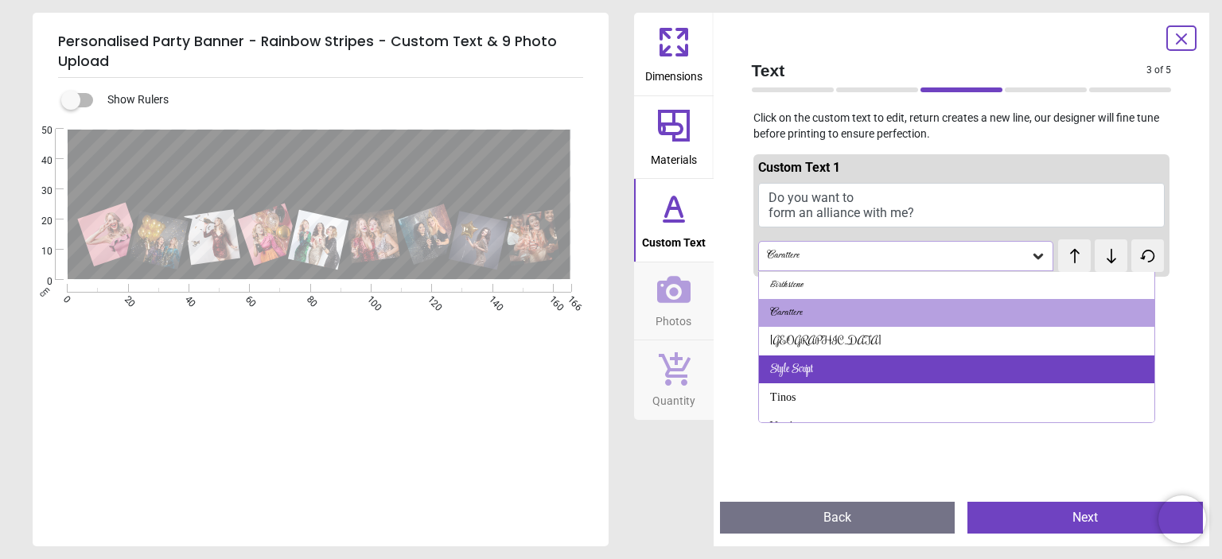
click at [822, 370] on div "Style Script" at bounding box center [956, 370] width 395 height 29
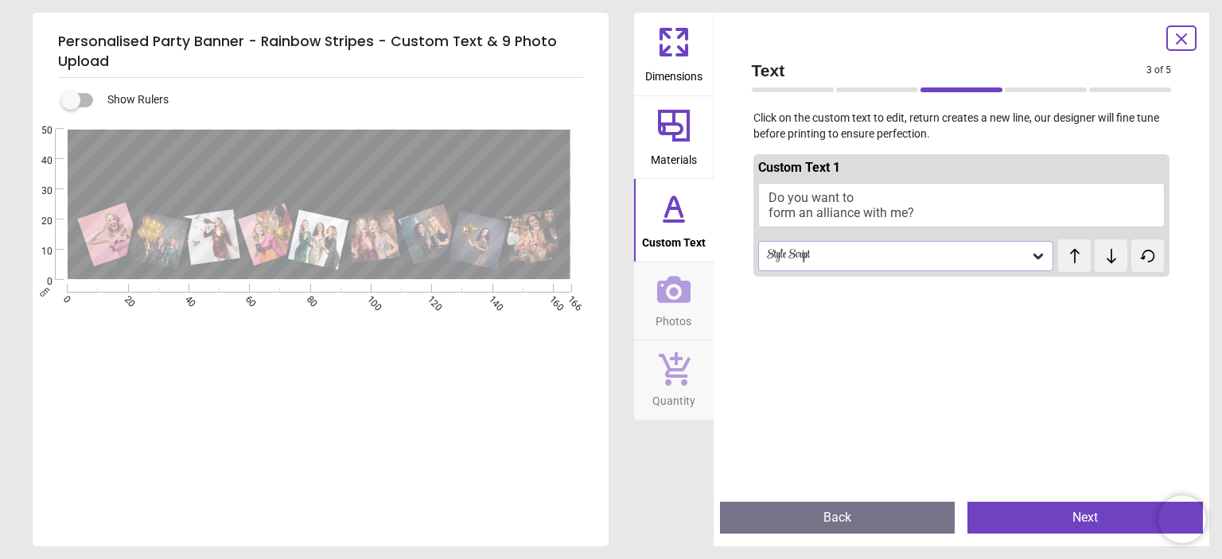
click at [1031, 253] on icon at bounding box center [1038, 256] width 16 height 16
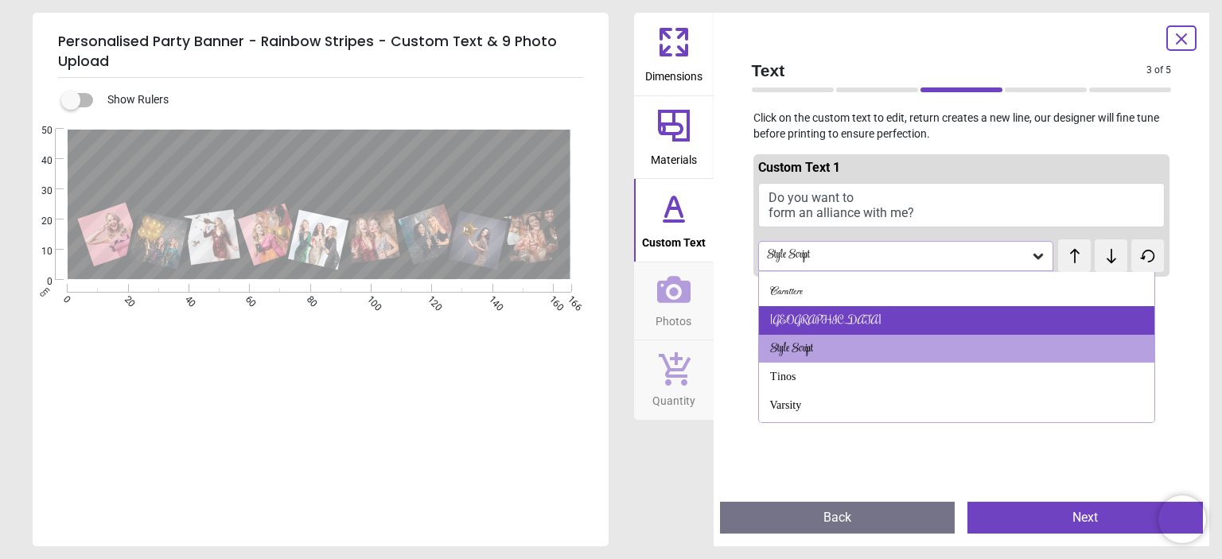
scroll to position [210, 0]
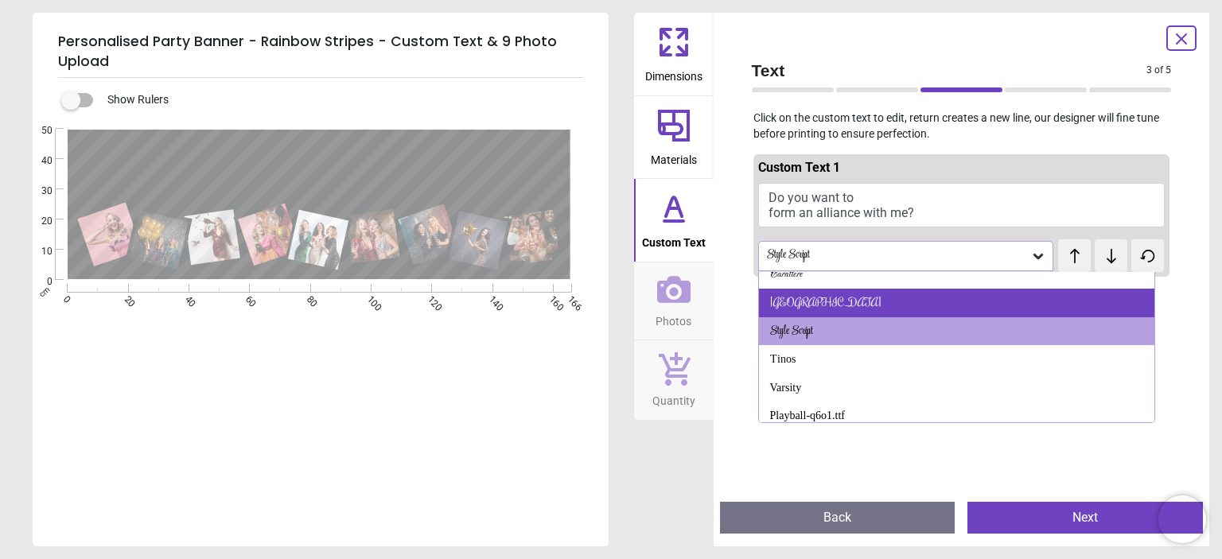
click at [810, 297] on div "[GEOGRAPHIC_DATA]" at bounding box center [956, 303] width 395 height 29
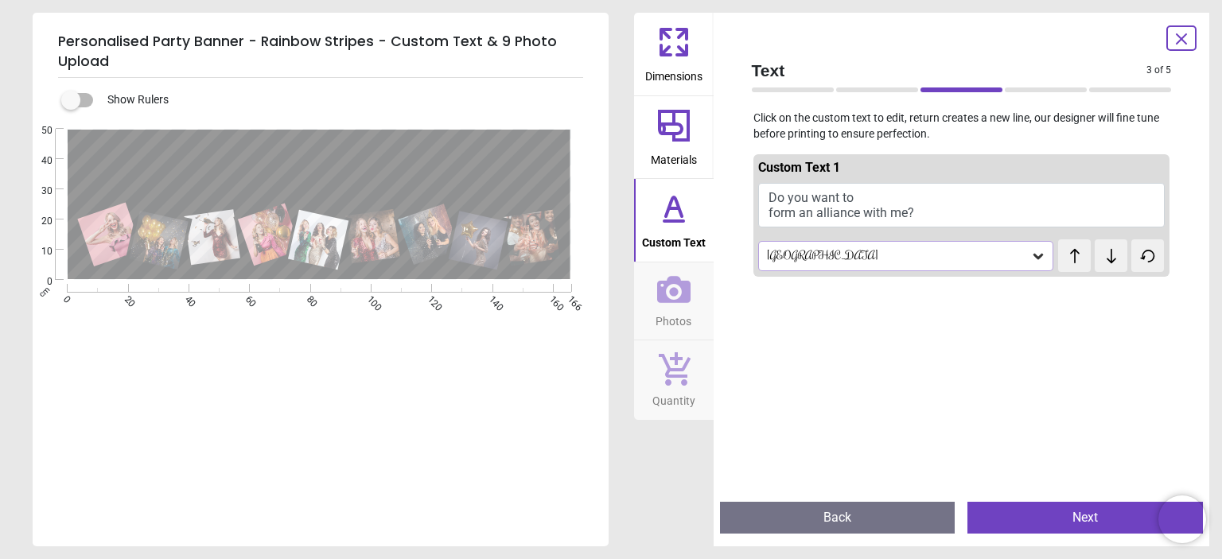
click at [811, 207] on button "Do you want to form an alliance with me?" at bounding box center [961, 205] width 407 height 45
click at [857, 193] on button "Do you want to form an alliance with me?" at bounding box center [961, 205] width 407 height 45
type textarea "**********"
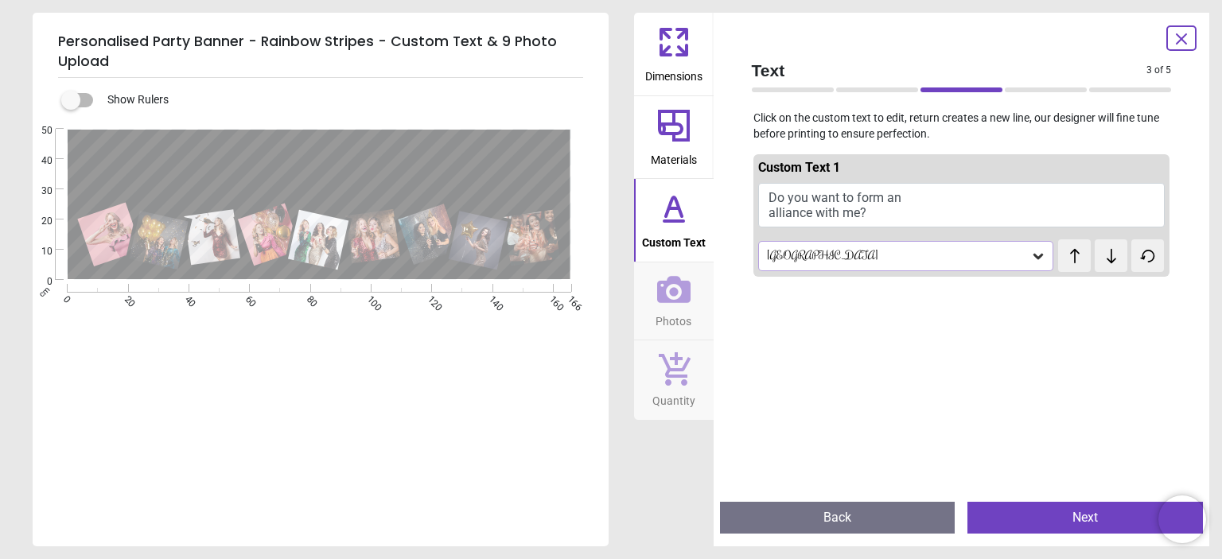
click at [1033, 257] on icon at bounding box center [1038, 256] width 16 height 16
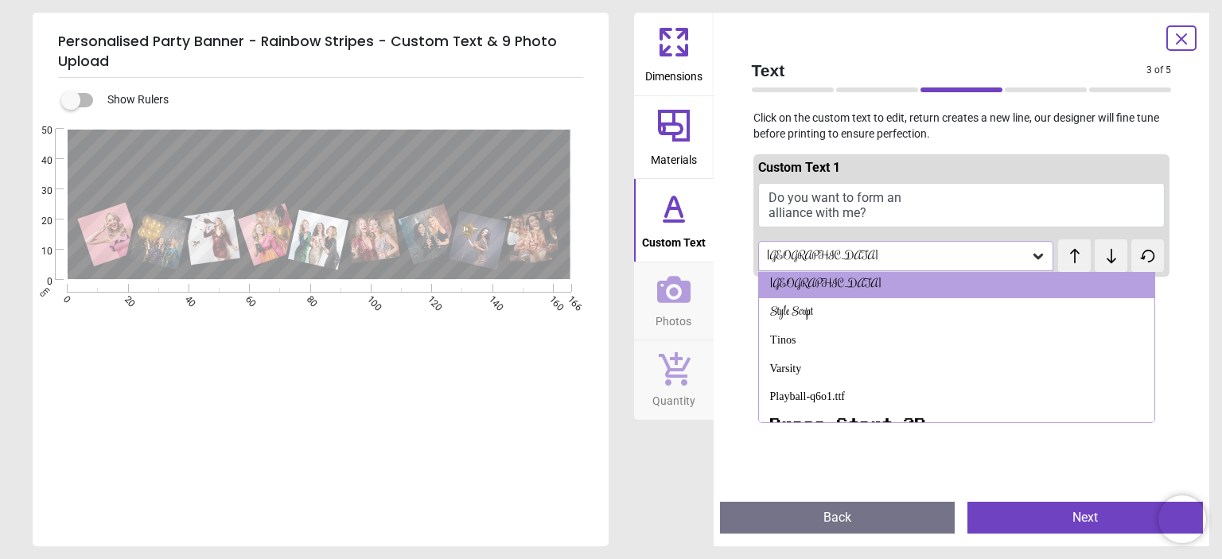
scroll to position [231, 0]
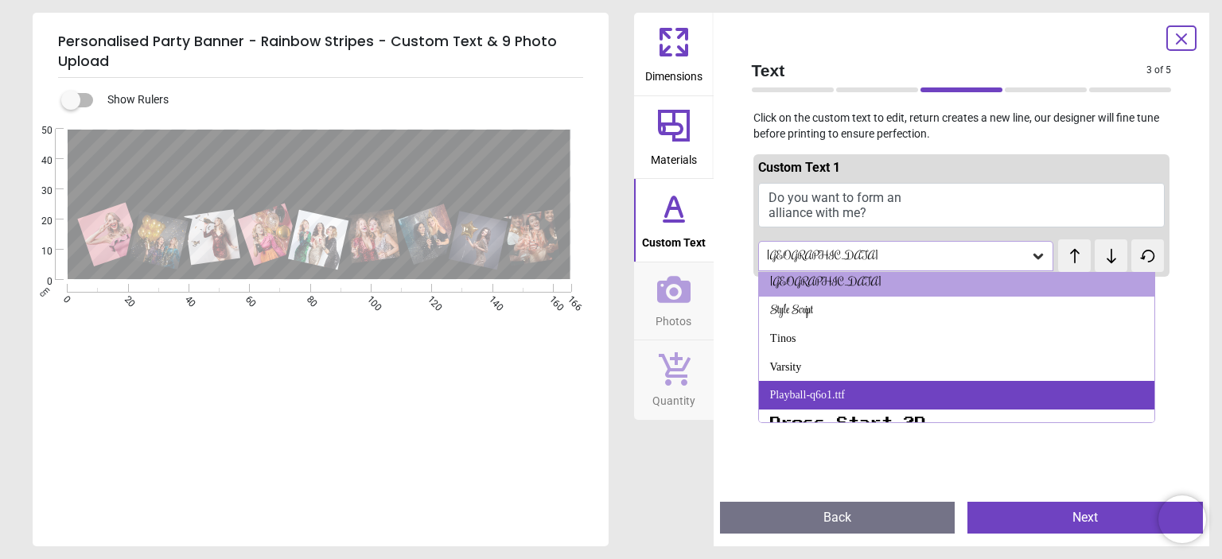
click at [858, 389] on div "Playball-q6o1.ttf" at bounding box center [956, 395] width 395 height 29
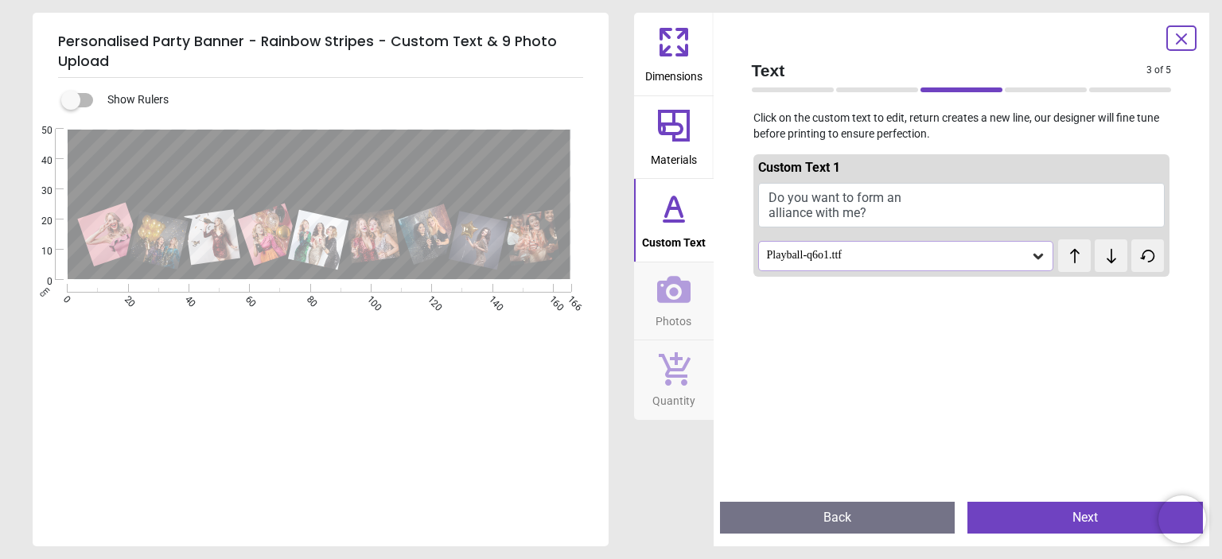
click at [681, 291] on icon at bounding box center [673, 289] width 33 height 33
